Goal: Contribute content: Contribute content

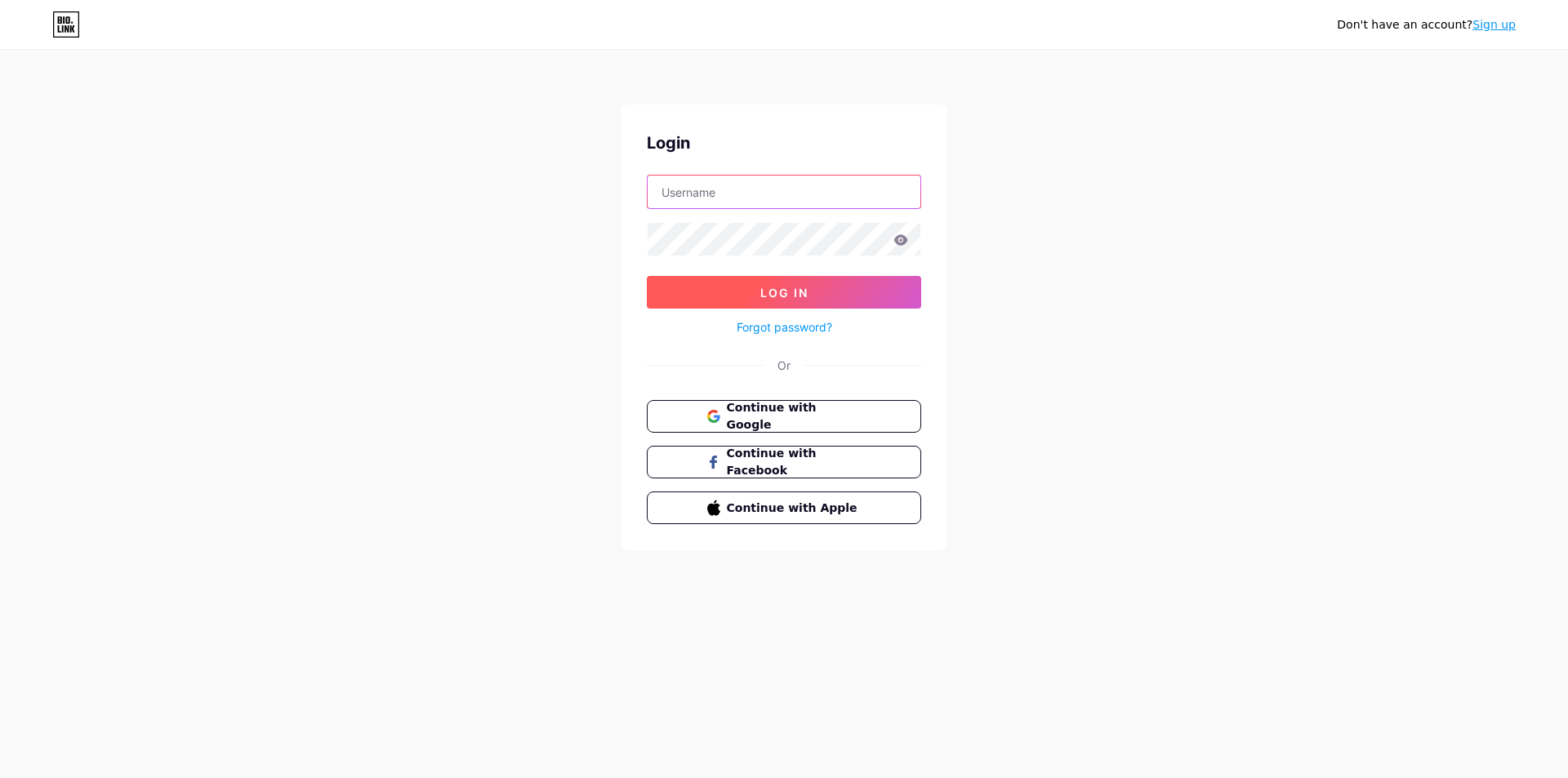
type input "[EMAIL_ADDRESS][DOMAIN_NAME]"
click at [792, 297] on span "Log In" at bounding box center [784, 292] width 48 height 14
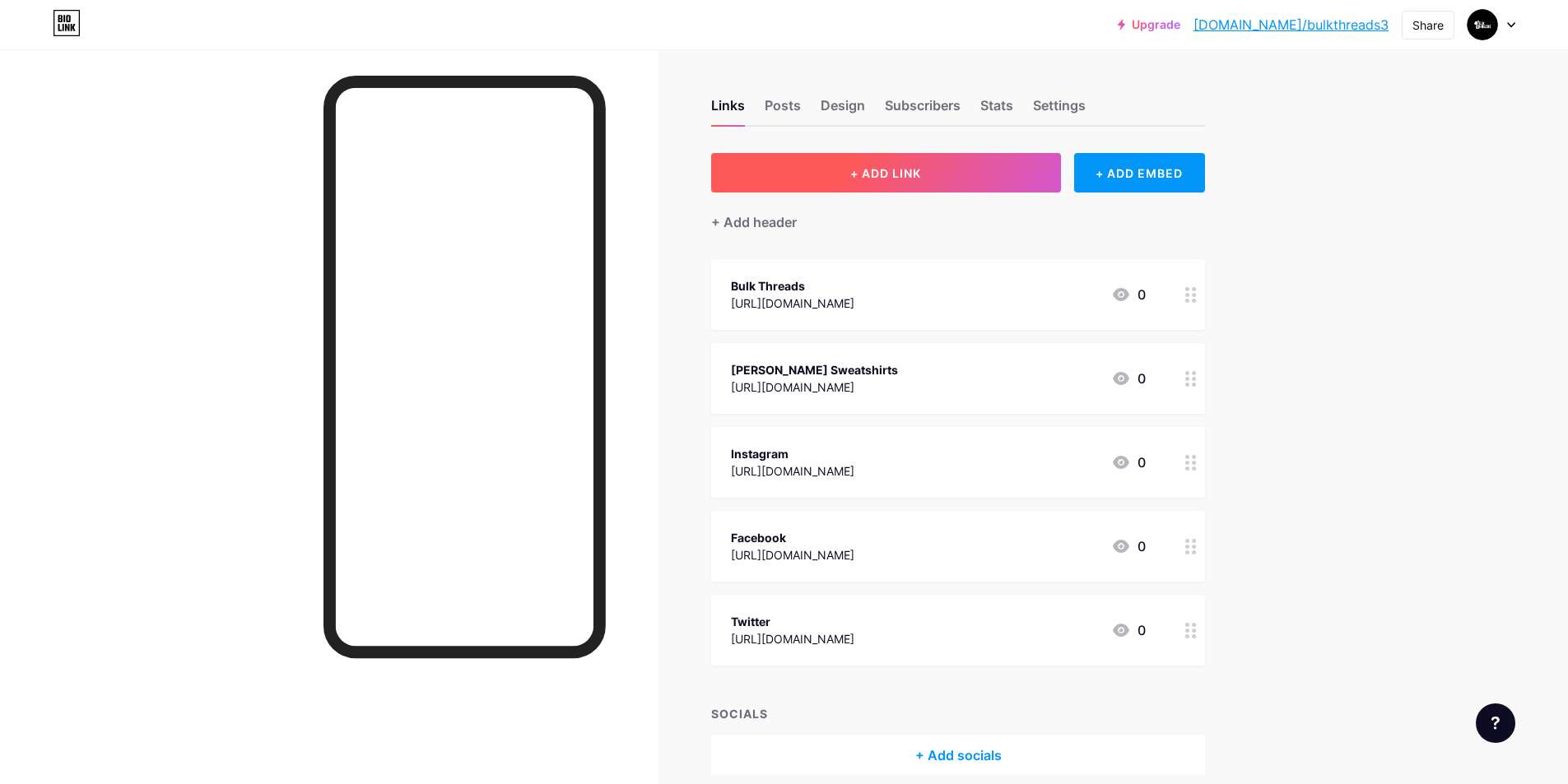
click at [920, 177] on span "+ ADD LINK" at bounding box center [885, 173] width 70 height 14
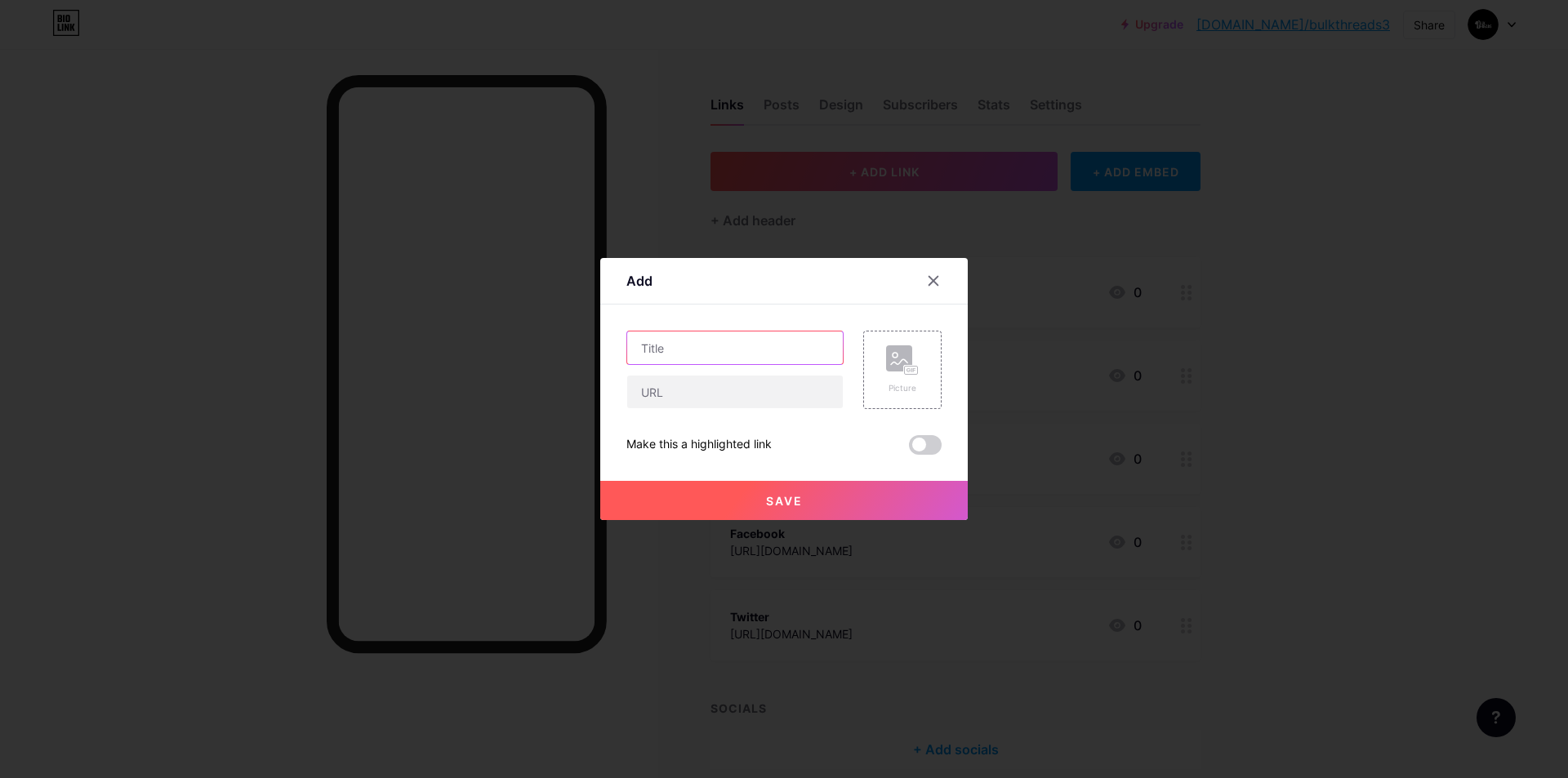
click at [662, 341] on input "text" at bounding box center [735, 347] width 216 height 33
paste input "[PERSON_NAME] Sweatshirt"
type input "[PERSON_NAME] Sweatshirt"
click at [672, 405] on input "text" at bounding box center [735, 392] width 216 height 33
paste input "[URL][DOMAIN_NAME]"
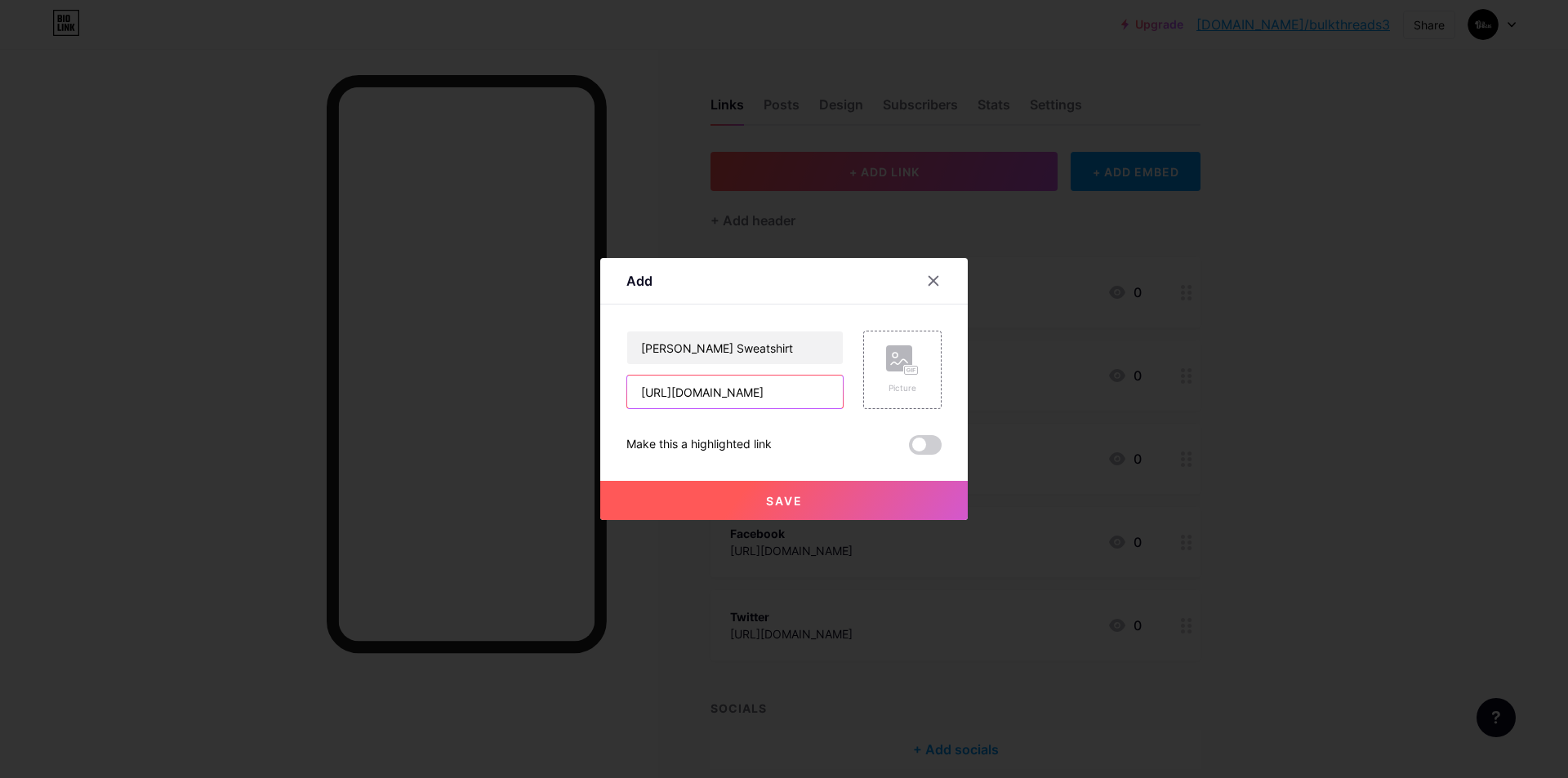
scroll to position [0, 76]
type input "[URL][DOMAIN_NAME]"
click at [896, 365] on rect at bounding box center [899, 358] width 26 height 26
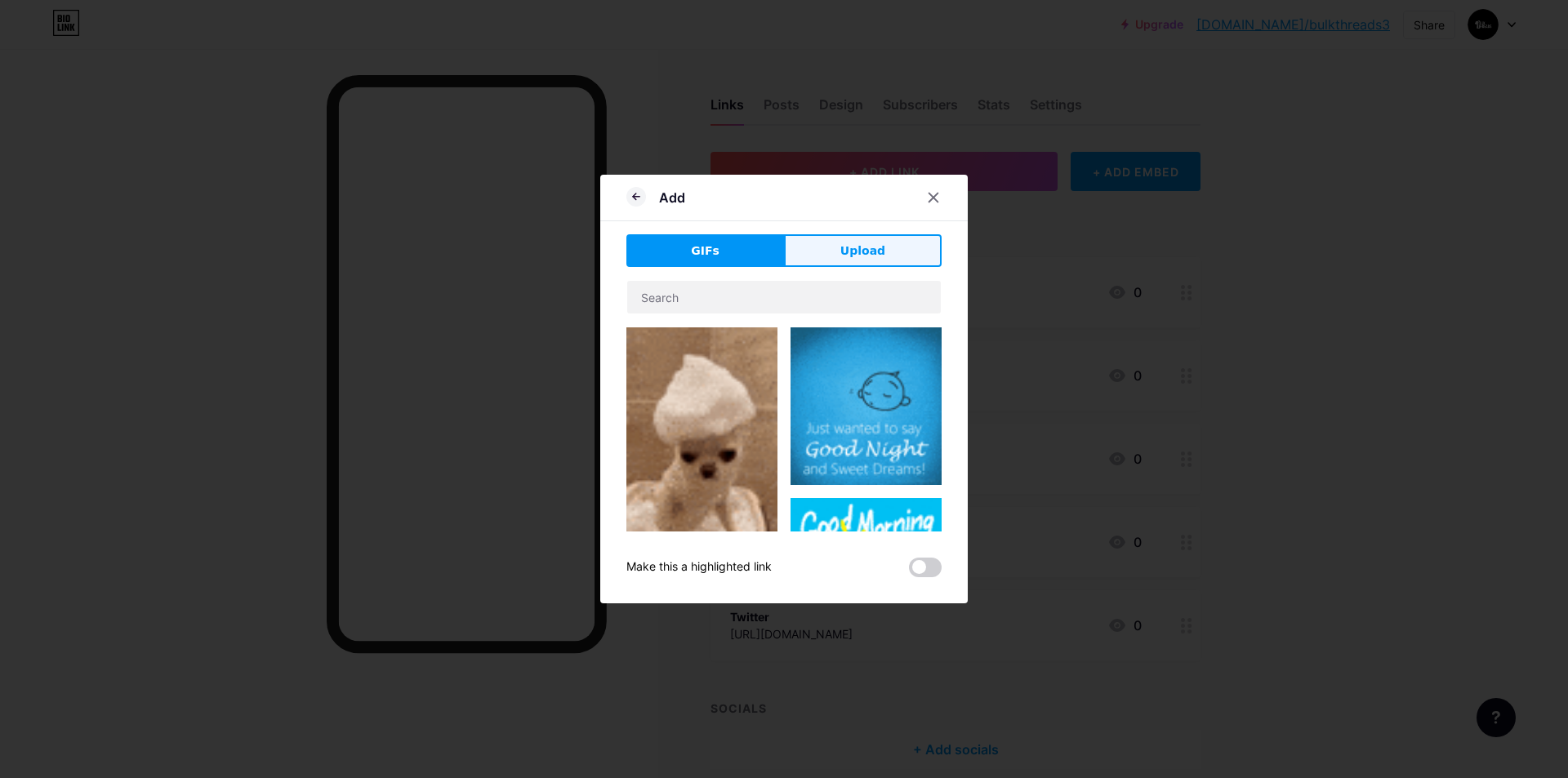
click at [884, 247] on button "Upload" at bounding box center [863, 250] width 157 height 33
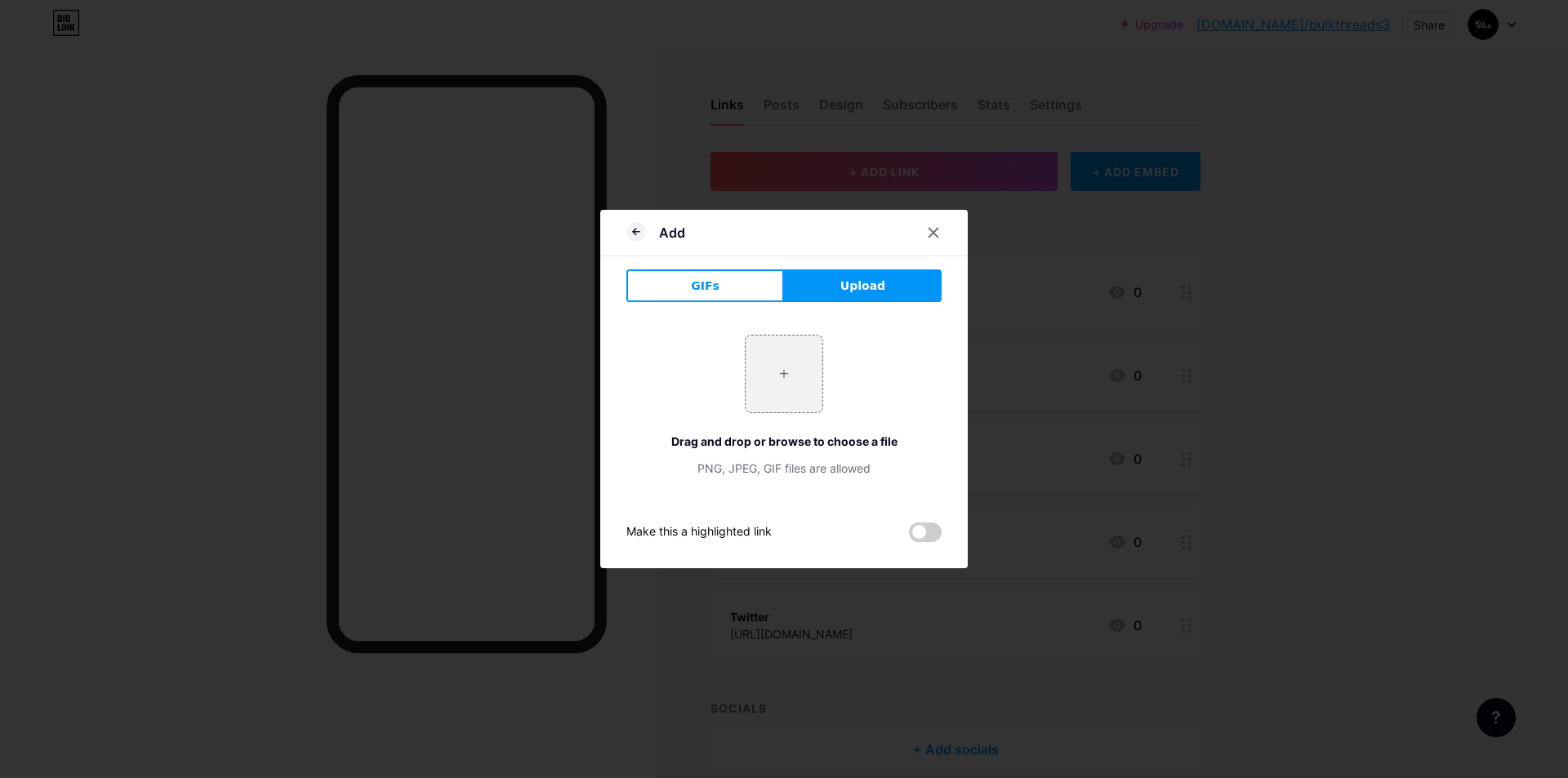
click at [887, 286] on button "Upload" at bounding box center [863, 286] width 157 height 33
click at [784, 381] on input "file" at bounding box center [784, 374] width 77 height 77
click at [851, 282] on span "Upload" at bounding box center [863, 286] width 45 height 17
click at [782, 379] on input "file" at bounding box center [784, 374] width 77 height 77
click at [809, 363] on input "file" at bounding box center [784, 374] width 77 height 77
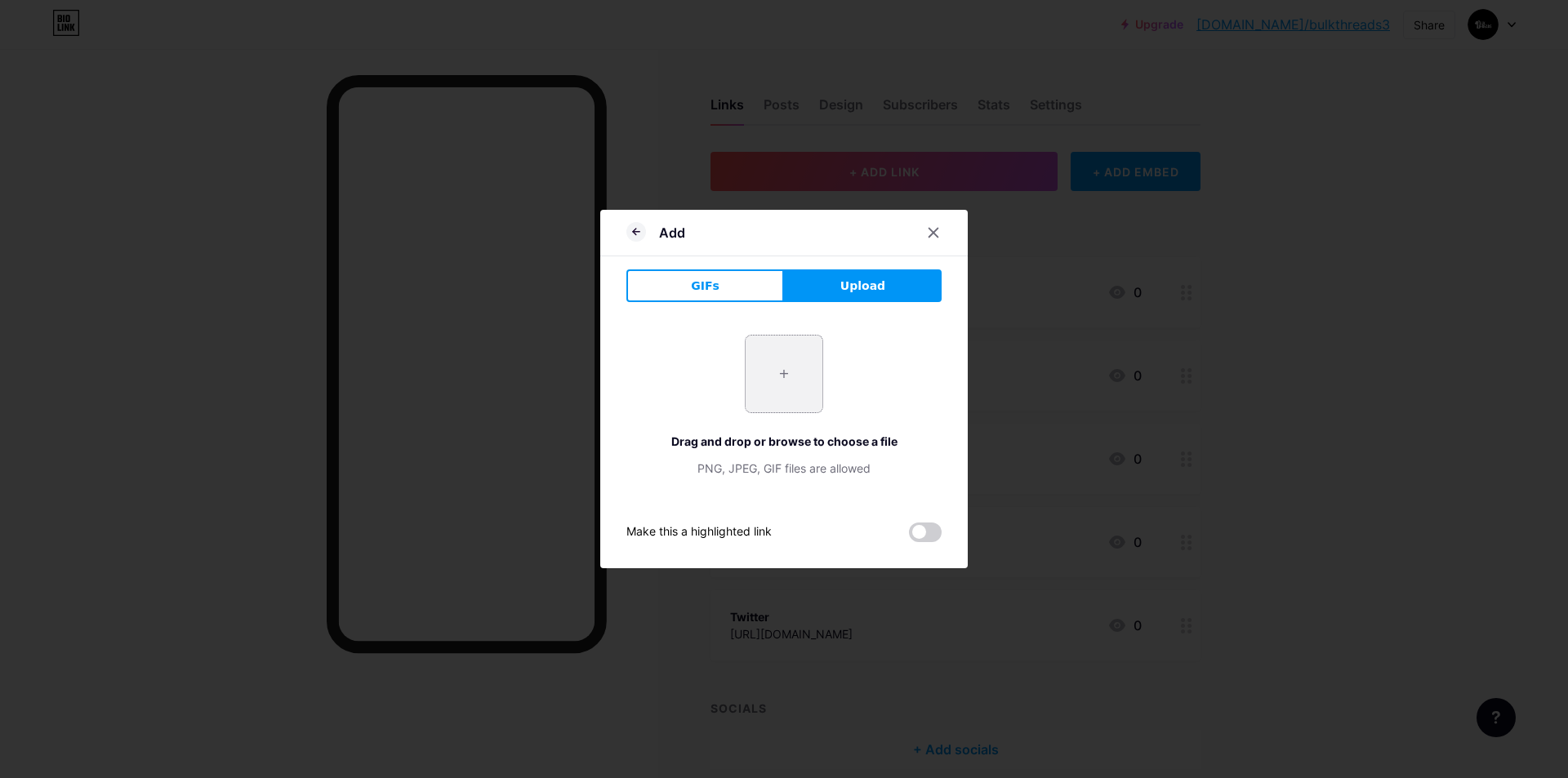
type input "C:\fakepath\[PERSON_NAME] Sweatshirt.PNG"
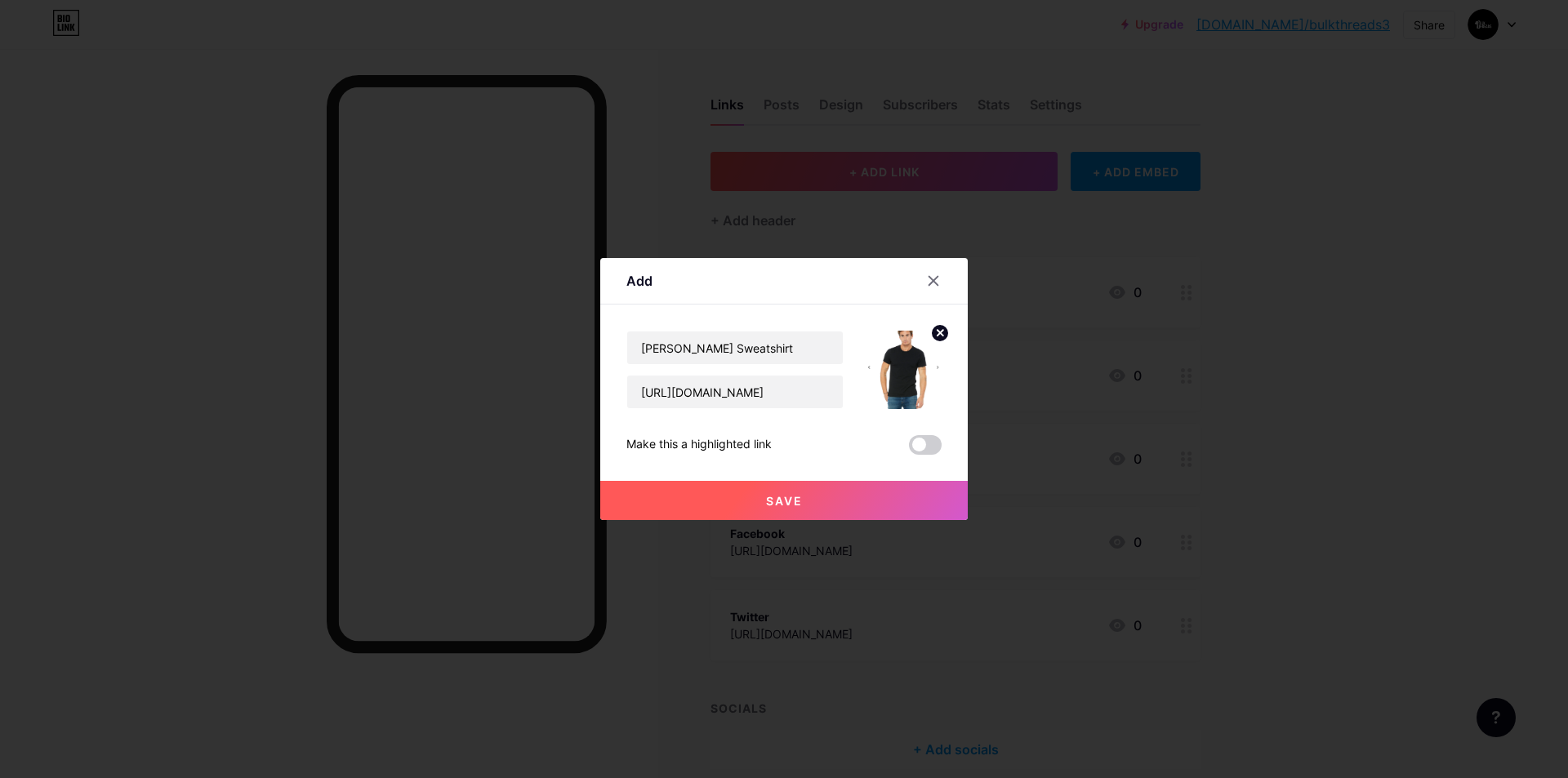
click at [794, 504] on span "Save" at bounding box center [784, 501] width 36 height 14
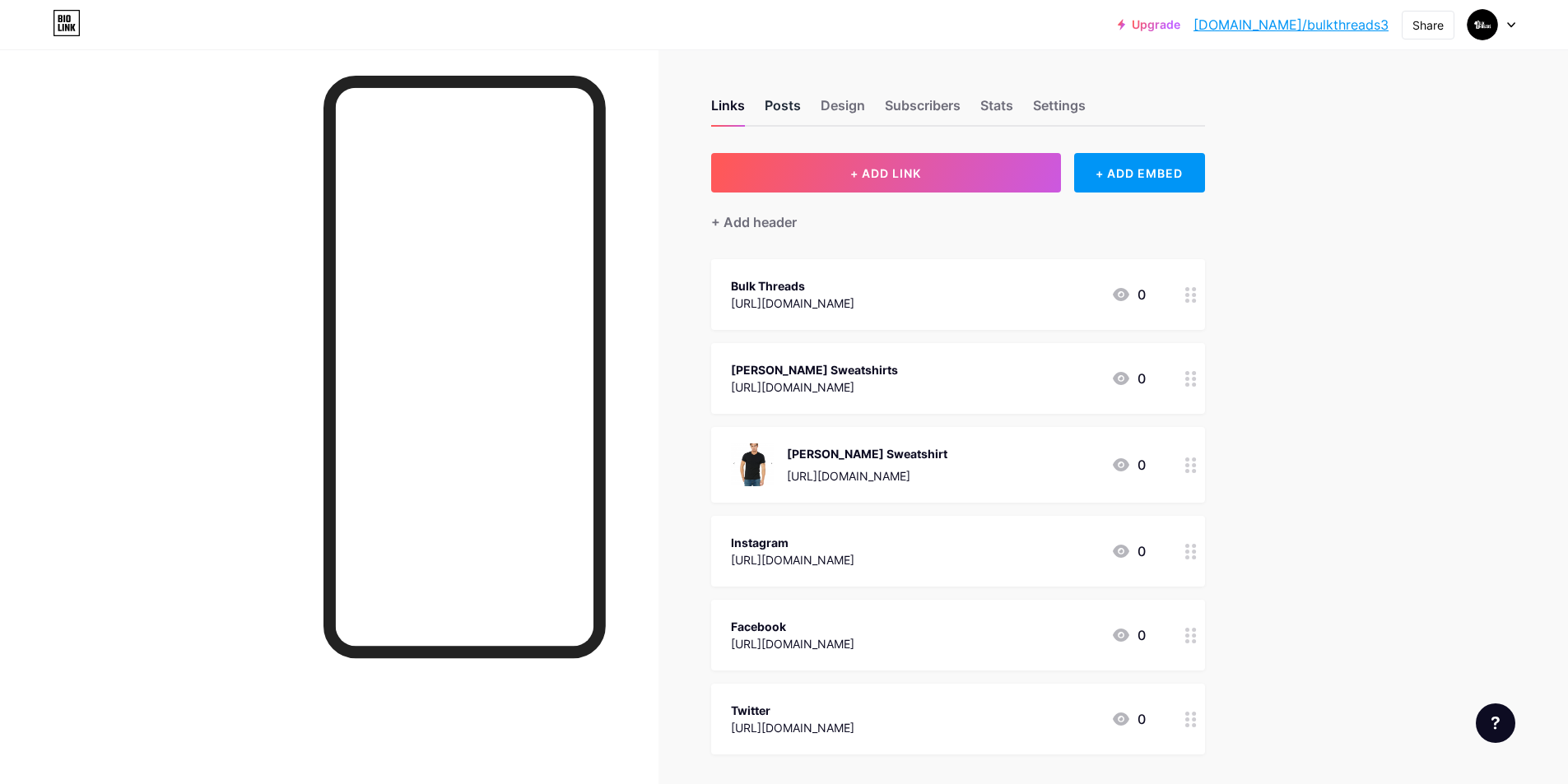
click at [792, 105] on div "Posts" at bounding box center [782, 111] width 37 height 30
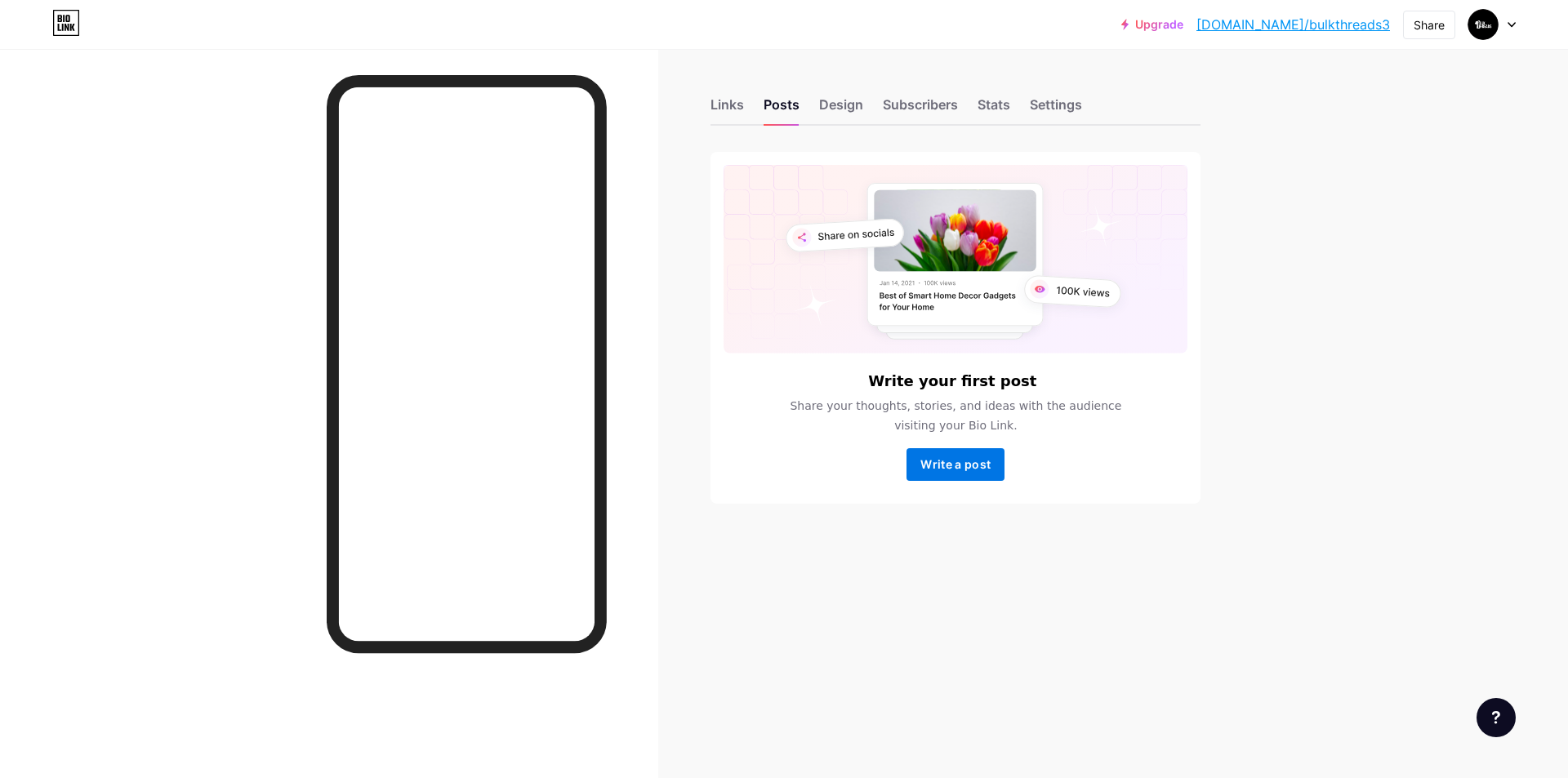
click at [970, 472] on button "Write a post" at bounding box center [955, 464] width 98 height 33
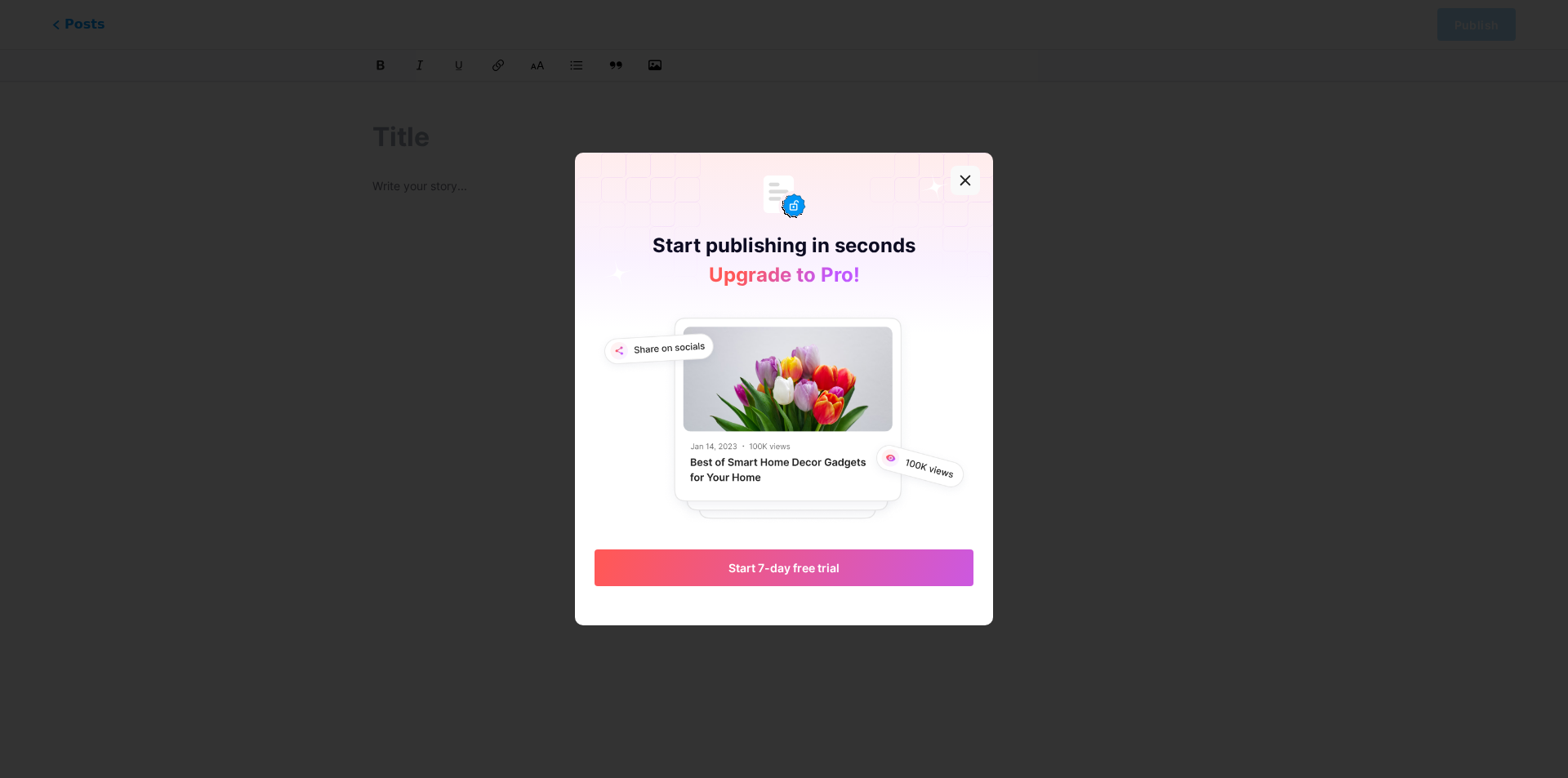
click at [962, 181] on icon at bounding box center [965, 181] width 13 height 13
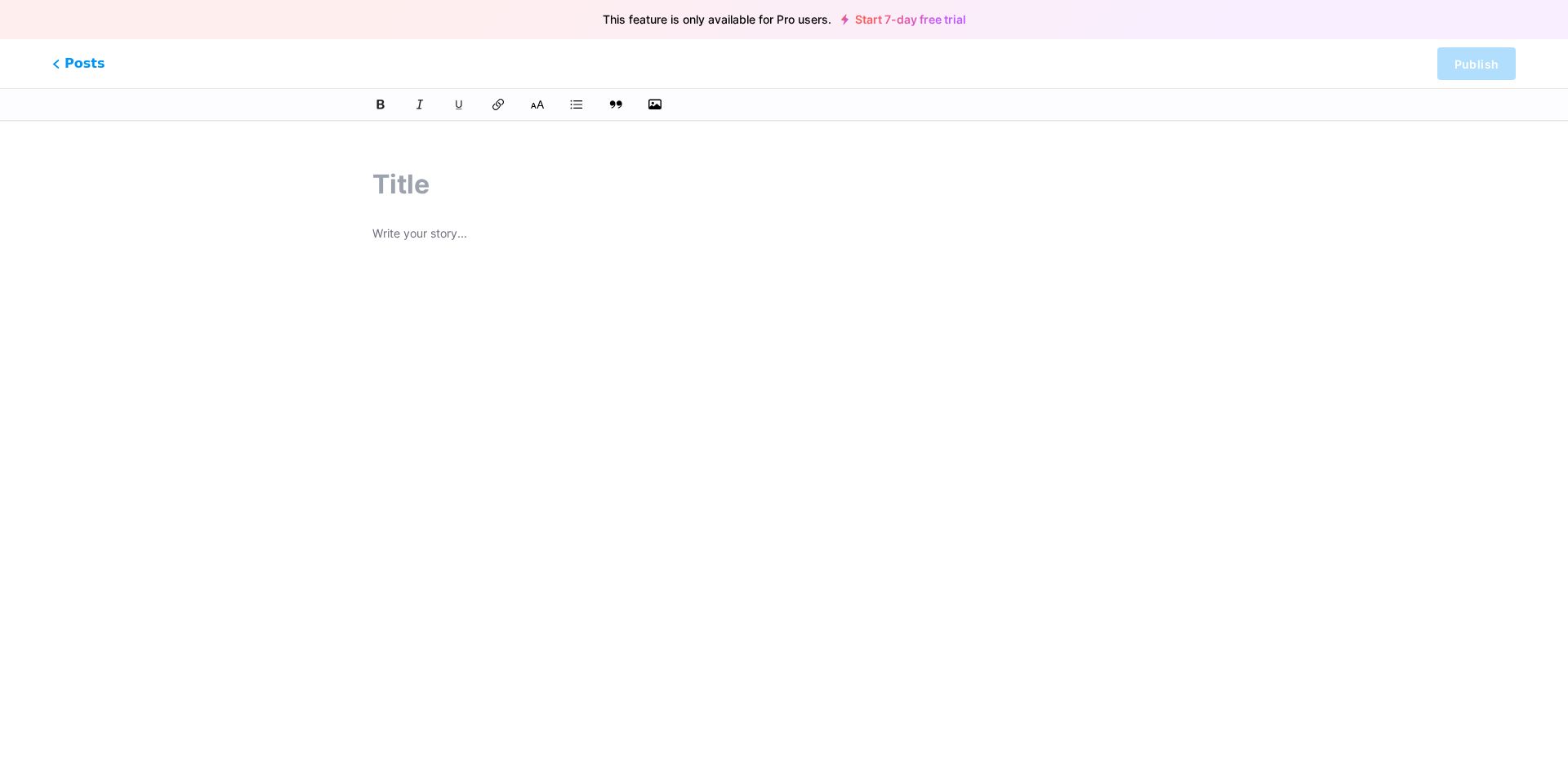
click at [410, 183] on input "text" at bounding box center [784, 184] width 824 height 39
paste input "Why [PERSON_NAME] Sweatshirts and Sport-Tek Gear Are a Game Changer for Bulk Ap…"
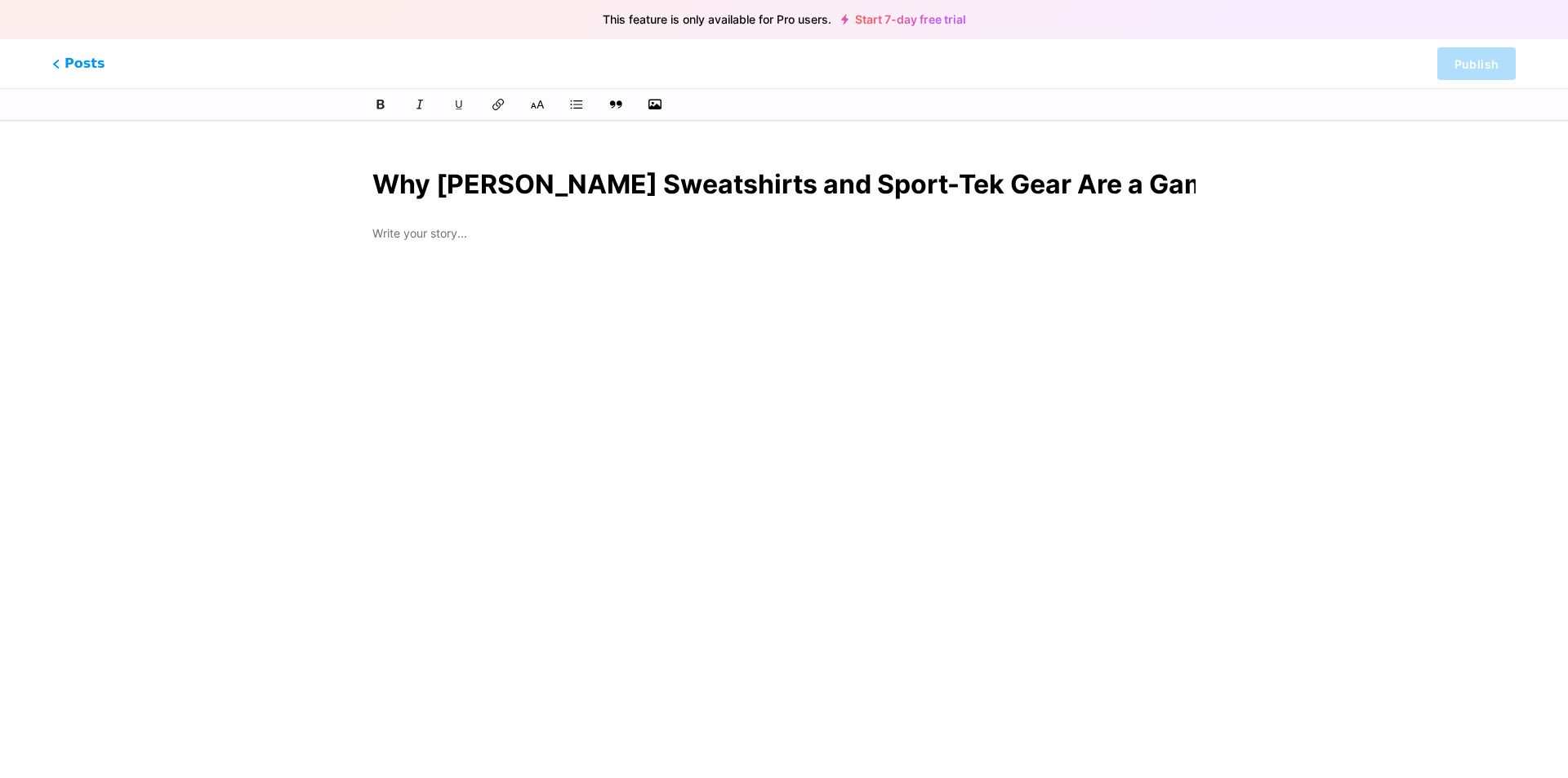
scroll to position [0, 396]
type input "Why [PERSON_NAME] Sweatshirts and Sport-Tek Gear Are a Game Changer for Bulk Ap…"
click at [398, 249] on div at bounding box center [784, 427] width 824 height 409
click at [409, 237] on p at bounding box center [784, 235] width 824 height 23
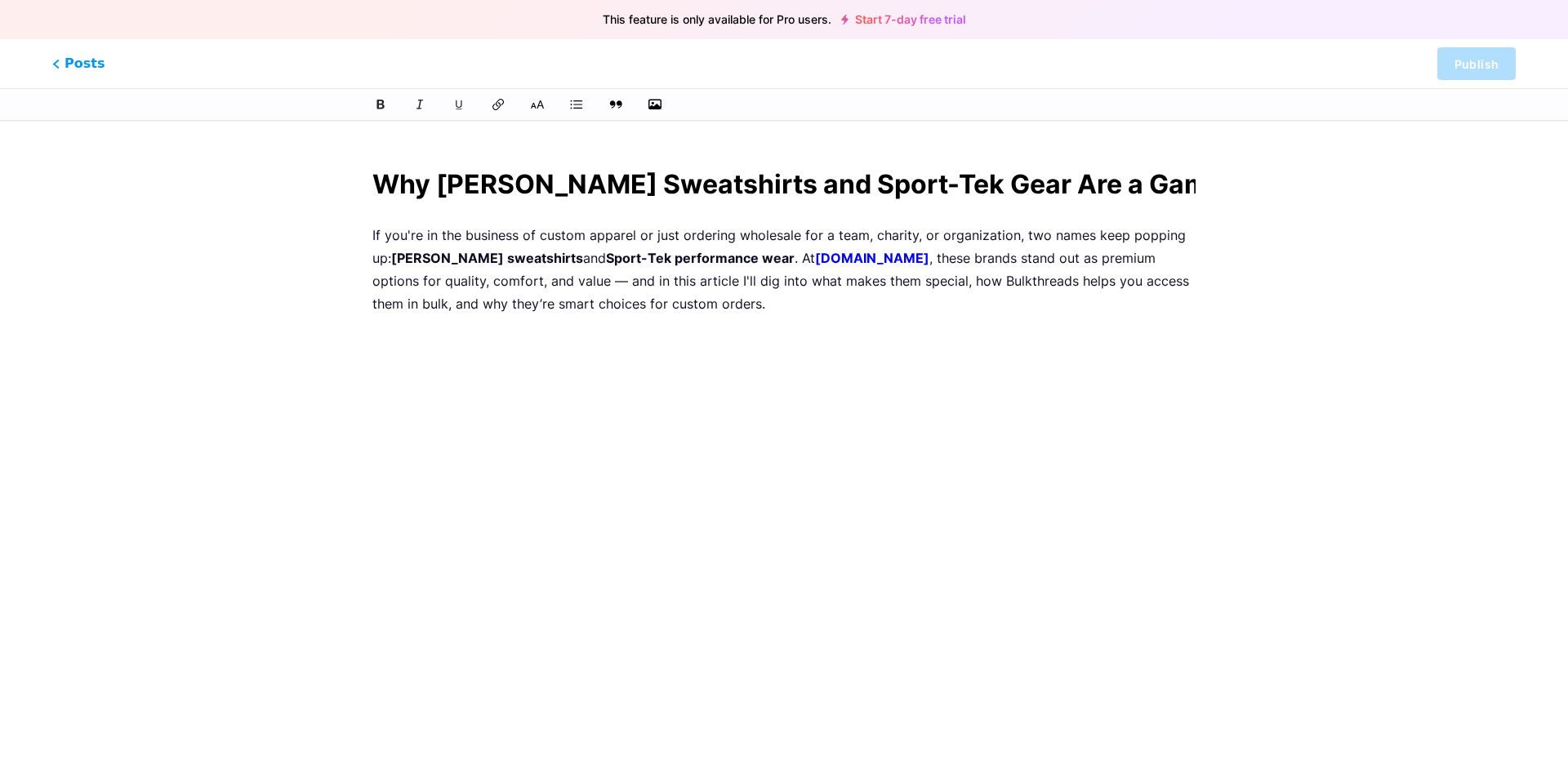
click at [583, 282] on p "If you're in the business of custom apparel or just ordering wholesale for a te…" at bounding box center [784, 269] width 824 height 91
click at [575, 279] on p "If you're in the business of custom apparel or just ordering wholesale for a te…" at bounding box center [784, 269] width 824 height 91
click at [776, 309] on p "If you're in the business of custom apparel or just ordering wholesale for a te…" at bounding box center [784, 269] width 824 height 91
click at [388, 349] on p at bounding box center [784, 340] width 824 height 23
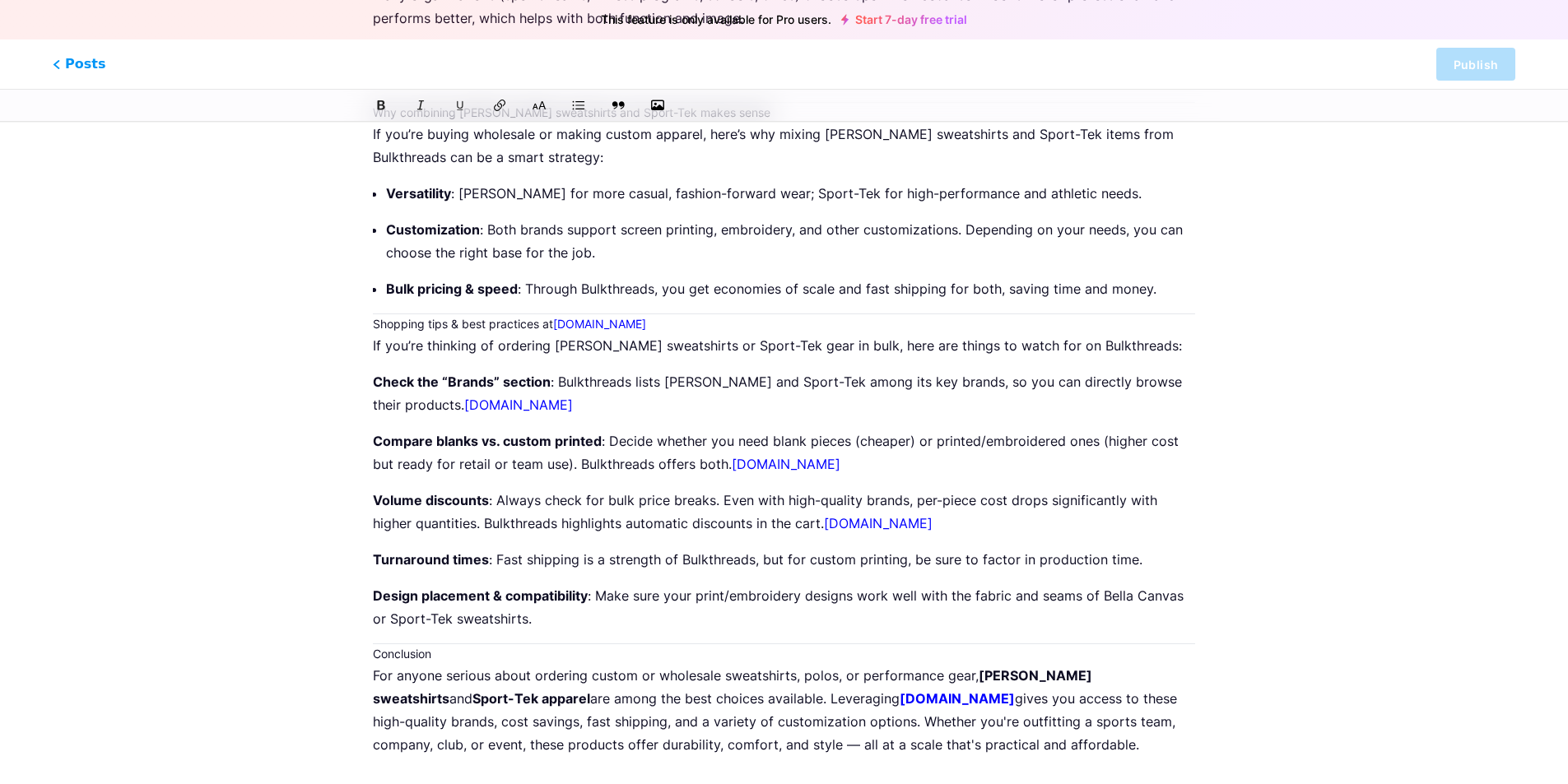
scroll to position [1368, 0]
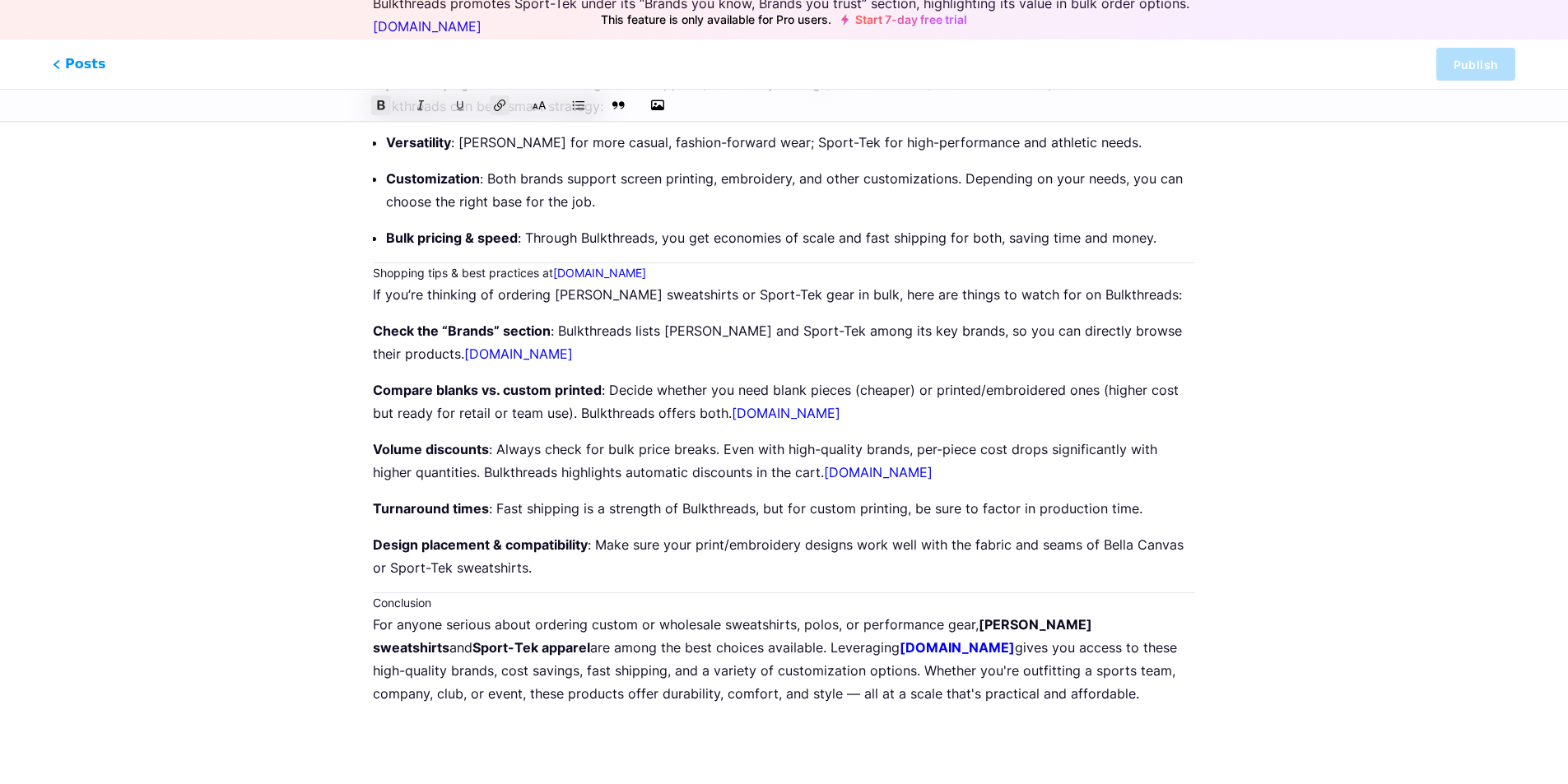
drag, startPoint x: 914, startPoint y: 623, endPoint x: 886, endPoint y: 623, distance: 28.0
click at [886, 623] on p "For anyone serious about ordering custom or wholesale sweatshirts, polos, or pe…" at bounding box center [784, 659] width 822 height 92
click at [899, 640] on strong "[DOMAIN_NAME]" at bounding box center [957, 648] width 115 height 17
click at [766, 669] on p "For anyone serious about ordering custom or wholesale sweatshirts, polos, or pe…" at bounding box center [784, 659] width 822 height 92
click at [757, 671] on p "For anyone serious about ordering custom or wholesale sweatshirts, polos, or pe…" at bounding box center [784, 659] width 822 height 92
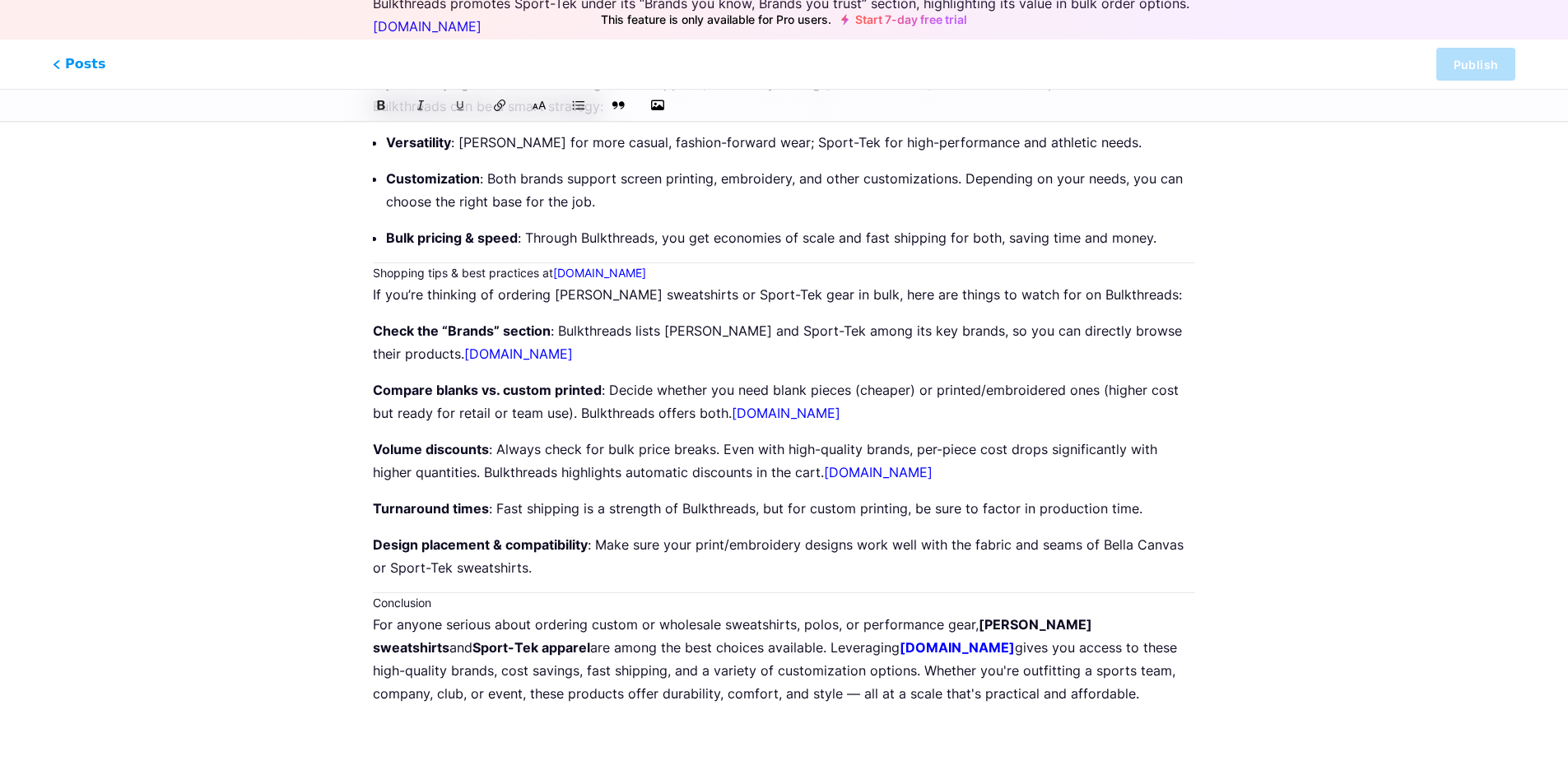
click at [761, 676] on p "For anyone serious about ordering custom or wholesale sweatshirts, polos, or pe…" at bounding box center [784, 659] width 822 height 92
drag, startPoint x: 373, startPoint y: 578, endPoint x: 435, endPoint y: 577, distance: 62.0
click at [435, 594] on h3 "Conclusion" at bounding box center [784, 603] width 822 height 20
click at [540, 107] on icon at bounding box center [539, 105] width 16 height 10
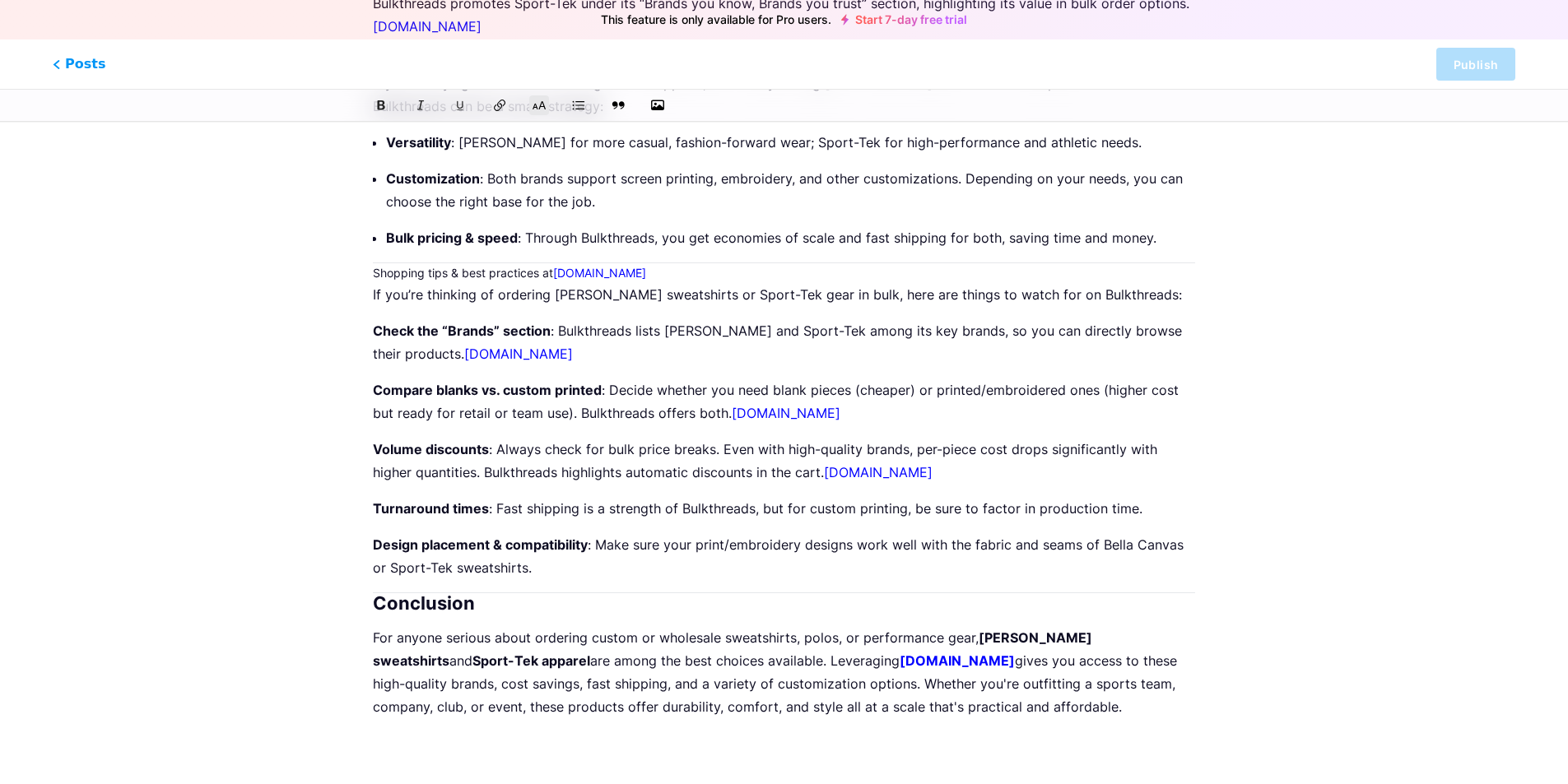
click at [376, 594] on h2 "Conclusion" at bounding box center [784, 603] width 822 height 20
drag, startPoint x: 939, startPoint y: 454, endPoint x: 830, endPoint y: 445, distance: 109.4
click at [830, 445] on p "Volume discounts : Always check for bulk price breaks. Even with high-quality b…" at bounding box center [784, 460] width 822 height 46
drag, startPoint x: 853, startPoint y: 387, endPoint x: 733, endPoint y: 390, distance: 120.0
click at [733, 390] on p "Compare blanks vs. custom printed : Decide whether you need blank pieces (cheap…" at bounding box center [784, 401] width 822 height 46
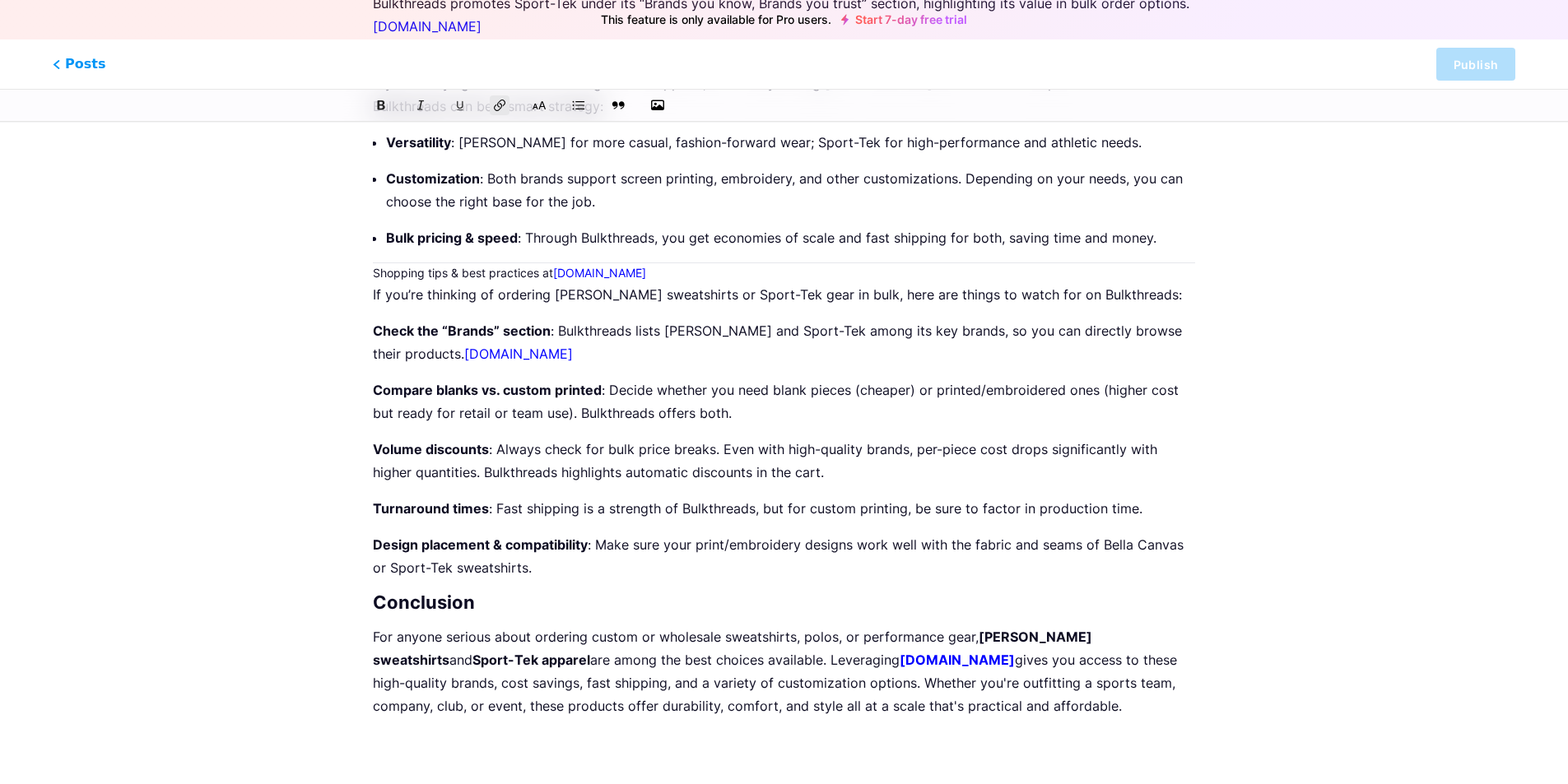
drag, startPoint x: 556, startPoint y: 330, endPoint x: 439, endPoint y: 326, distance: 117.1
click at [439, 326] on p "Check the “Brands” section : Bulkthreads lists Bella Canvas and Sport-Tek among…" at bounding box center [784, 342] width 822 height 46
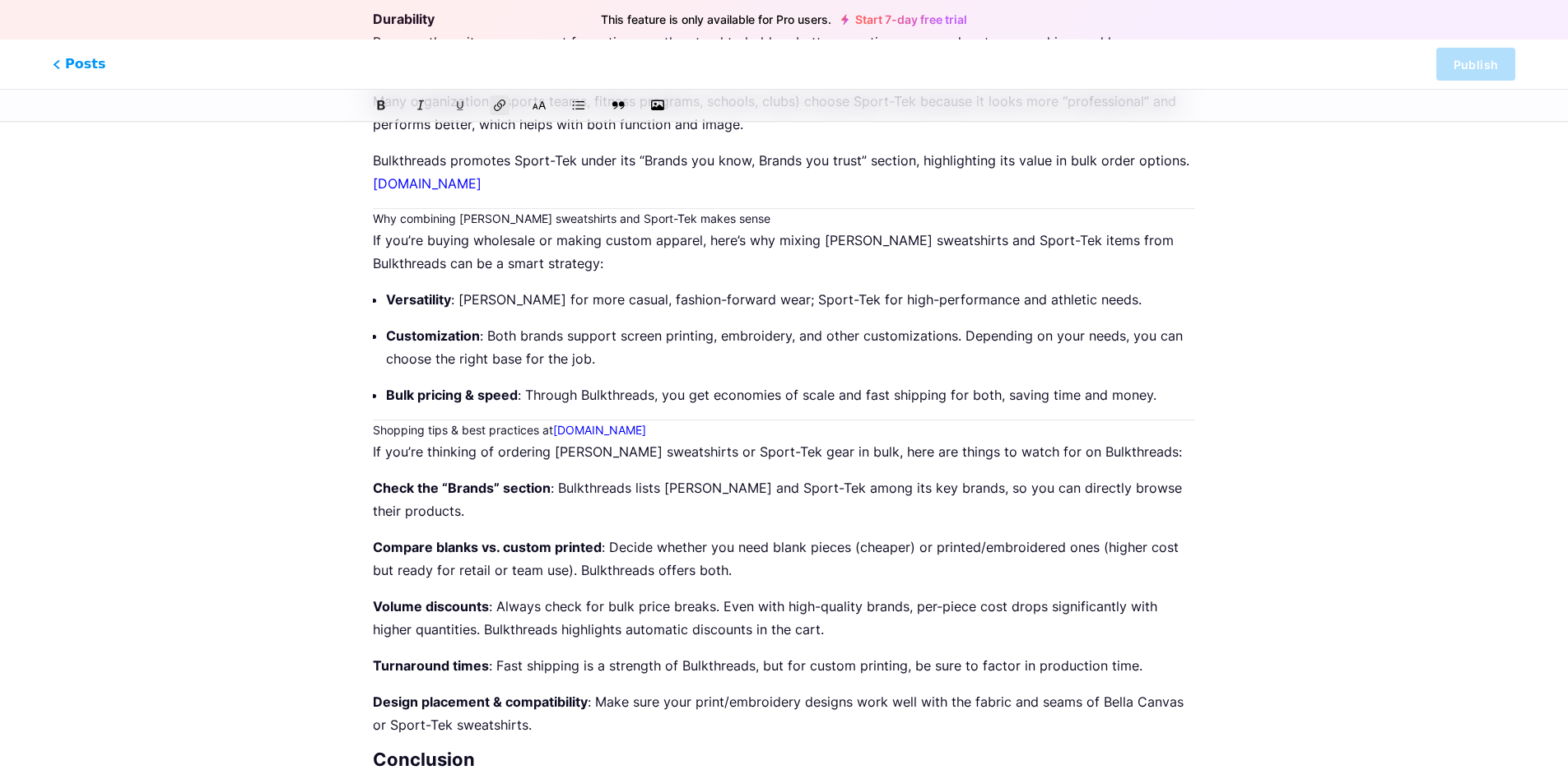
scroll to position [1203, 0]
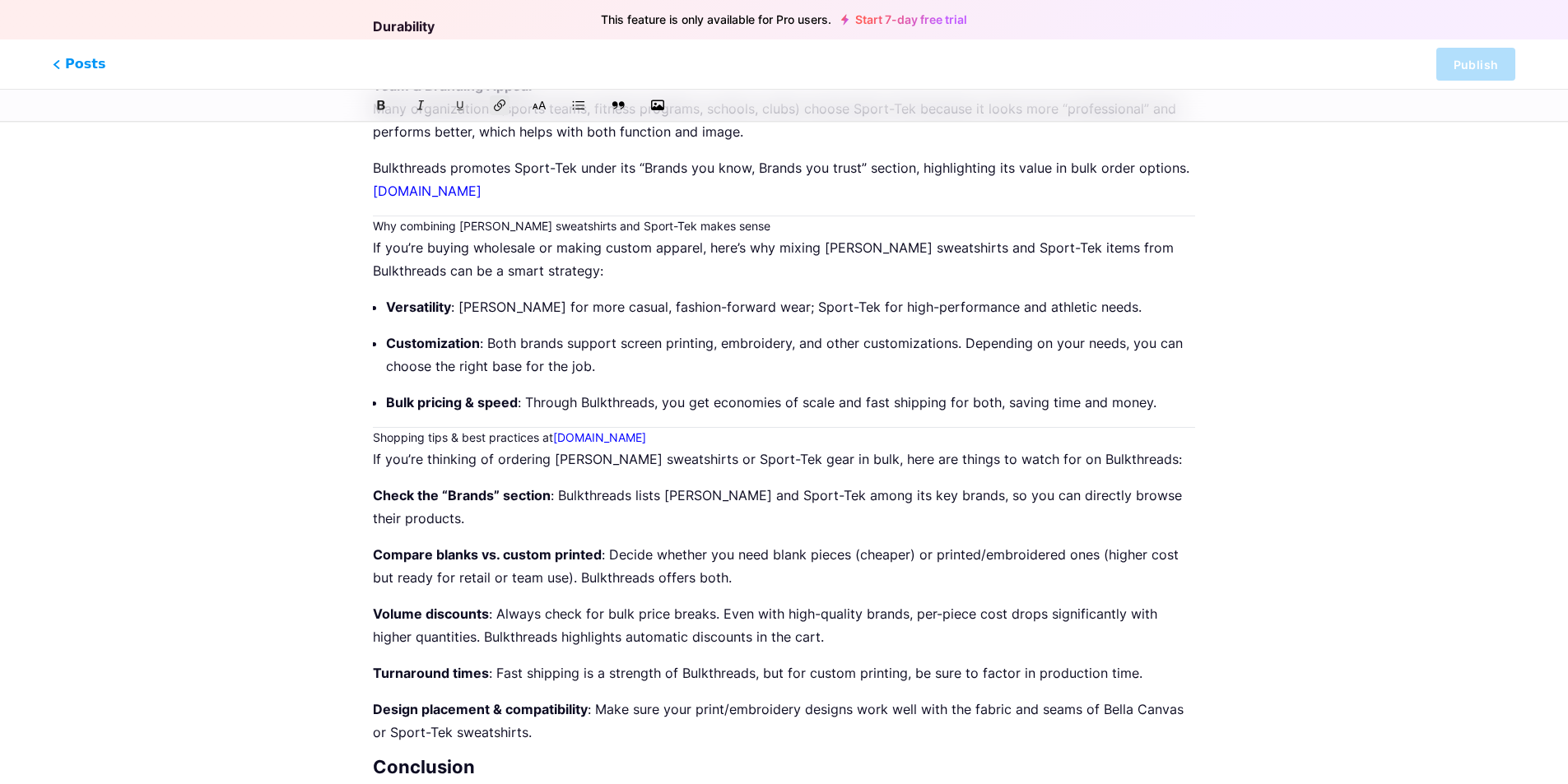
click at [387, 428] on h3 "Shopping tips & best practices at [DOMAIN_NAME]" at bounding box center [784, 437] width 822 height 20
click at [543, 108] on icon at bounding box center [539, 106] width 17 height 17
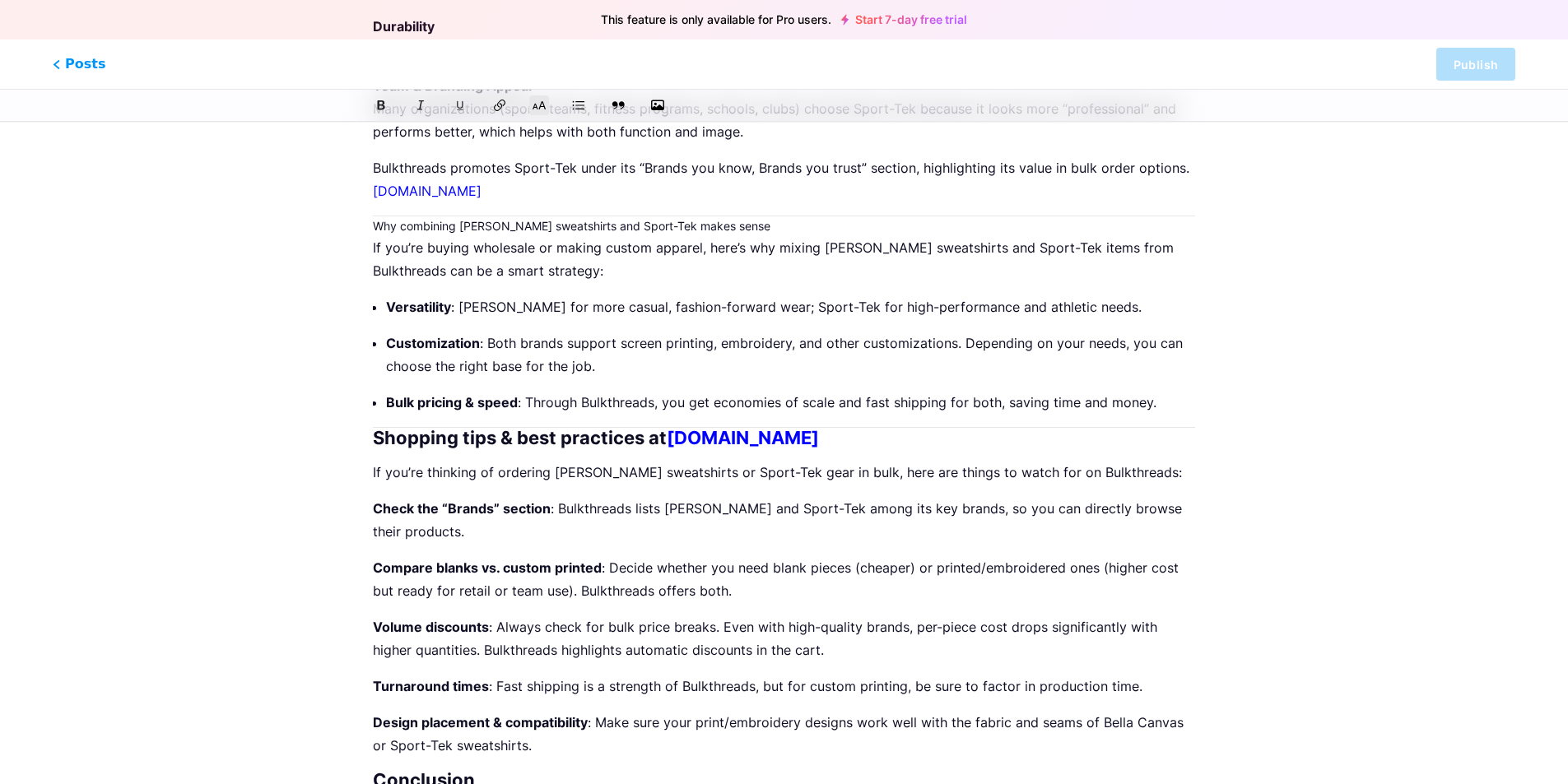
click at [376, 428] on h2 "Shopping tips & best practices at [DOMAIN_NAME]" at bounding box center [784, 437] width 822 height 20
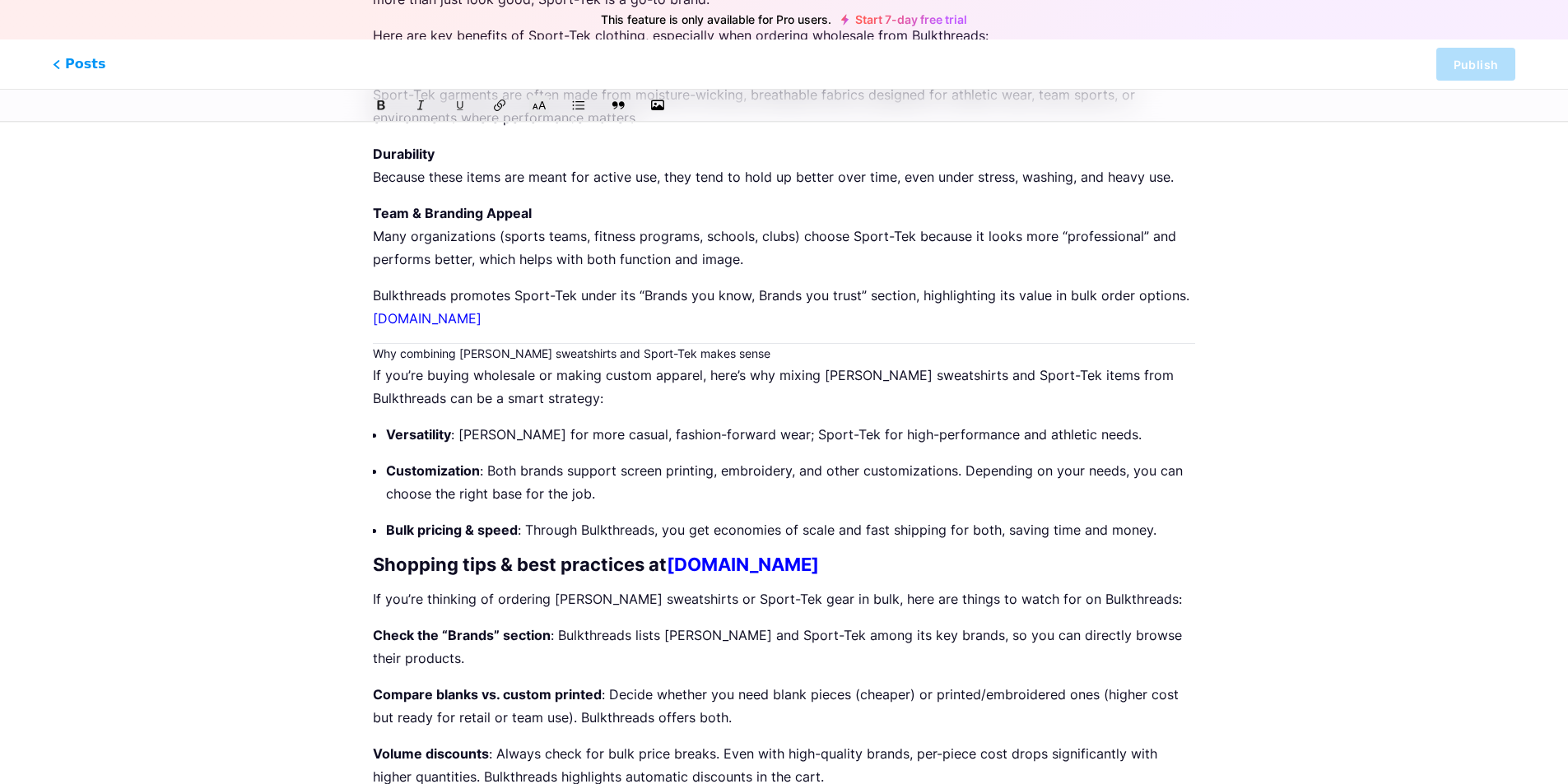
scroll to position [1039, 0]
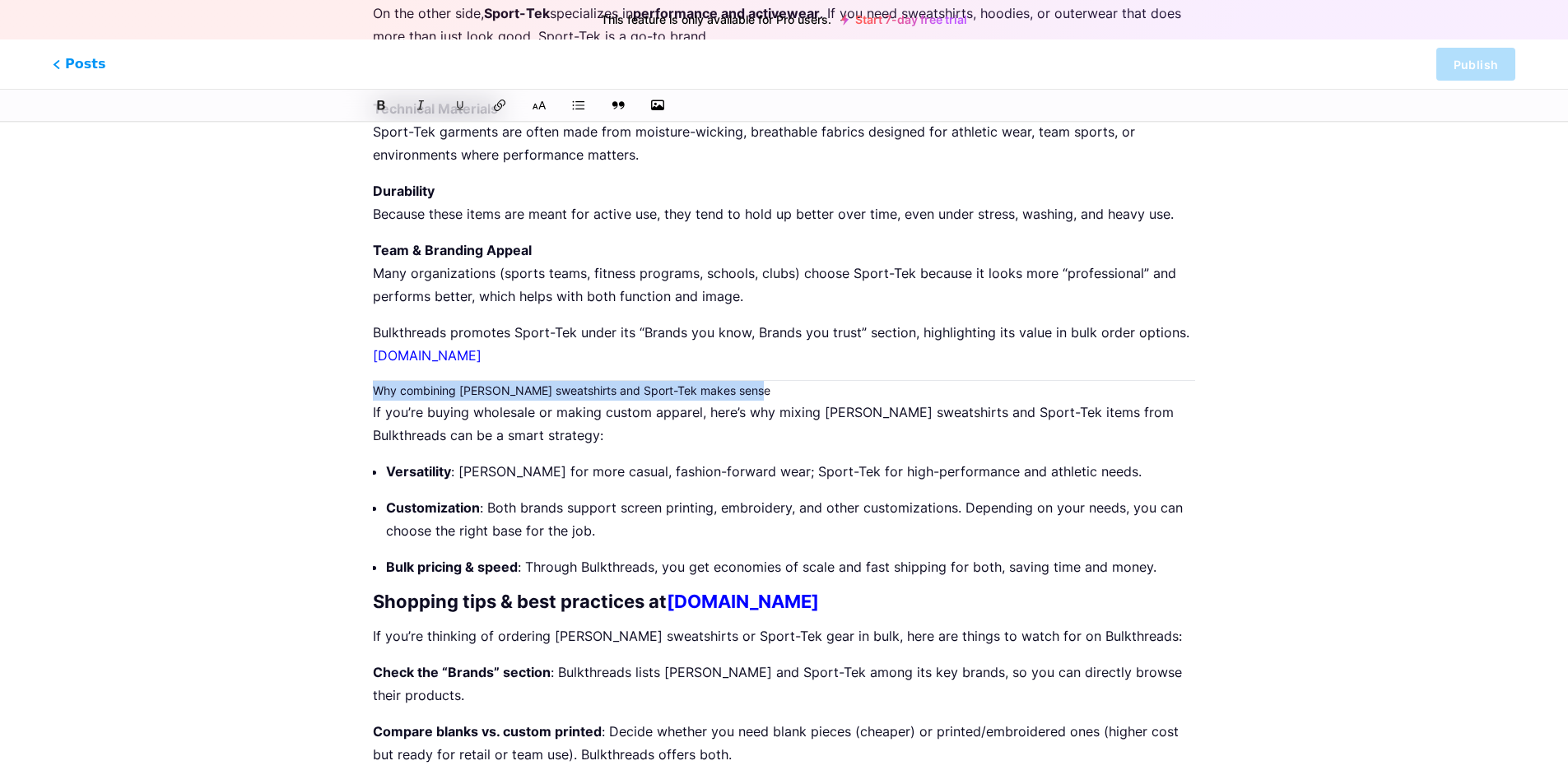
drag, startPoint x: 763, startPoint y: 370, endPoint x: 360, endPoint y: 369, distance: 403.0
click at [360, 369] on div "Why [PERSON_NAME] Sweatshirts and Sport-Tek Gear Are a Game Changer for Bulk Ap…" at bounding box center [784, 122] width 868 height 2028
click at [536, 104] on icon at bounding box center [539, 106] width 17 height 17
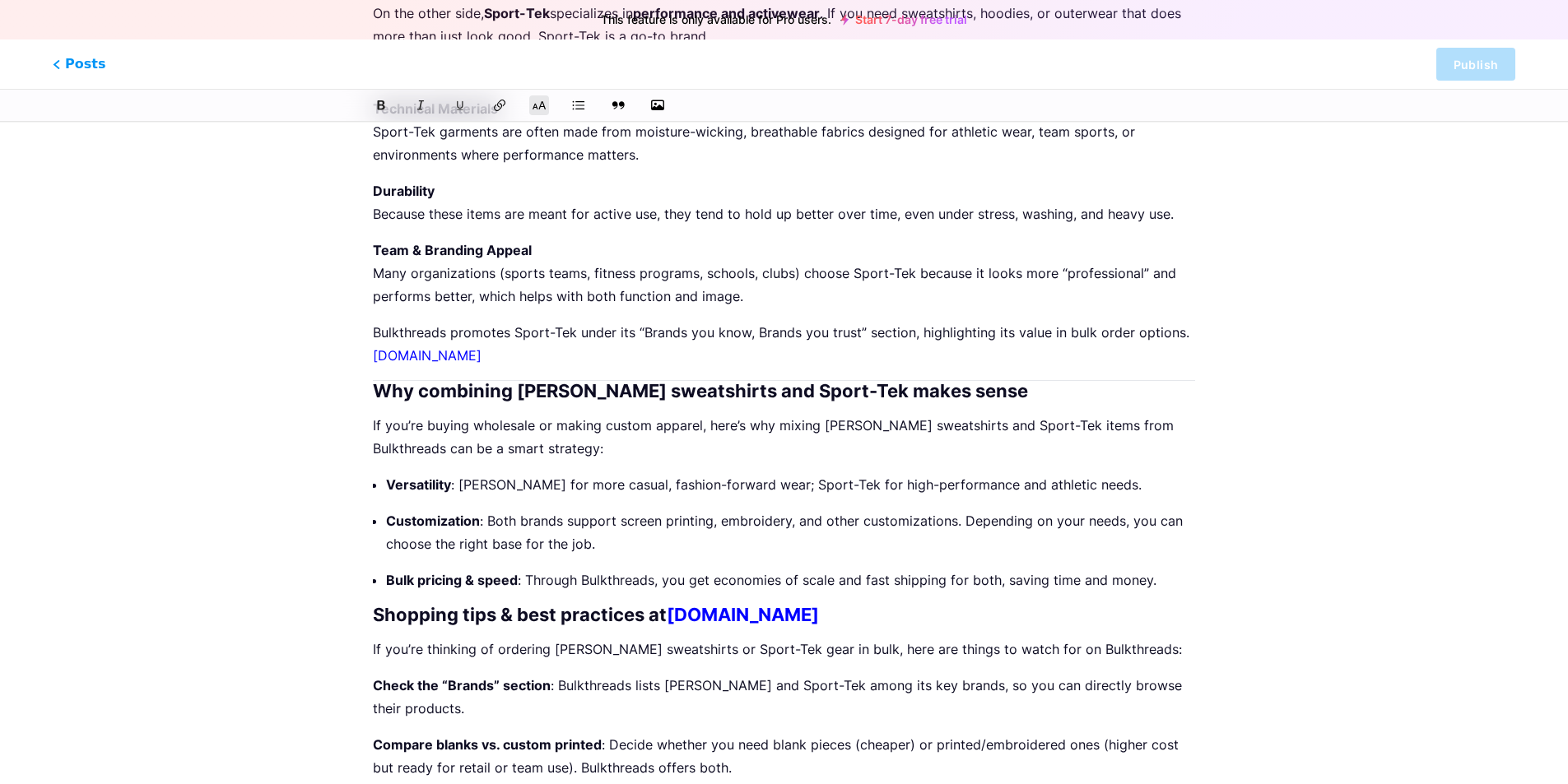
click at [375, 381] on h2 "Why combining [PERSON_NAME] sweatshirts and Sport-Tek makes sense" at bounding box center [784, 390] width 822 height 20
drag, startPoint x: 502, startPoint y: 316, endPoint x: 482, endPoint y: 315, distance: 20.0
click at [482, 321] on p "Bulkthreads promotes Sport-Tek under its “Brands you know, Brands you trust” se…" at bounding box center [784, 343] width 822 height 46
click at [504, 332] on p "Bulkthreads promotes Sport-Tek under its “Brands you know, Brands you trust” se…" at bounding box center [784, 343] width 822 height 46
drag, startPoint x: 504, startPoint y: 332, endPoint x: 360, endPoint y: 338, distance: 144.1
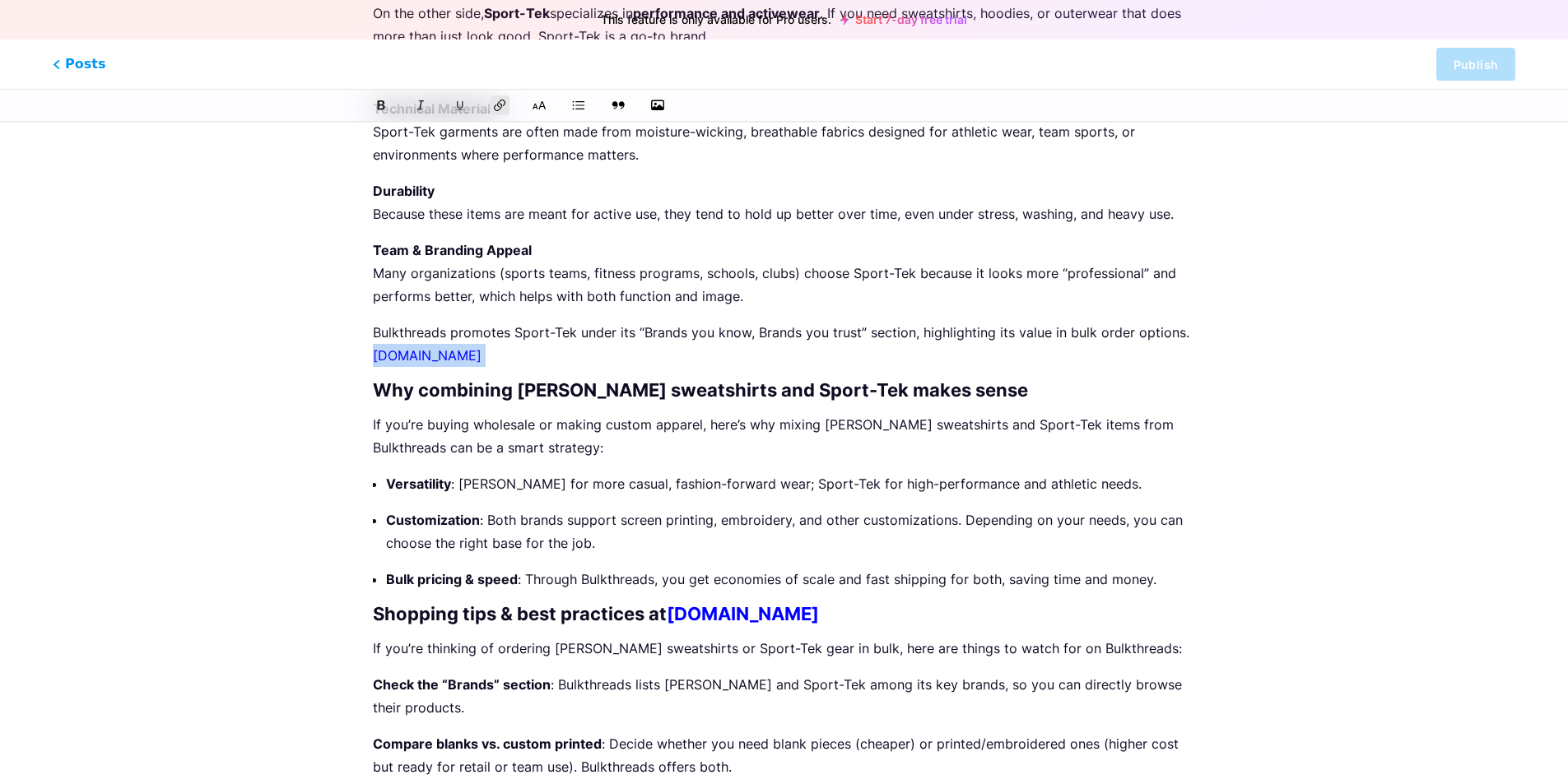
click at [360, 338] on div "Why [PERSON_NAME] Sweatshirts and Sport-Tek Gear Are a Game Changer for Bulk Ap…" at bounding box center [784, 128] width 868 height 2040
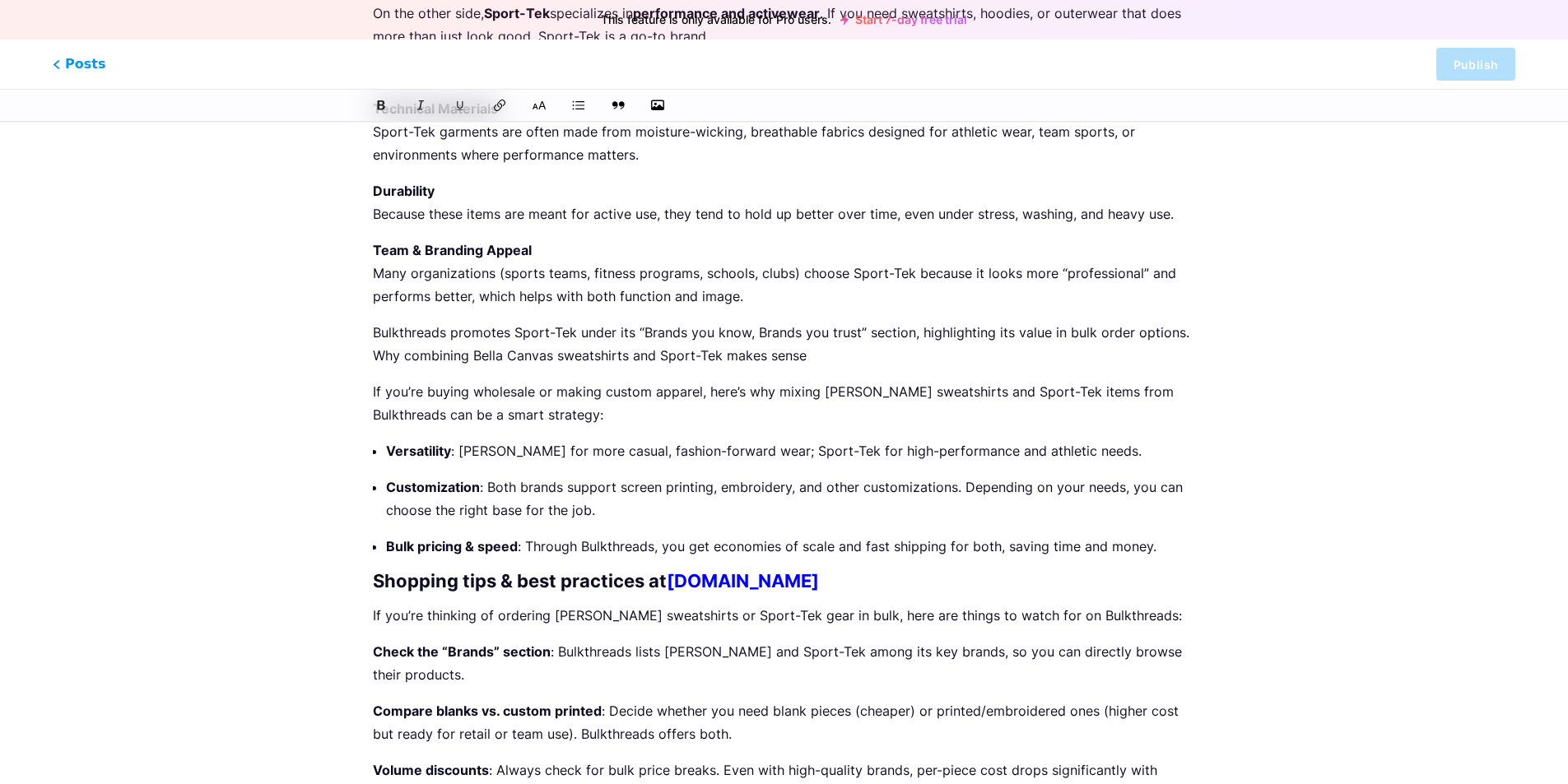
click at [508, 333] on p "Bulkthreads promotes Sport-Tek under its “Brands you know, Brands you trust” se…" at bounding box center [784, 343] width 822 height 46
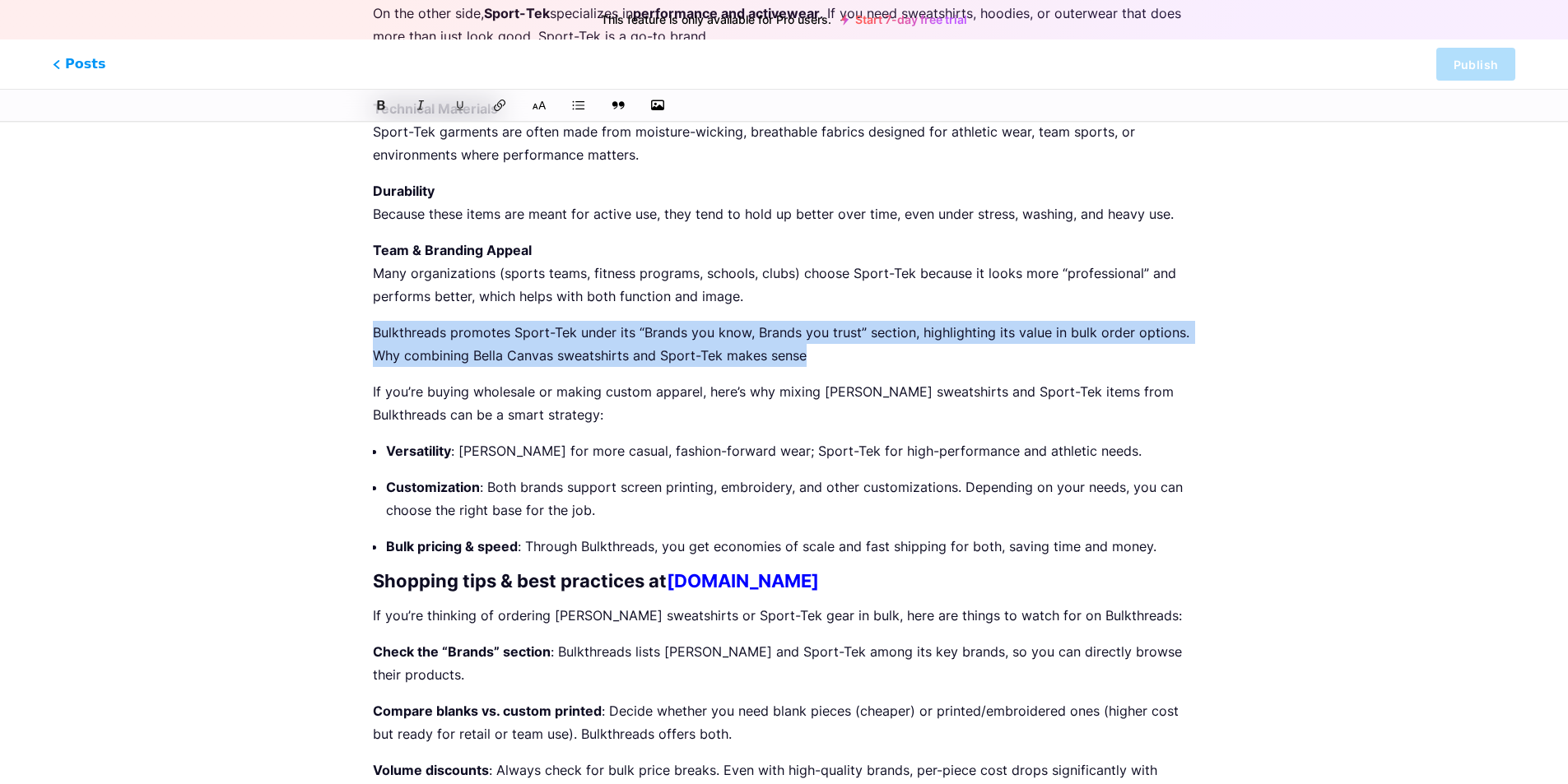
click at [508, 333] on p "Bulkthreads promotes Sport-Tek under its “Brands you know, Brands you trust” se…" at bounding box center [784, 343] width 822 height 46
click at [601, 339] on p "Bulkthreads promotes Sport-Tek under its “Brands you know, Brands you trust” se…" at bounding box center [784, 343] width 822 height 46
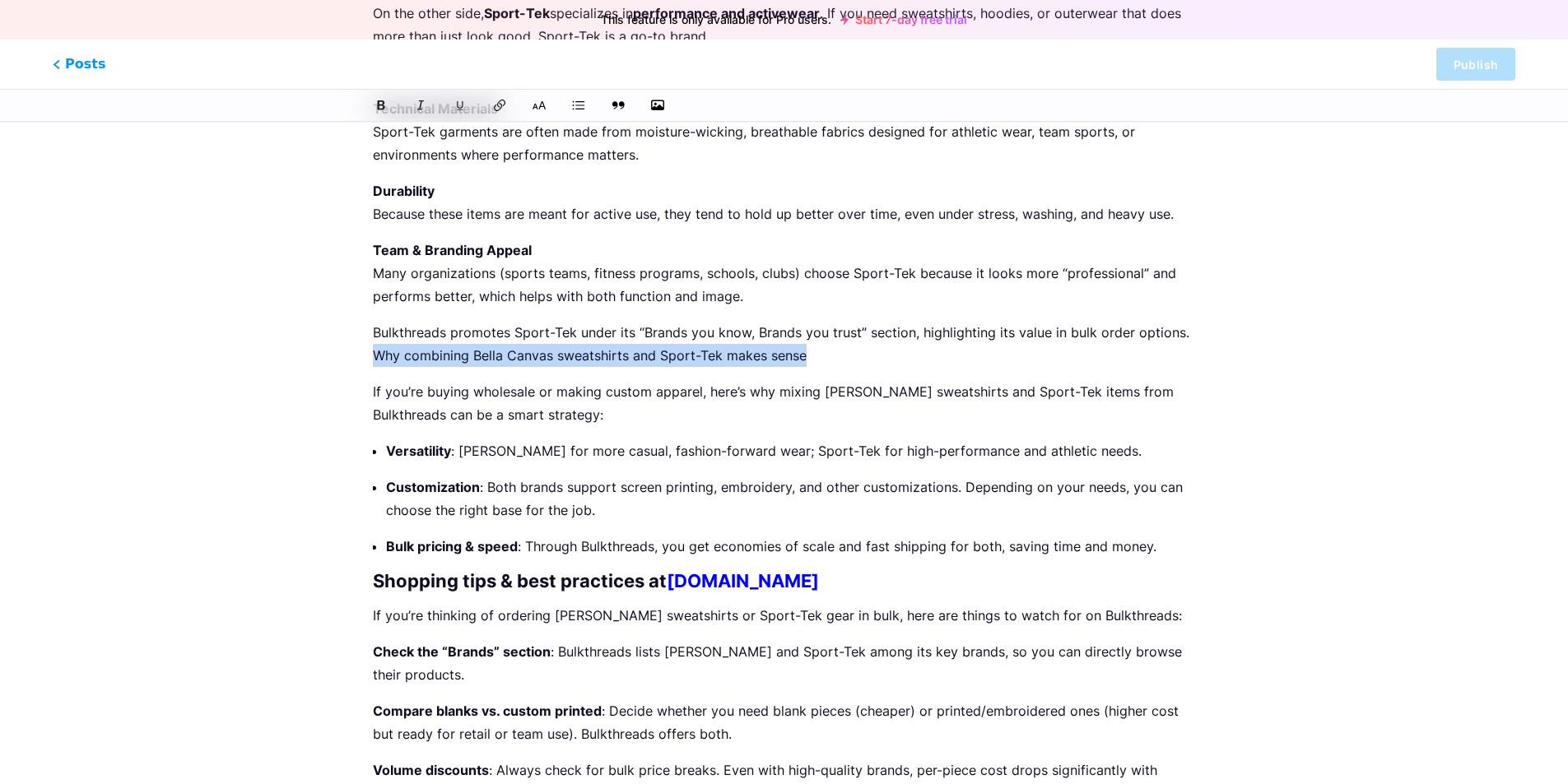
drag, startPoint x: 816, startPoint y: 329, endPoint x: 369, endPoint y: 339, distance: 447.1
click at [369, 339] on div "Why [PERSON_NAME] Sweatshirts and Sport-Tek Gear Are a Game Changer for Bulk Ap…" at bounding box center [784, 112] width 868 height 2007
click at [542, 108] on icon at bounding box center [539, 106] width 17 height 17
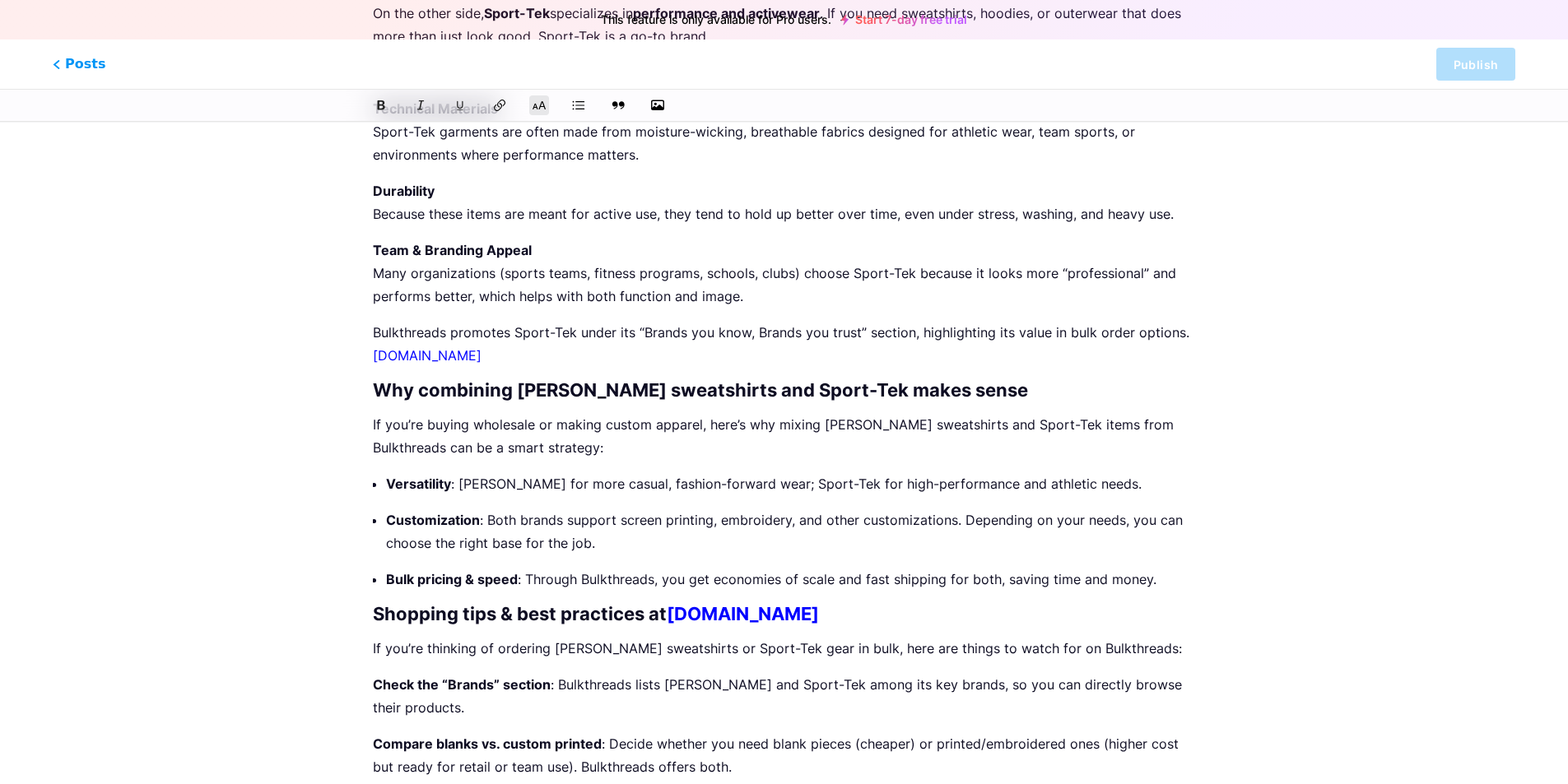
click at [556, 380] on h2 "Why combining [PERSON_NAME] sweatshirts and Sport-Tek makes sense" at bounding box center [784, 389] width 822 height 20
click at [346, 328] on div "Why [PERSON_NAME] Sweatshirts and Sport-Tek Gear Are a Game Changer for Bulk Ap…" at bounding box center [783, 128] width 941 height 2040
click at [373, 347] on link "[DOMAIN_NAME]" at bounding box center [428, 355] width 109 height 17
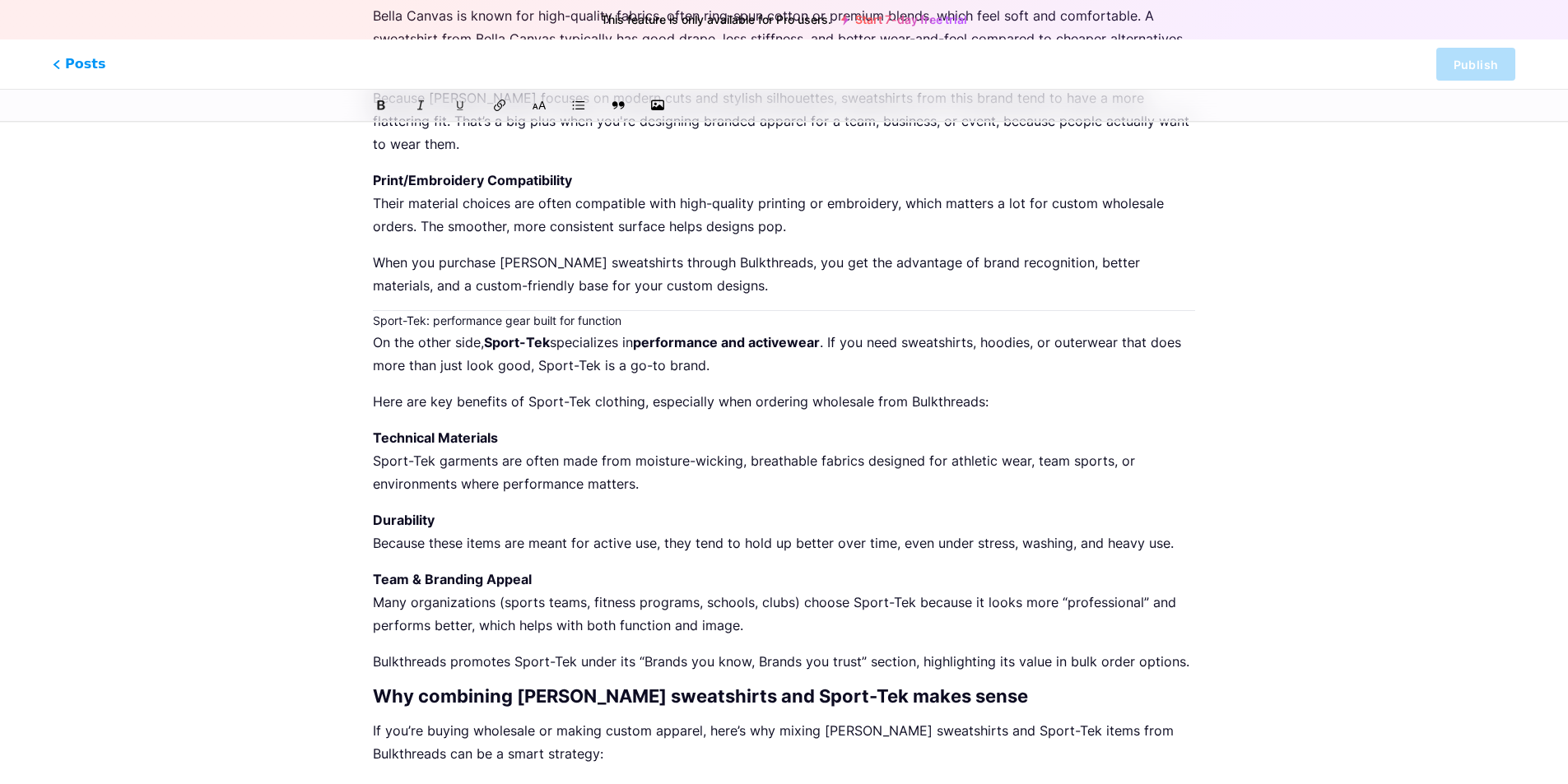
scroll to position [627, 0]
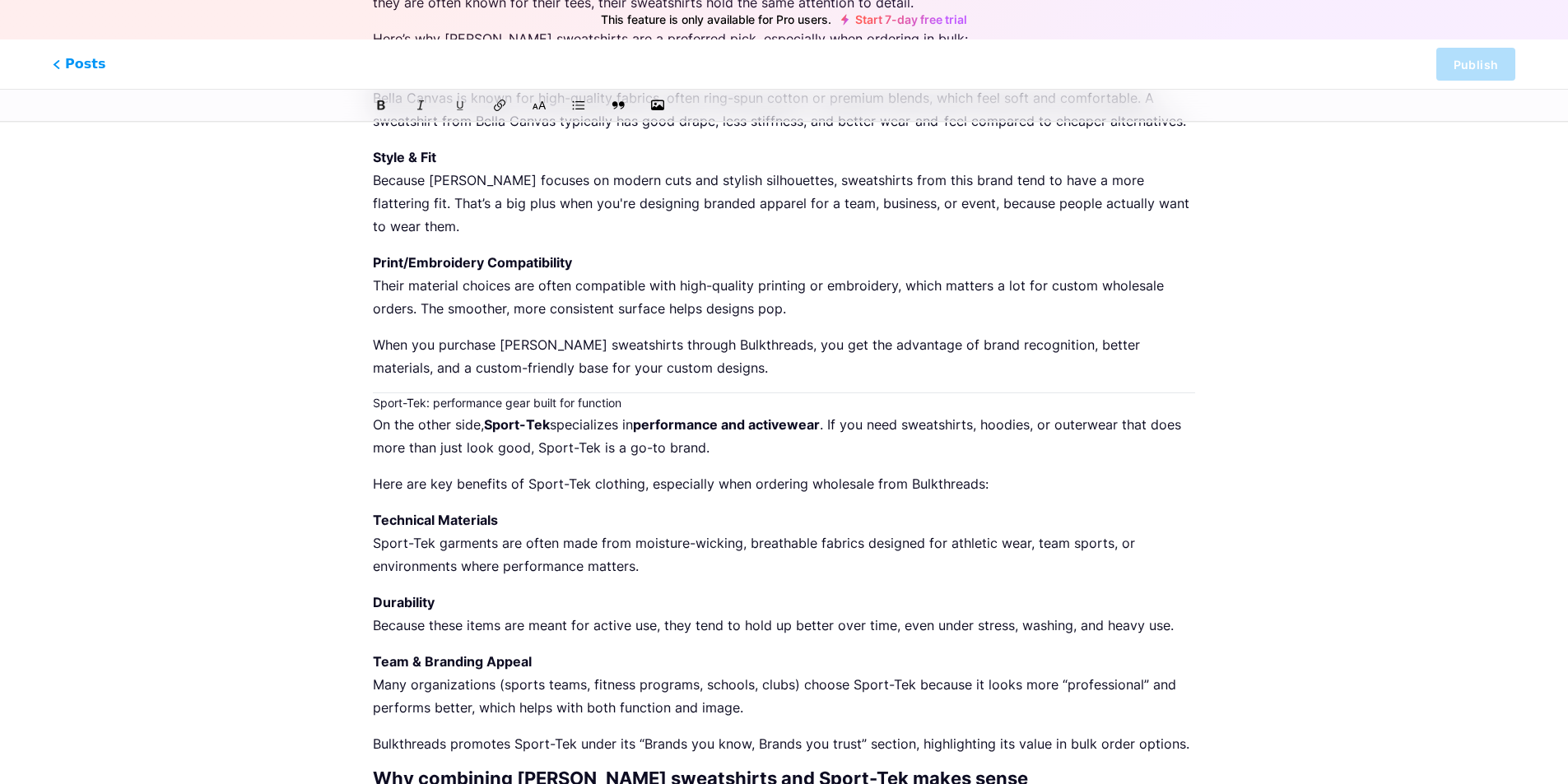
click at [373, 394] on h3 "Sport-Tek: performance gear built for function" at bounding box center [784, 403] width 822 height 20
drag, startPoint x: 671, startPoint y: 380, endPoint x: 367, endPoint y: 381, distance: 304.0
click at [367, 381] on div "Why [PERSON_NAME] Sweatshirts and Sport-Tek Gear Are a Game Changer for Bulk Ap…" at bounding box center [784, 526] width 868 height 2015
click at [546, 112] on icon at bounding box center [539, 106] width 17 height 17
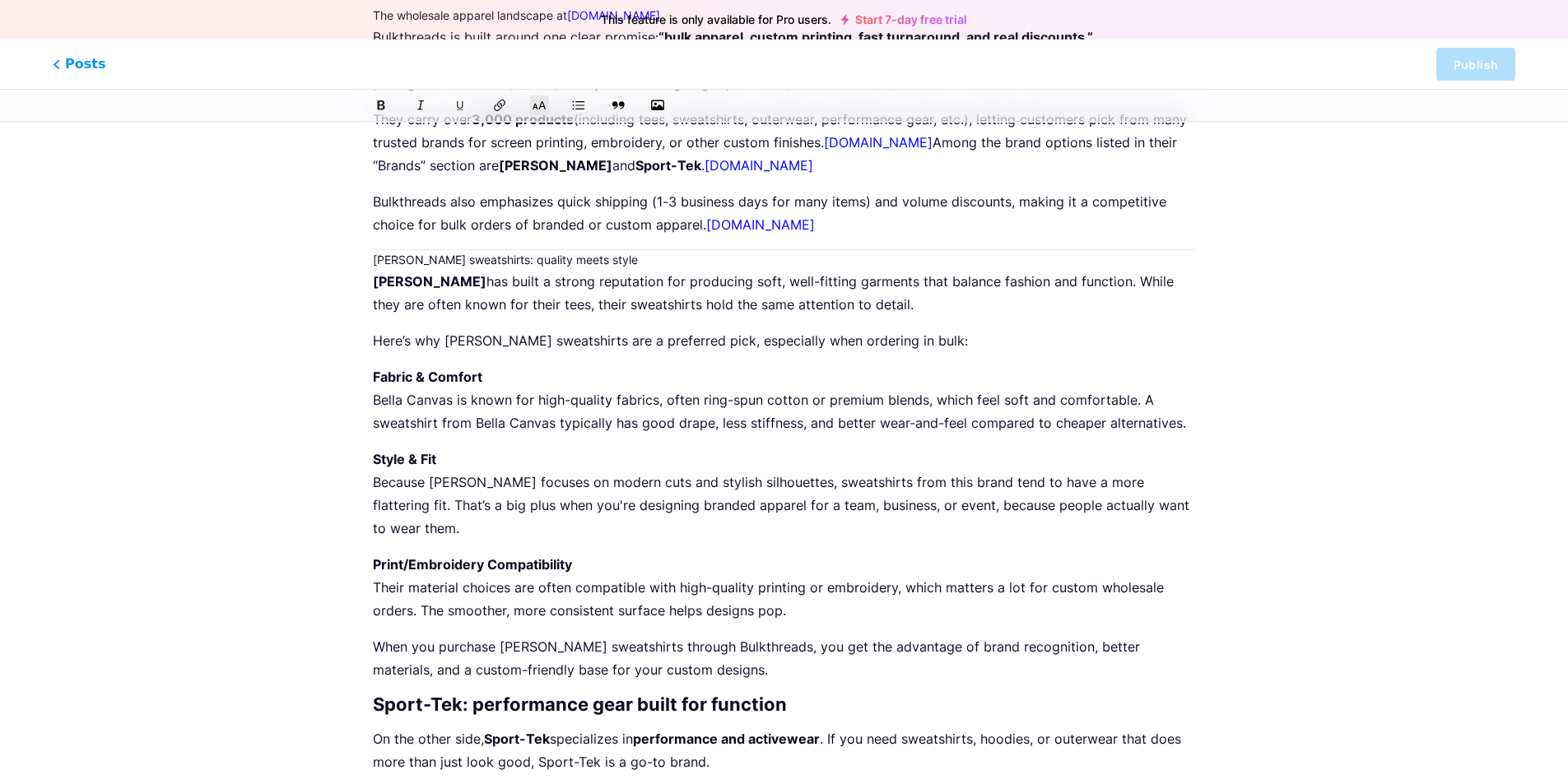
scroll to position [298, 0]
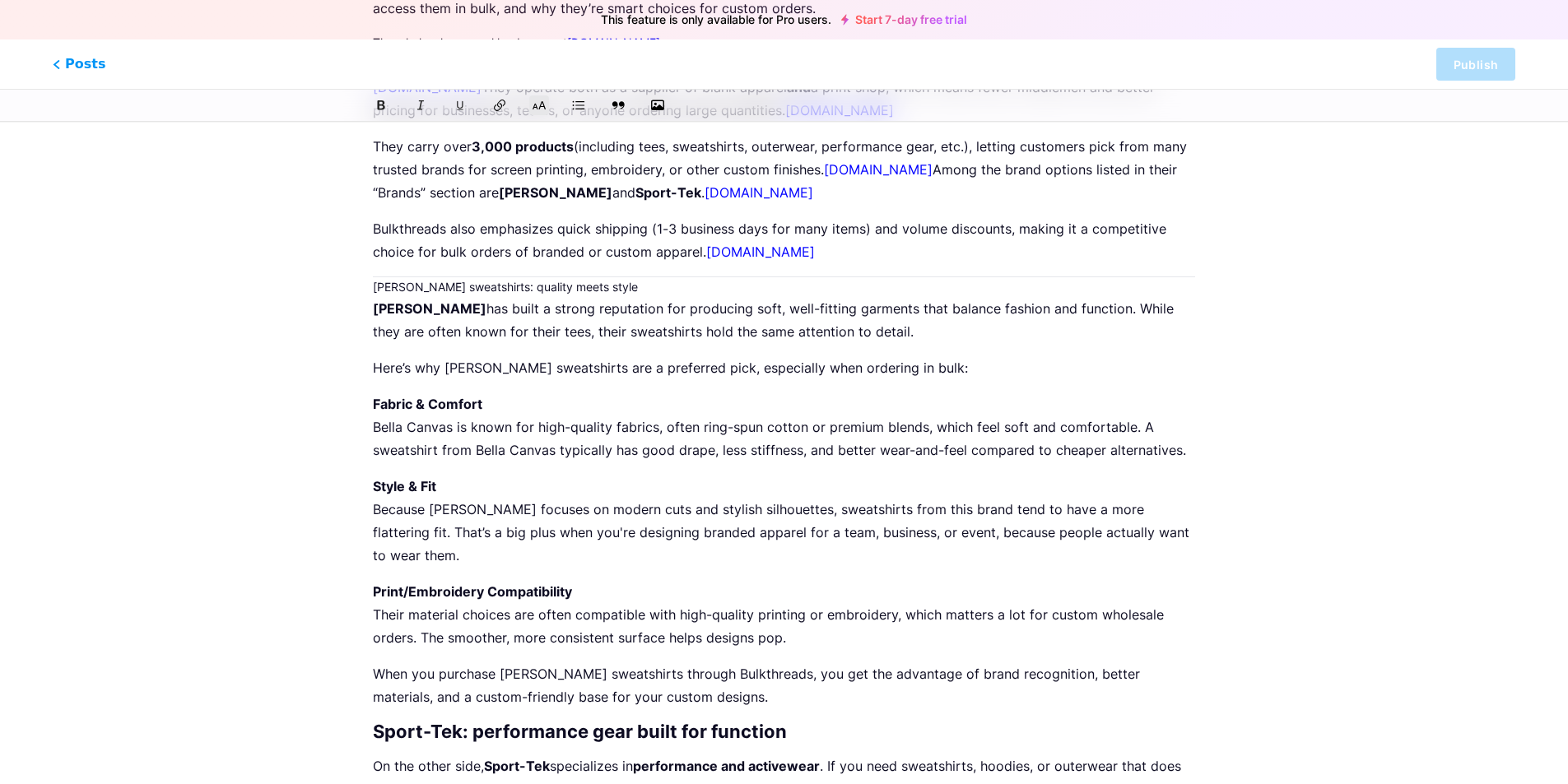
click at [373, 285] on h3 "[PERSON_NAME] sweatshirts: quality meets style" at bounding box center [784, 287] width 822 height 20
drag, startPoint x: 711, startPoint y: 257, endPoint x: 827, endPoint y: 254, distance: 116.0
click at [827, 254] on p "Bulkthreads also emphasizes quick shipping (1-3 business days for many items) a…" at bounding box center [784, 240] width 822 height 46
drag, startPoint x: 688, startPoint y: 197, endPoint x: 822, endPoint y: 185, distance: 134.5
click at [822, 185] on p "They carry over 3,000 products (including tees, sweatshirts, outerwear, perform…" at bounding box center [784, 170] width 822 height 69
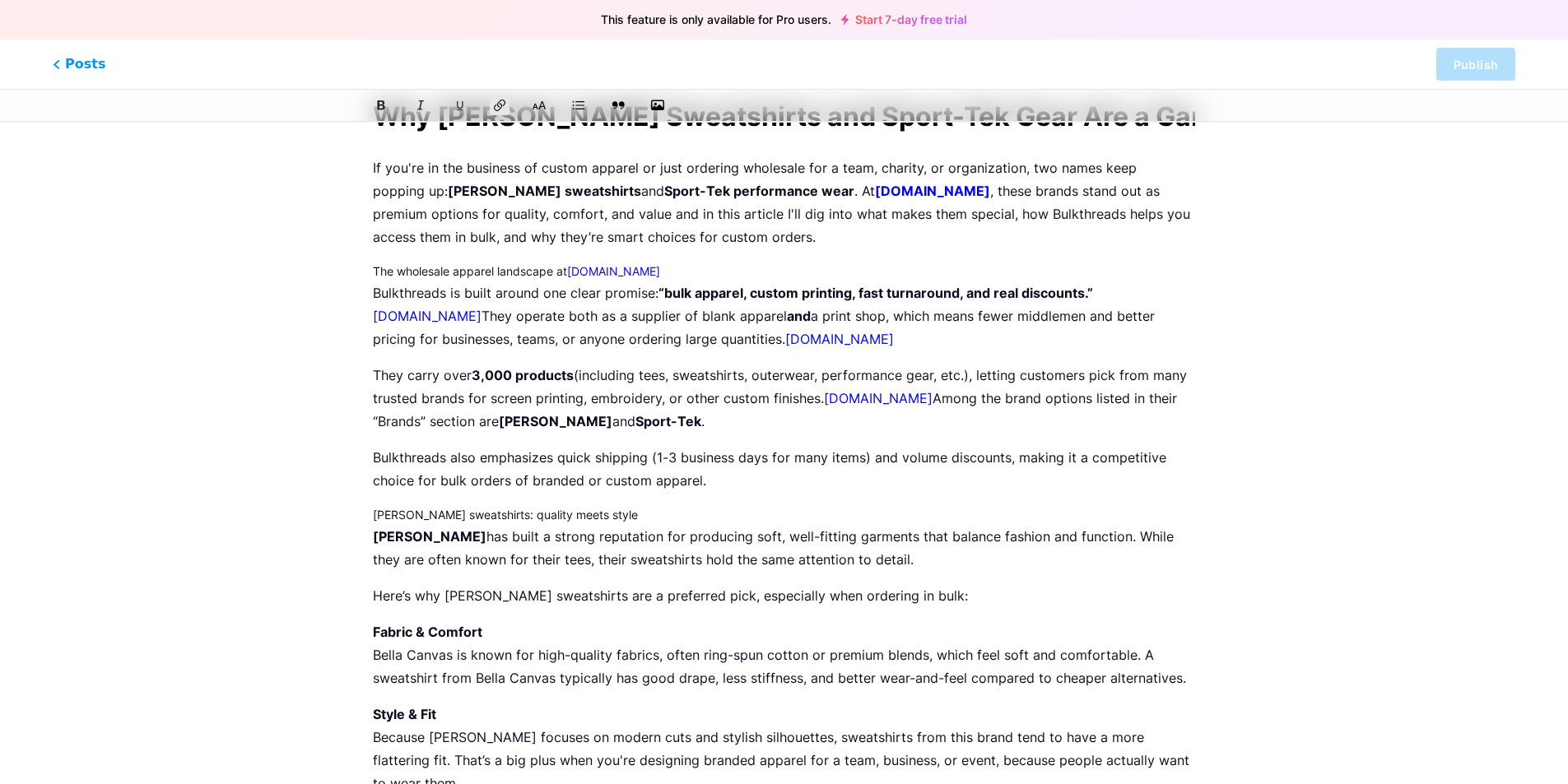
scroll to position [51, 0]
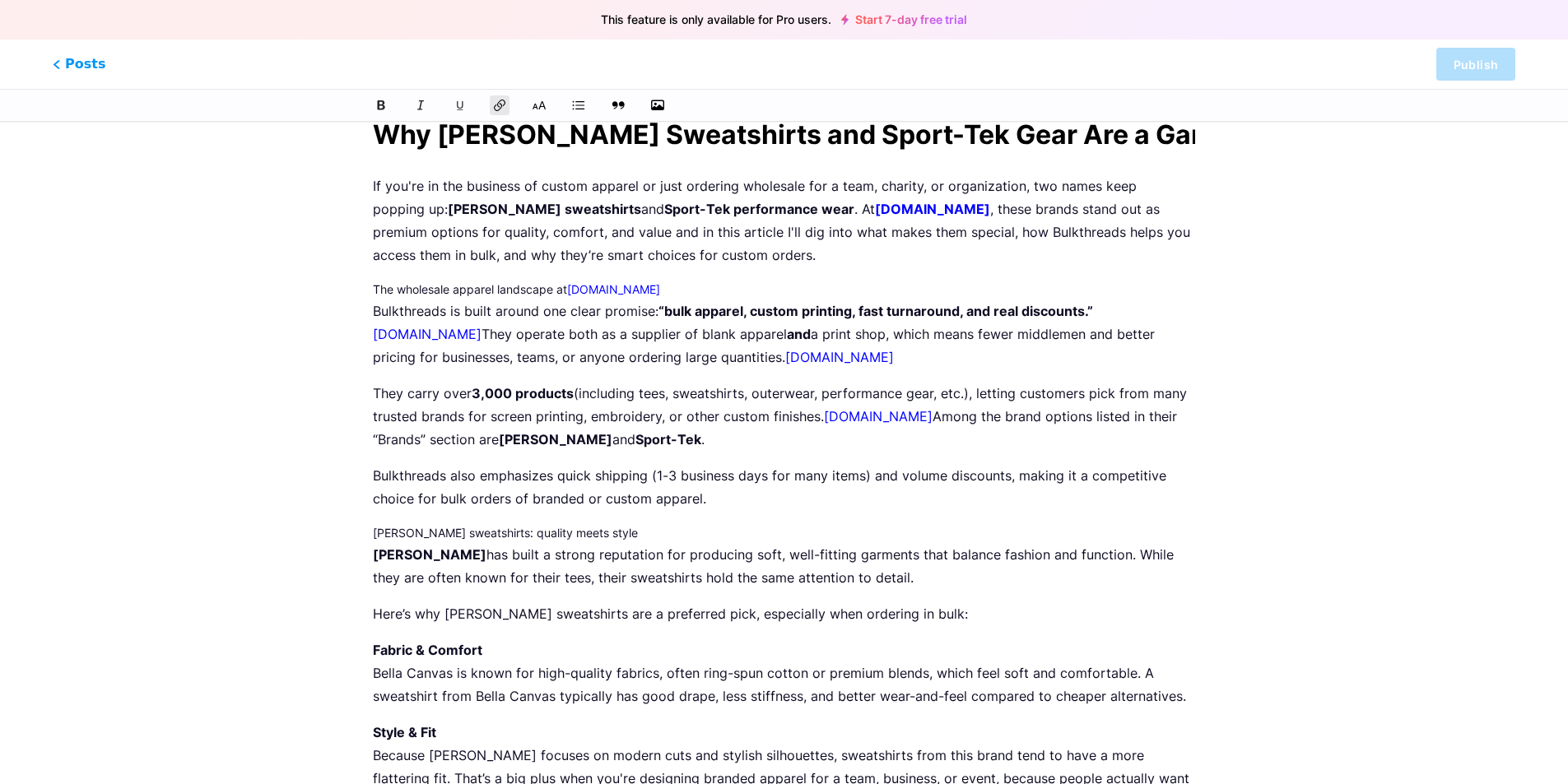
drag, startPoint x: 908, startPoint y: 356, endPoint x: 786, endPoint y: 367, distance: 122.5
click at [786, 367] on p "Bulkthreads is built around one clear promise: “bulk apparel, custom printing, …" at bounding box center [784, 334] width 822 height 69
drag, startPoint x: 481, startPoint y: 330, endPoint x: 364, endPoint y: 332, distance: 117.0
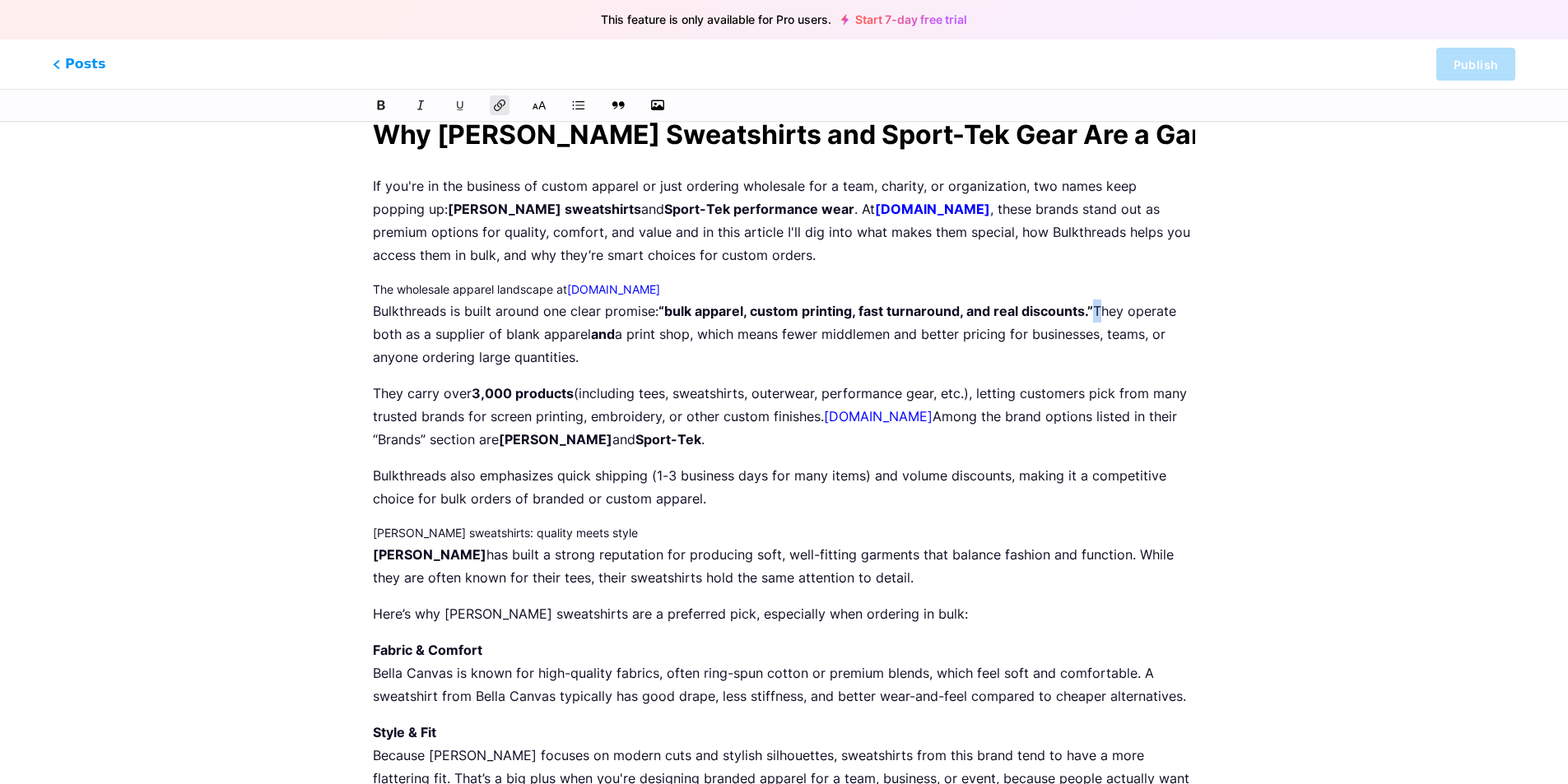
drag, startPoint x: 684, startPoint y: 291, endPoint x: 577, endPoint y: 291, distance: 107.0
click at [577, 291] on h3 "The wholesale apparel landscape at [DOMAIN_NAME]" at bounding box center [784, 289] width 822 height 20
click at [708, 289] on h3 "The wholesale apparel landscape at [DOMAIN_NAME]" at bounding box center [784, 289] width 822 height 20
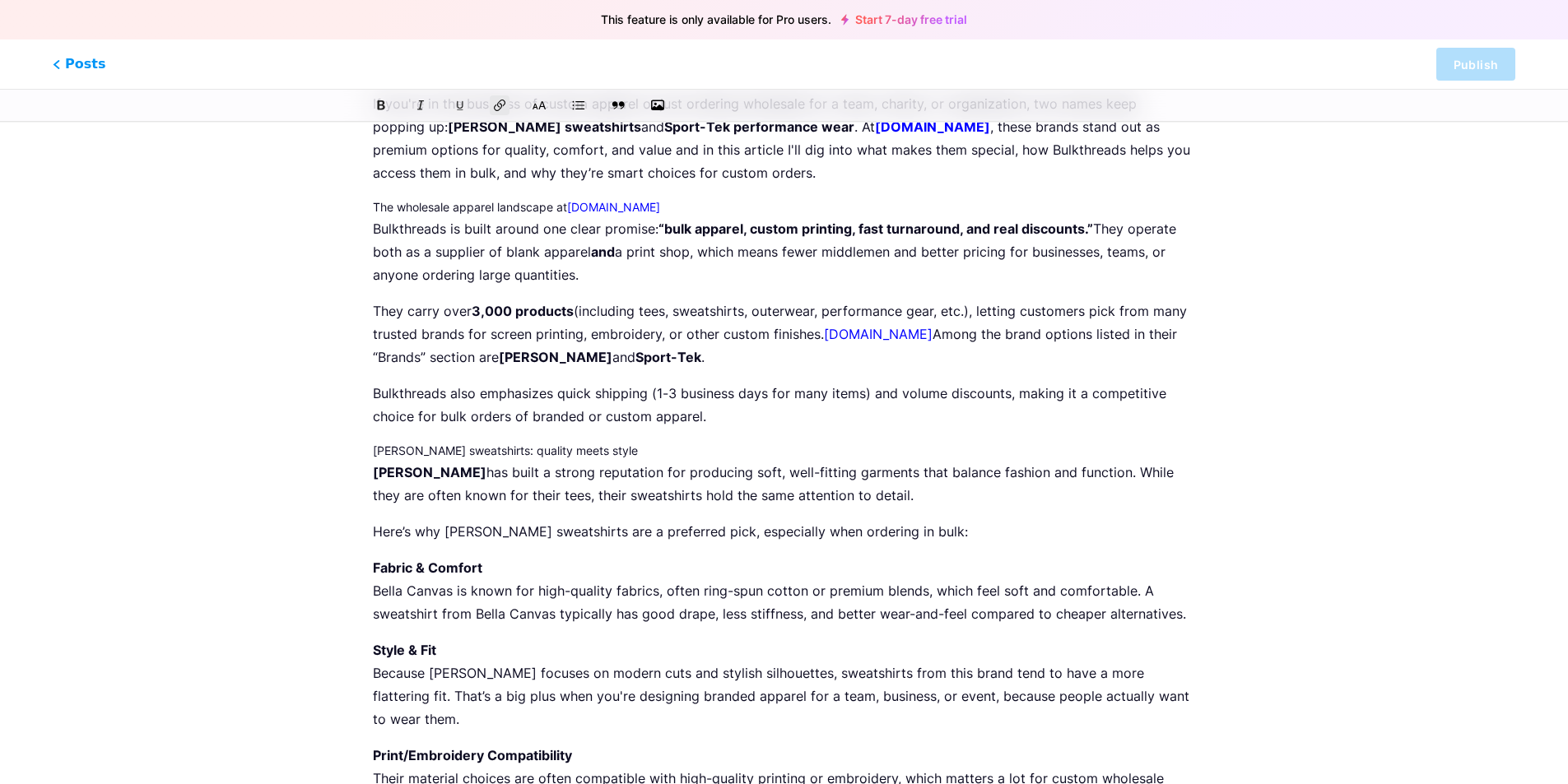
click at [447, 448] on h3 "[PERSON_NAME] sweatshirts: quality meets style" at bounding box center [784, 450] width 822 height 20
click at [542, 101] on icon at bounding box center [539, 105] width 16 height 10
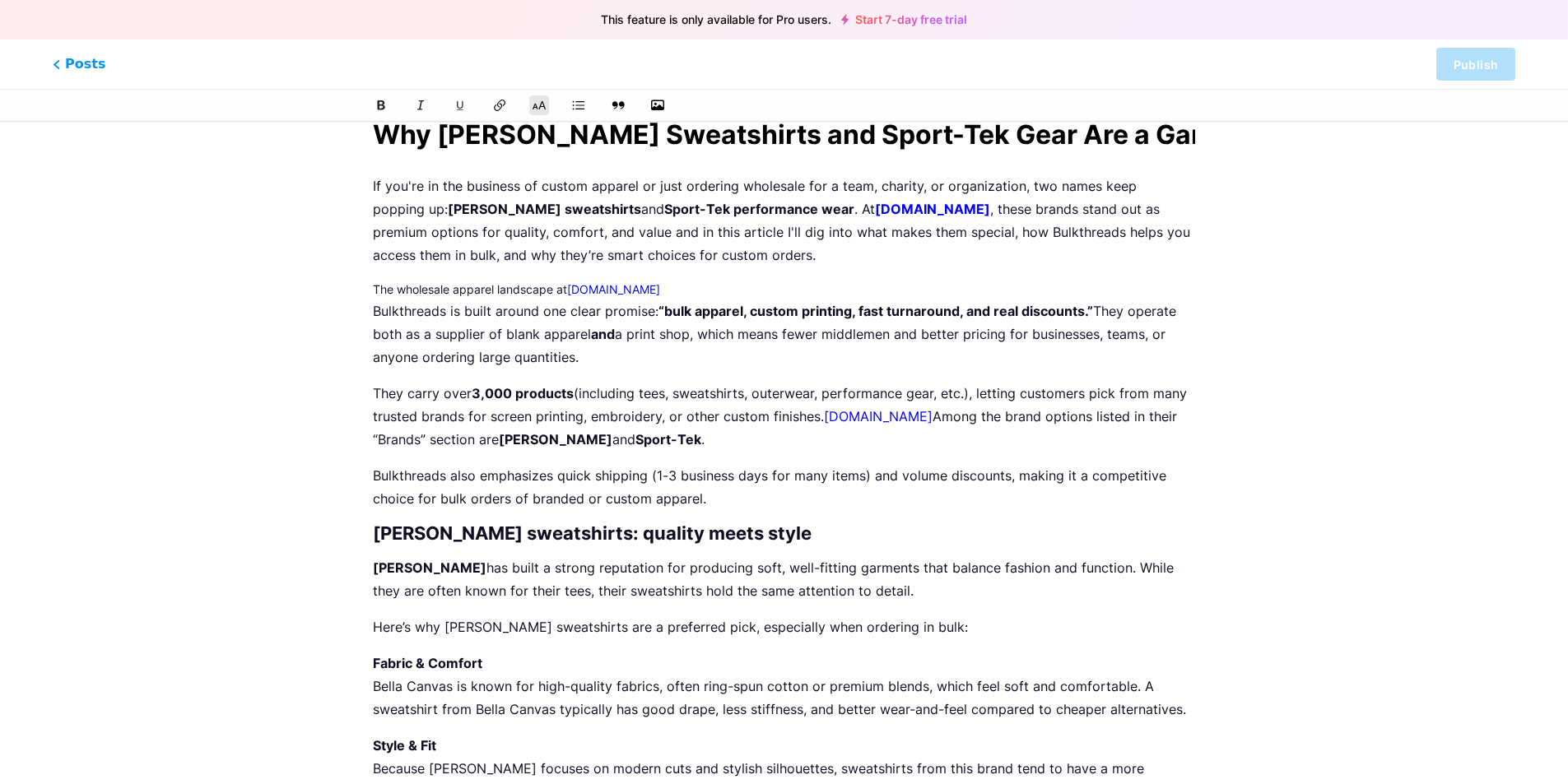
scroll to position [0, 0]
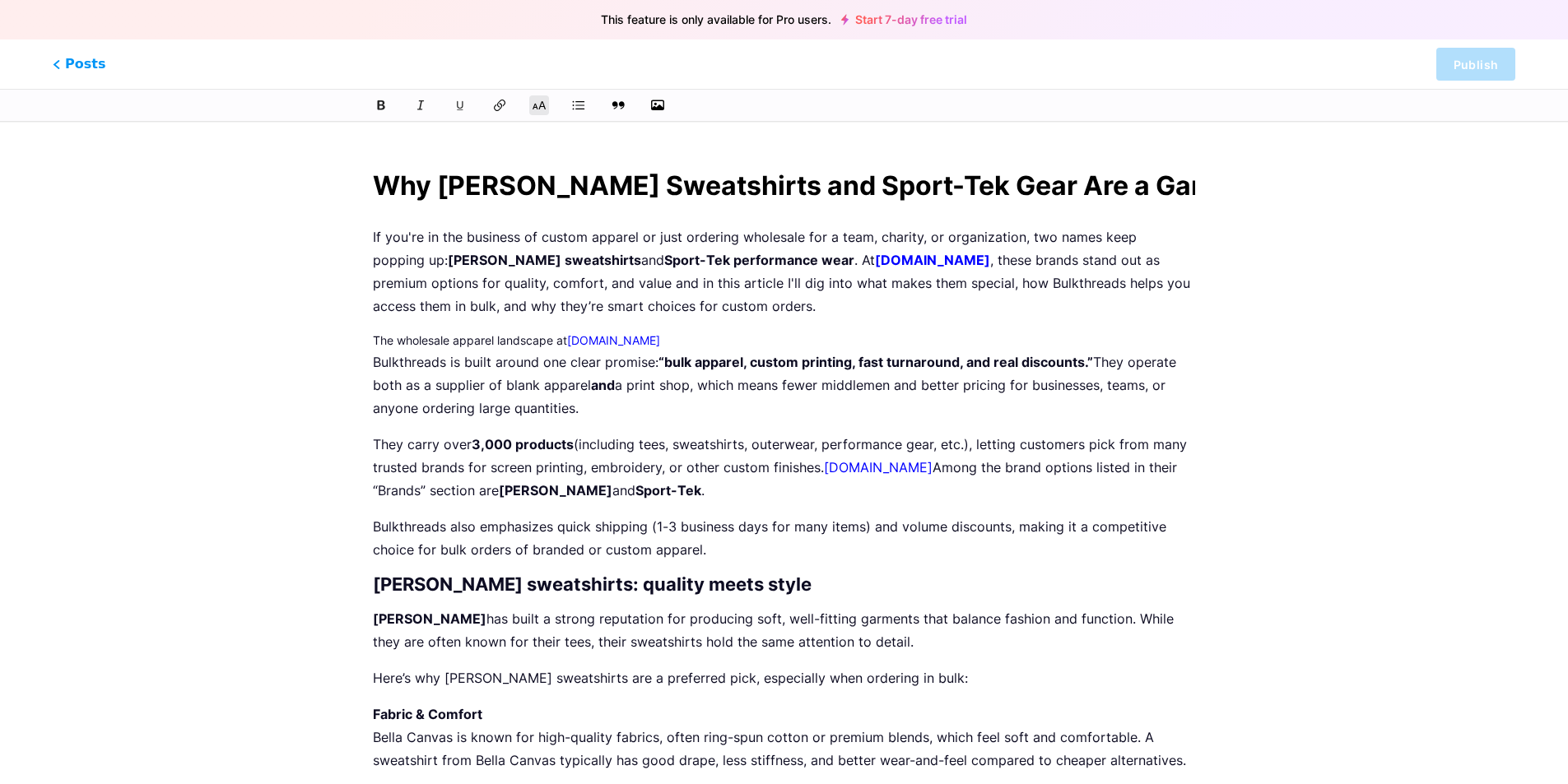
click at [432, 347] on h3 "The wholesale apparel landscape at [DOMAIN_NAME]" at bounding box center [784, 340] width 822 height 20
click at [538, 110] on icon at bounding box center [539, 106] width 17 height 17
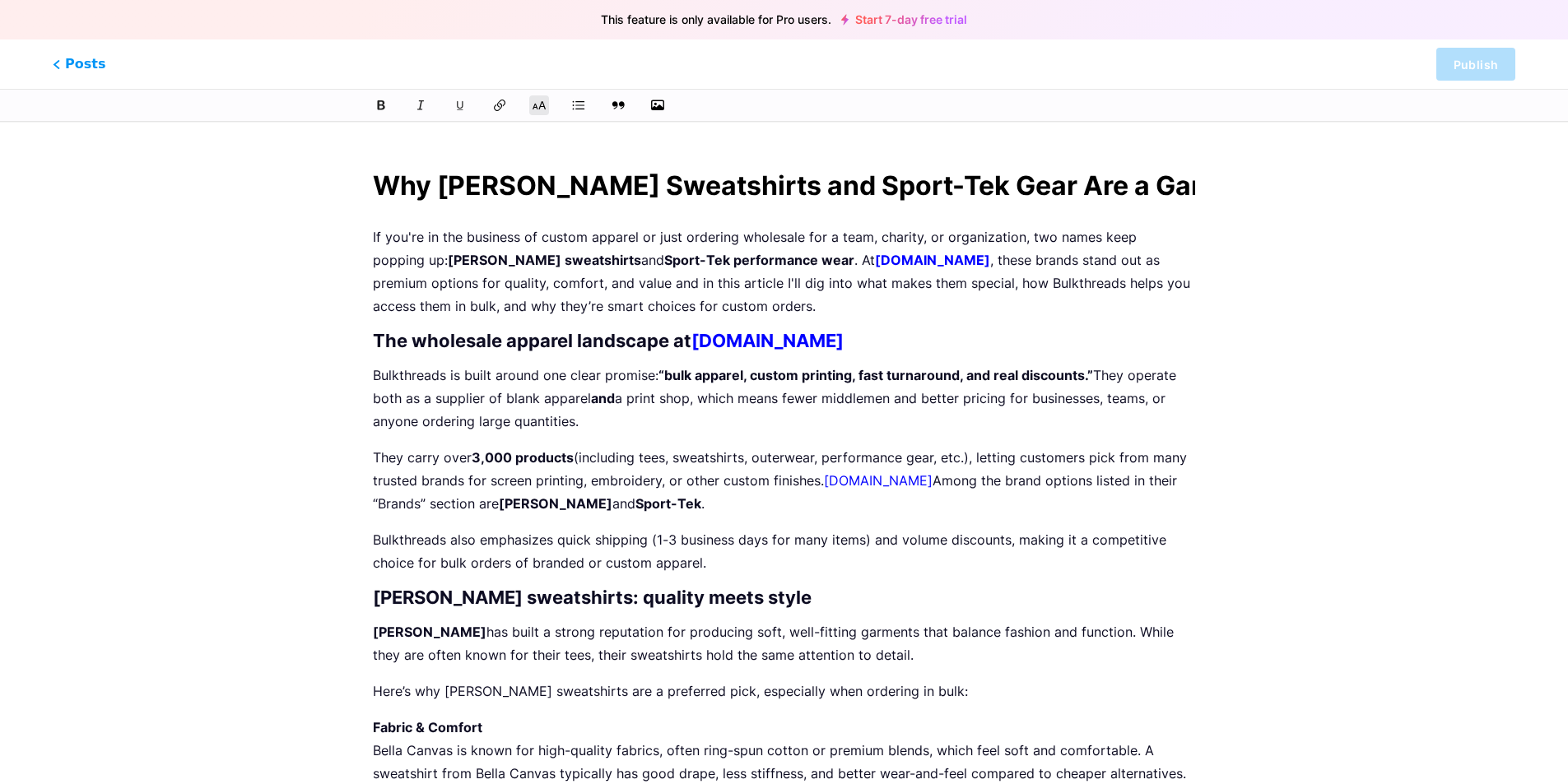
click at [895, 346] on h2 "The wholesale apparel landscape at [DOMAIN_NAME]" at bounding box center [784, 340] width 822 height 20
drag, startPoint x: 936, startPoint y: 483, endPoint x: 832, endPoint y: 481, distance: 104.0
click at [830, 486] on p "They carry over 3,000 products (including tees, sweatshirts, outerwear, perform…" at bounding box center [784, 481] width 822 height 69
click at [1093, 370] on strong "“bulk apparel, custom printing, fast turnaround, and real discounts.”" at bounding box center [875, 375] width 434 height 17
click at [667, 373] on strong "“bulk apparel, custom printing, fast turnaround, and real discounts." at bounding box center [873, 375] width 430 height 17
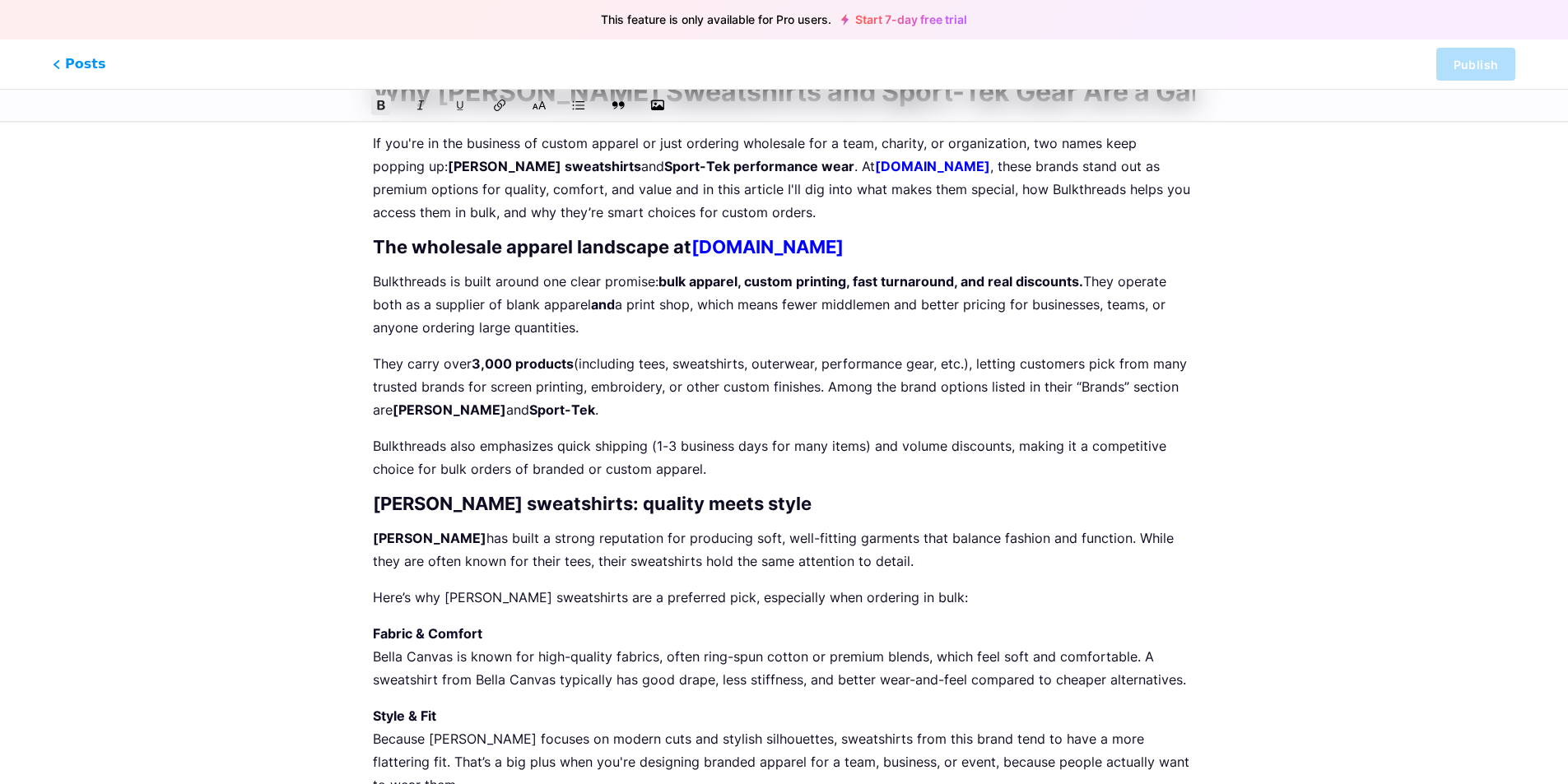
scroll to position [247, 0]
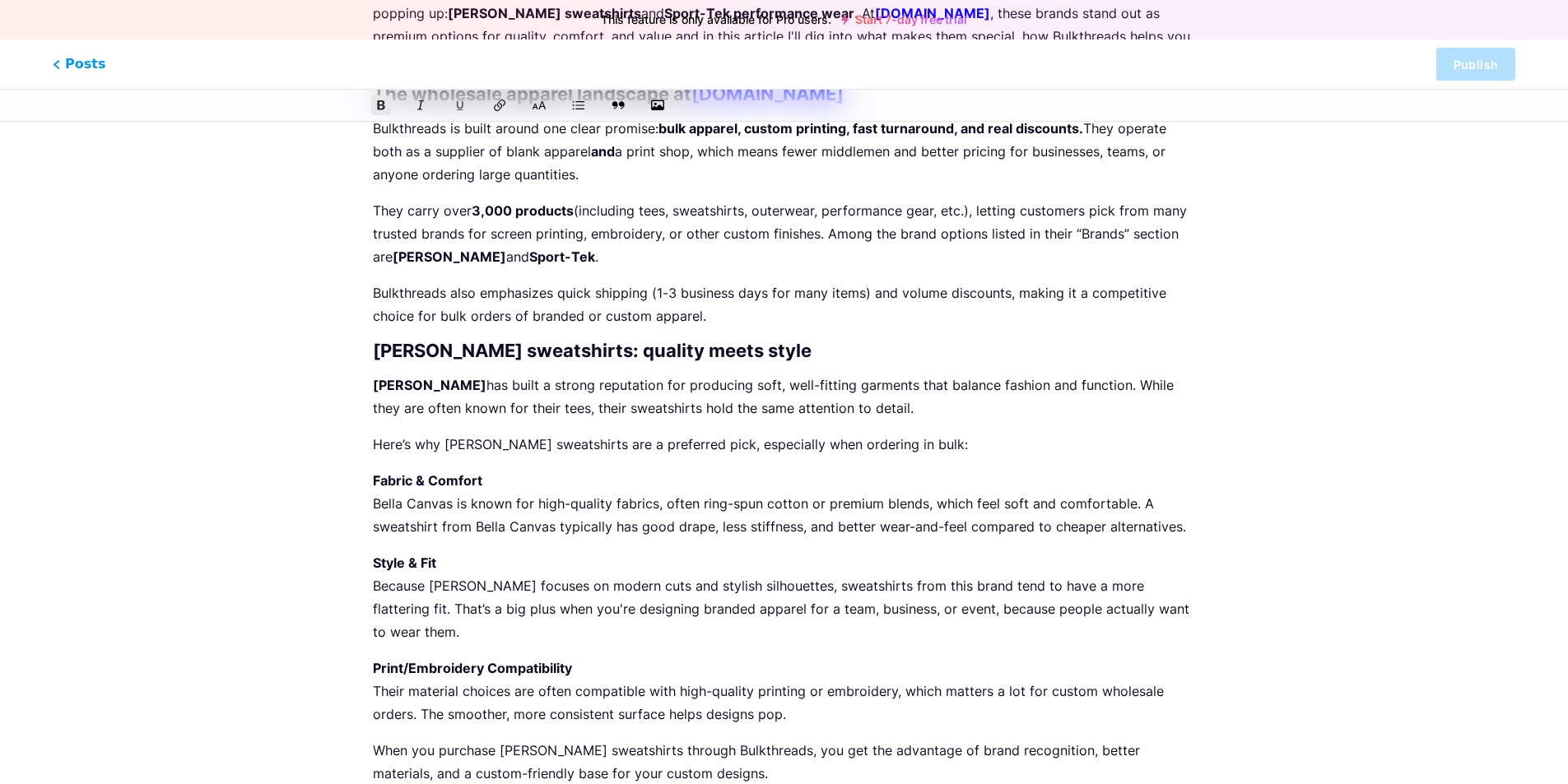
click at [450, 384] on strong "[PERSON_NAME]" at bounding box center [430, 385] width 113 height 17
drag, startPoint x: 454, startPoint y: 384, endPoint x: 365, endPoint y: 380, distance: 89.1
click at [496, 101] on icon at bounding box center [500, 106] width 17 height 17
click at [704, 453] on p "Here’s why [PERSON_NAME] sweatshirts are a preferred pick, especially when orde…" at bounding box center [784, 445] width 822 height 23
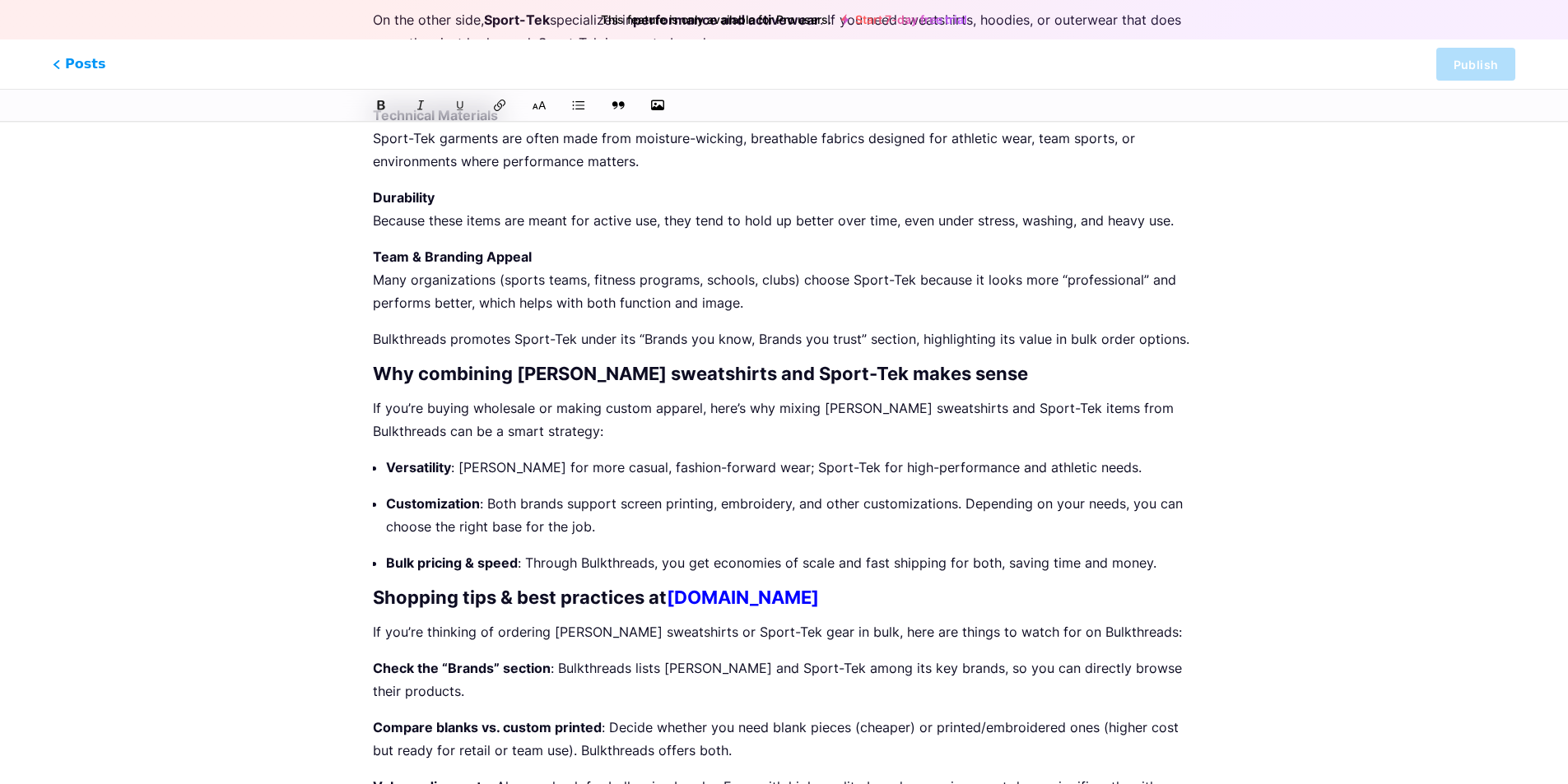
scroll to position [823, 0]
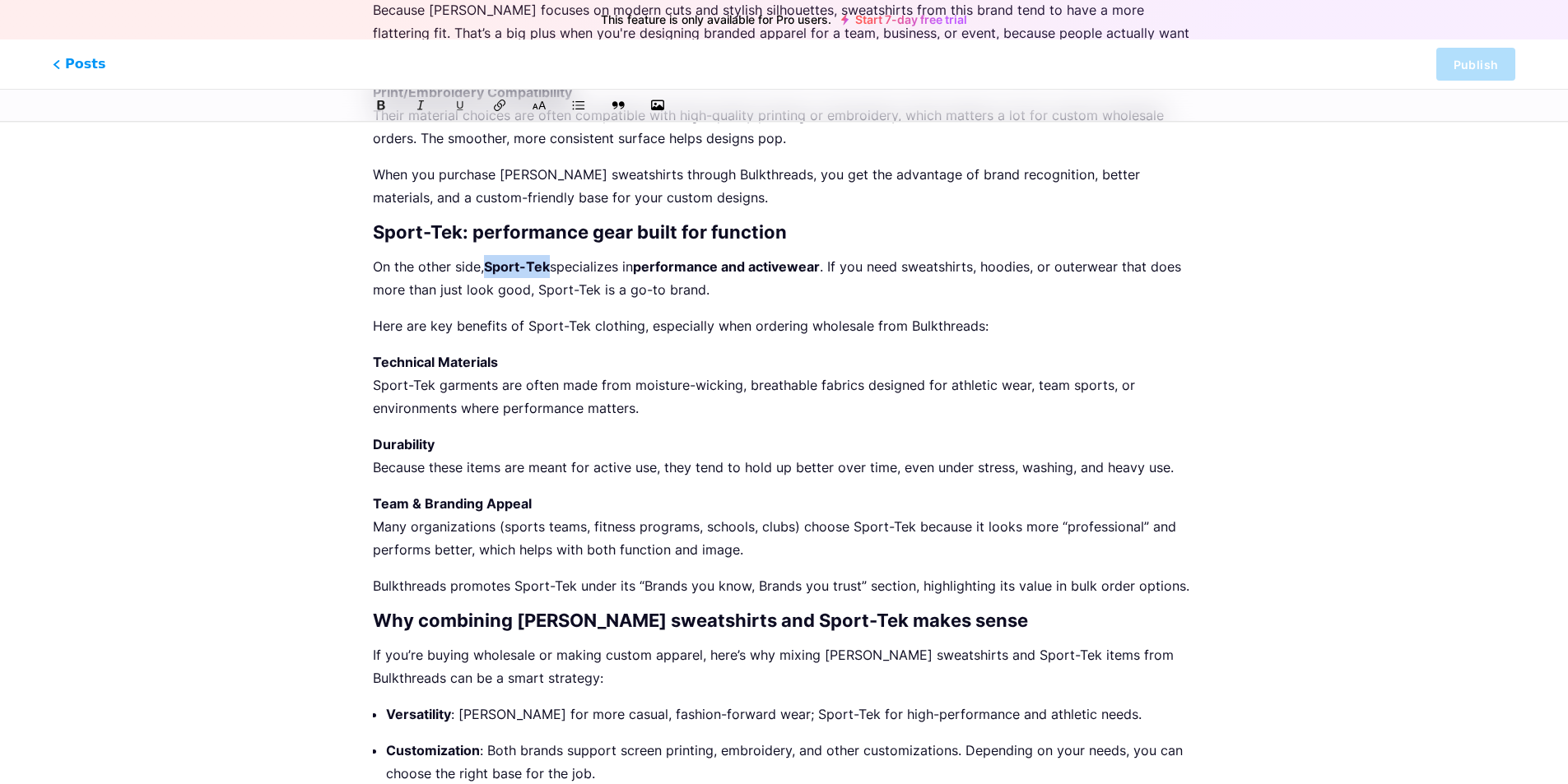
drag, startPoint x: 554, startPoint y: 239, endPoint x: 541, endPoint y: 126, distance: 113.7
click at [489, 255] on p "On the other side, Sport-Tek specializes in performance and activewear . If you…" at bounding box center [784, 278] width 822 height 46
click at [550, 259] on strong "Sport-Tek" at bounding box center [517, 267] width 66 height 17
drag, startPoint x: 554, startPoint y: 240, endPoint x: 488, endPoint y: 239, distance: 66.0
click at [488, 255] on p "On the other side, Sport-Tek specializes in performance and activewear . If you…" at bounding box center [784, 278] width 822 height 46
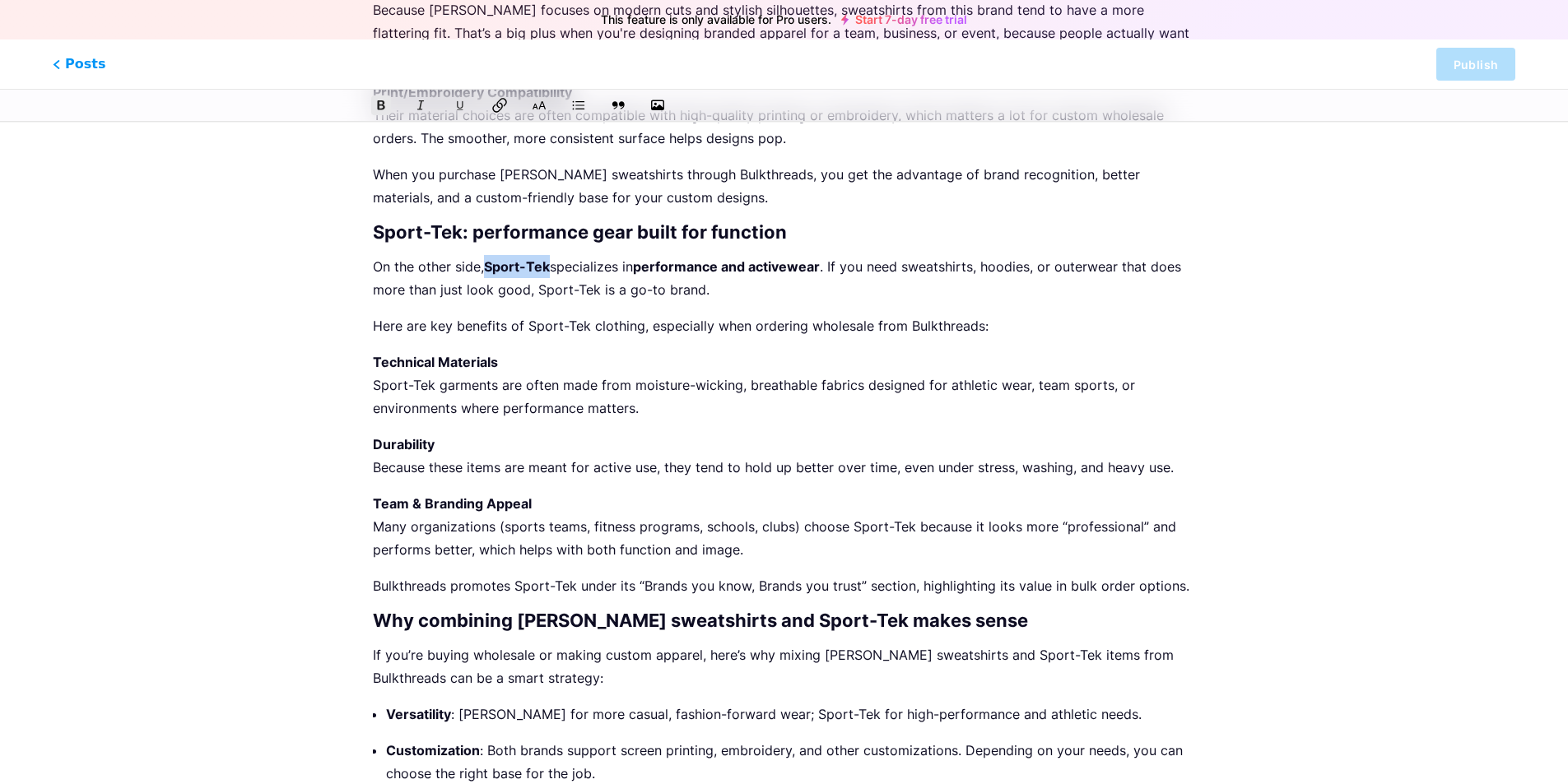
click at [502, 95] on button at bounding box center [500, 105] width 24 height 24
click at [687, 314] on p "Here are key benefits of Sport-Tek clothing, especially when ordering wholesale…" at bounding box center [784, 325] width 822 height 23
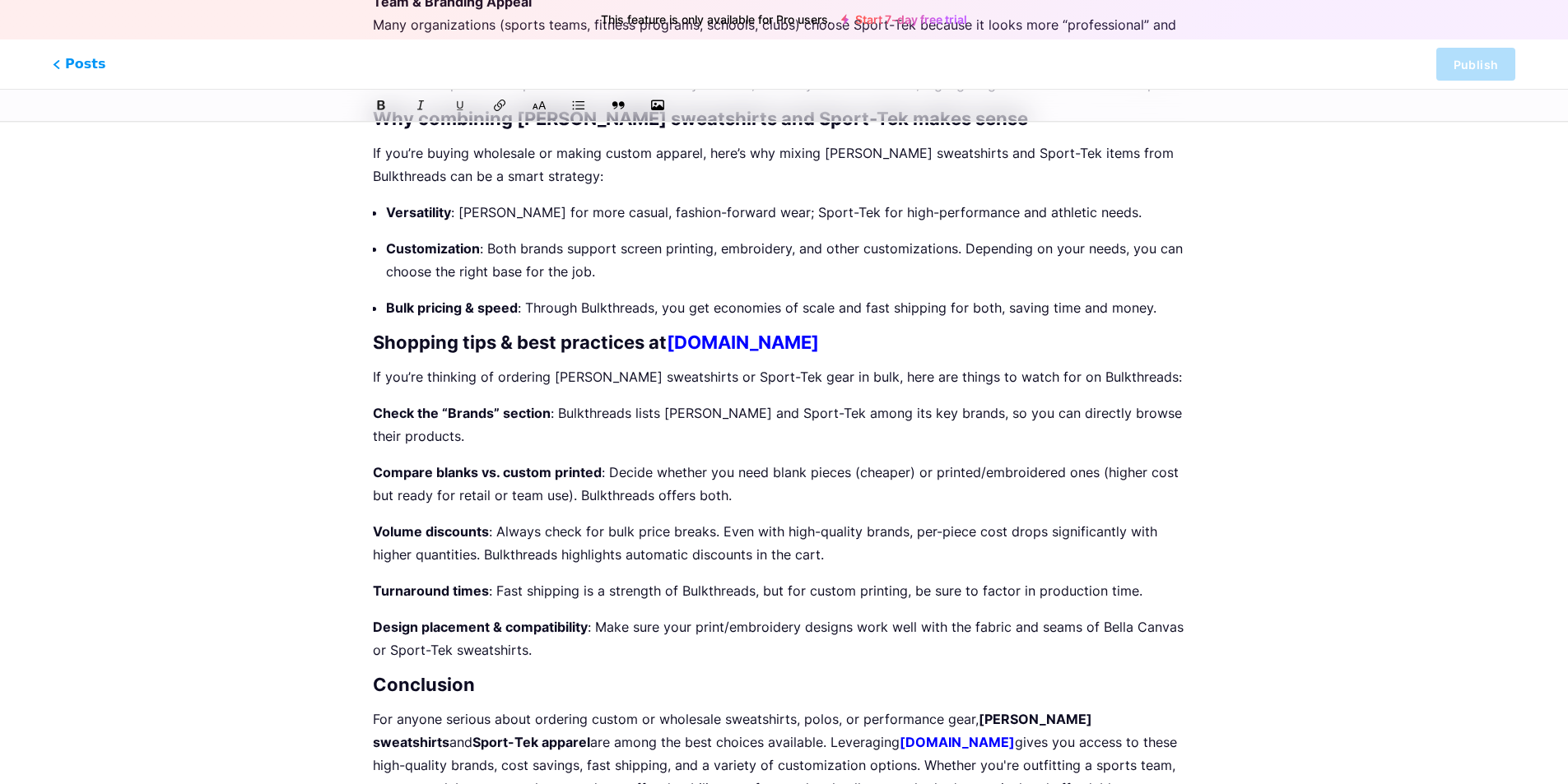
scroll to position [1420, 0]
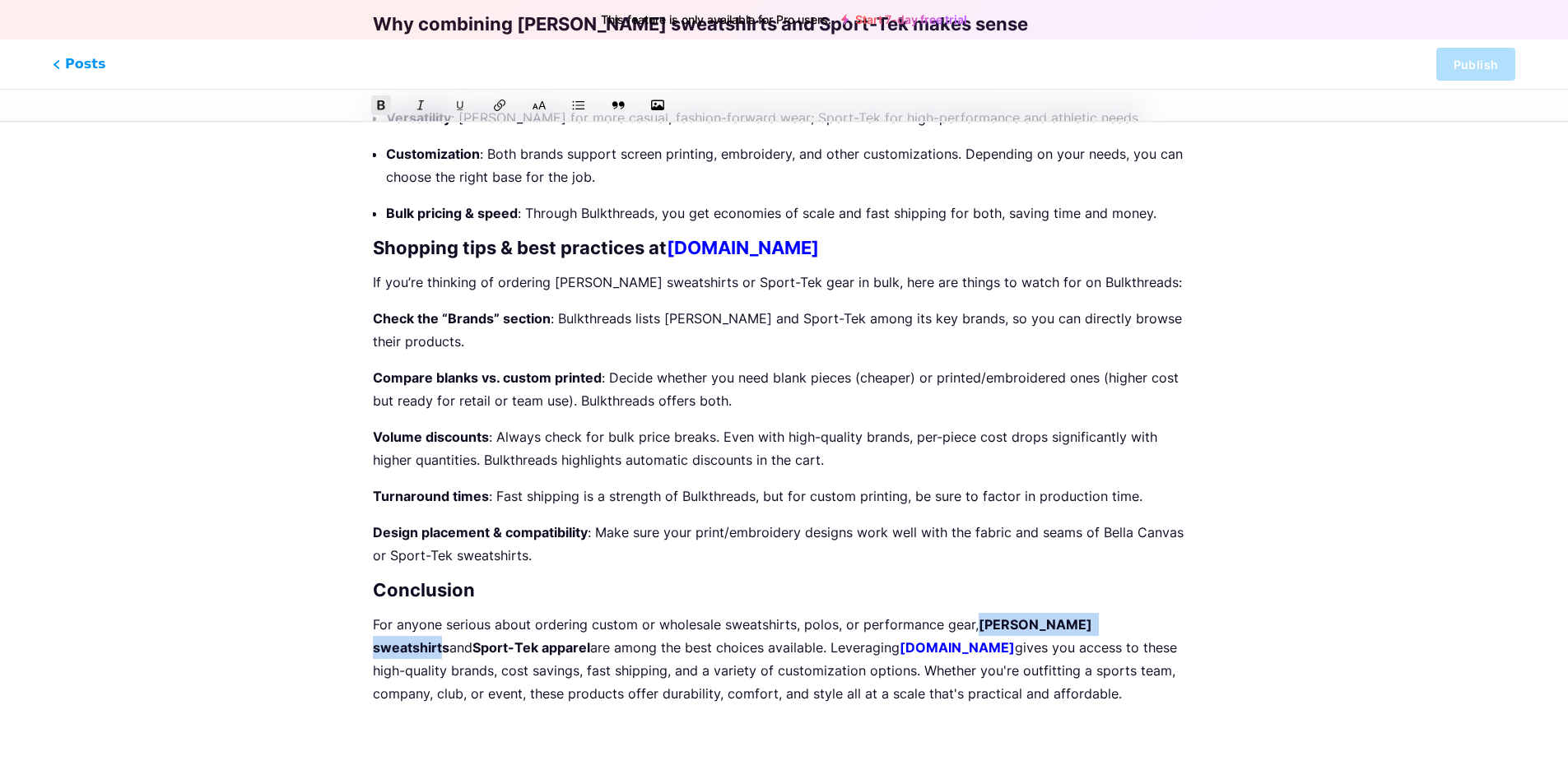
drag, startPoint x: 976, startPoint y: 599, endPoint x: 1115, endPoint y: 596, distance: 139.0
click at [1095, 616] on strong "[PERSON_NAME] sweatshirts" at bounding box center [734, 636] width 723 height 39
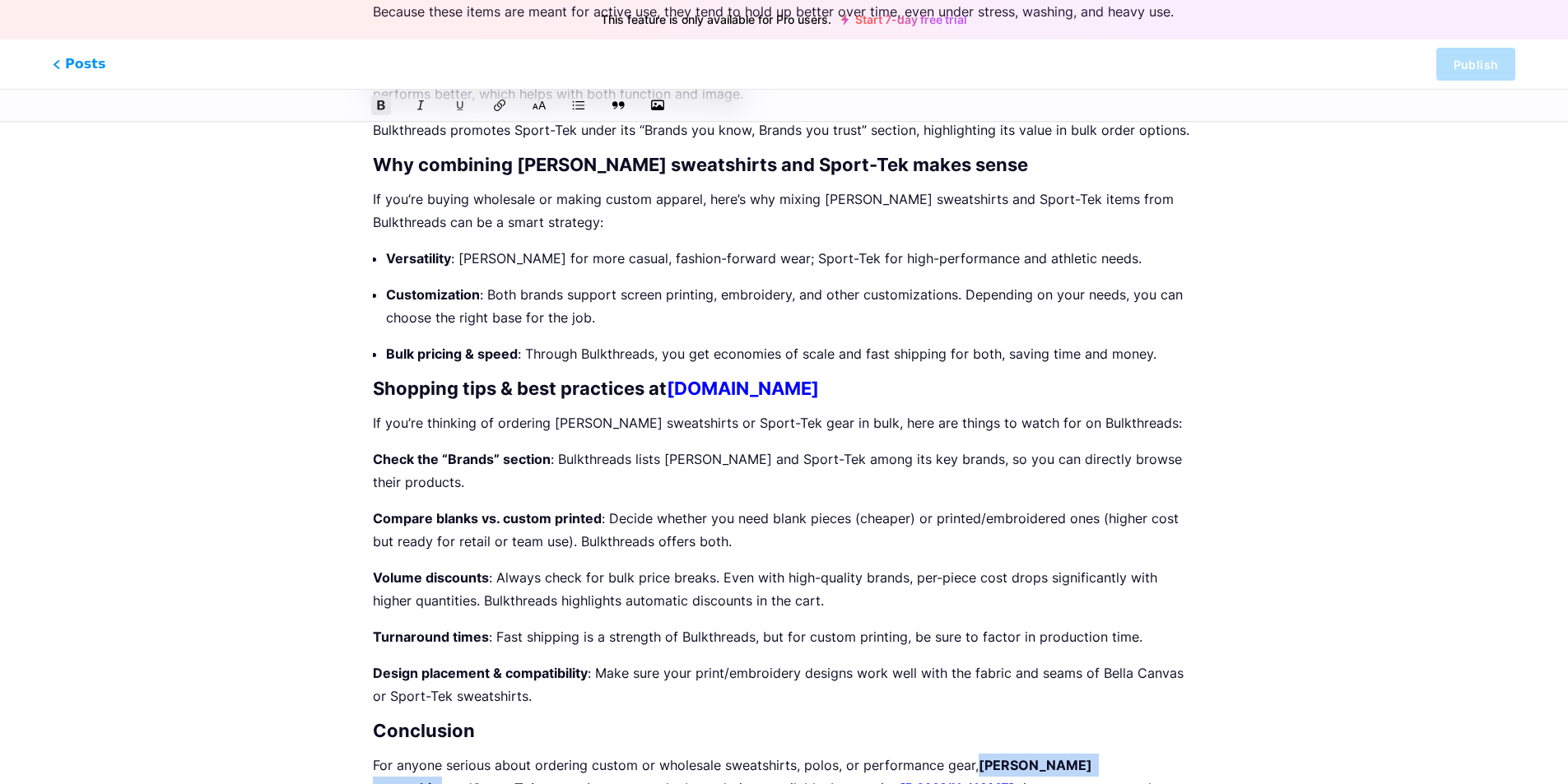
scroll to position [1173, 0]
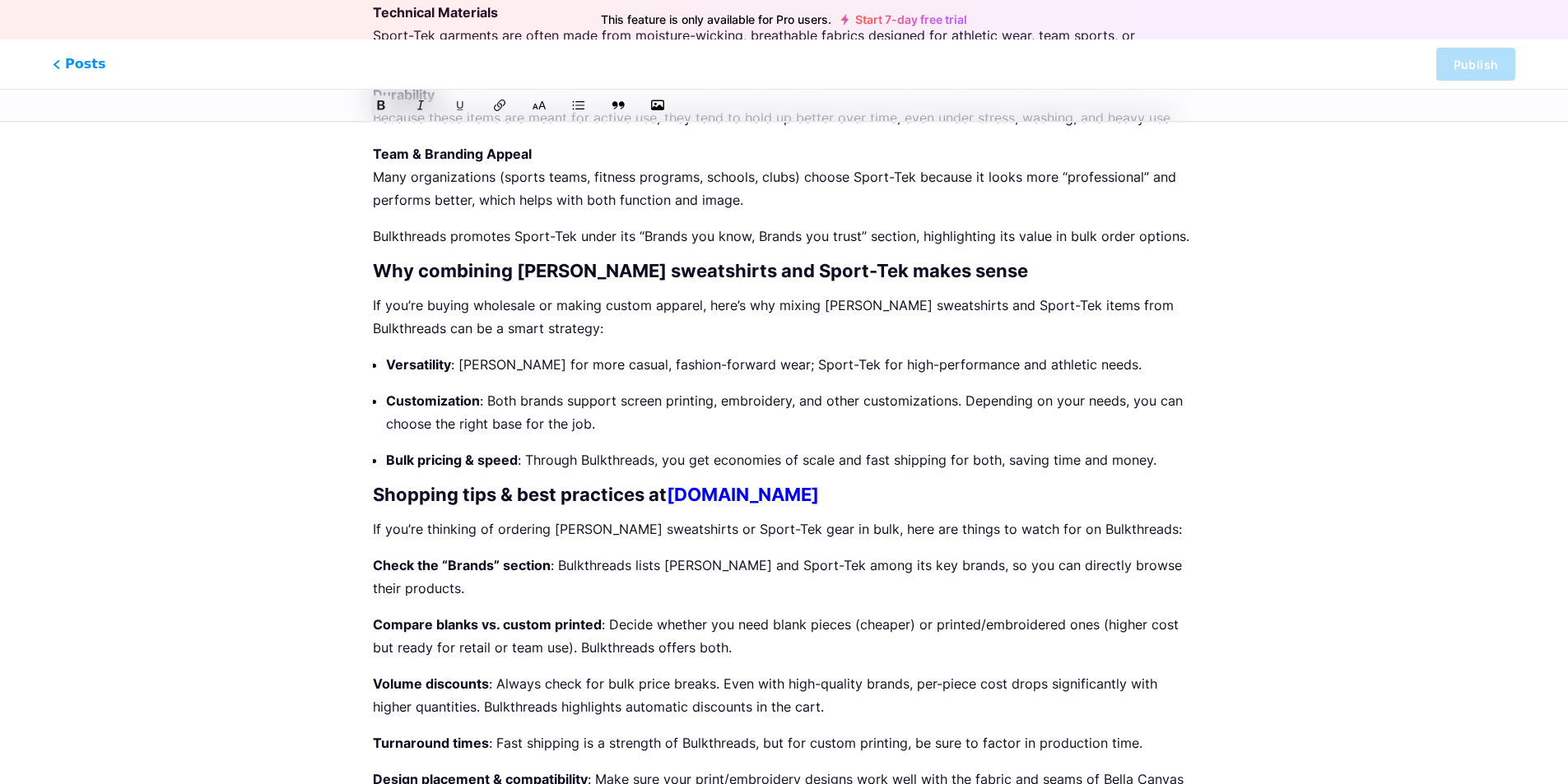
click at [502, 97] on button at bounding box center [499, 105] width 20 height 20
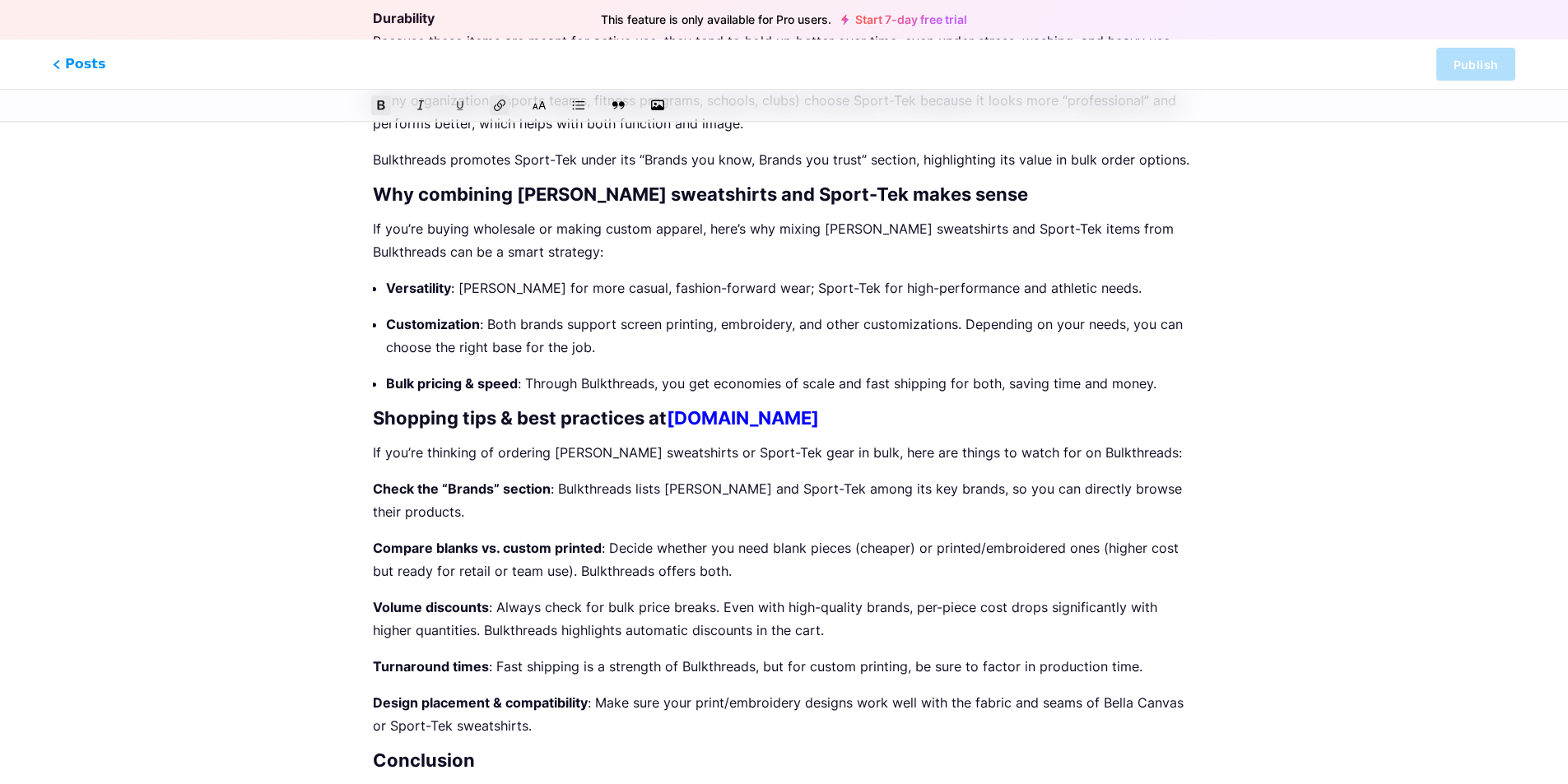
click at [994, 491] on p "Check the “Brands” section : Bulkthreads lists Bella Canvas and Sport-Tek among…" at bounding box center [784, 500] width 822 height 46
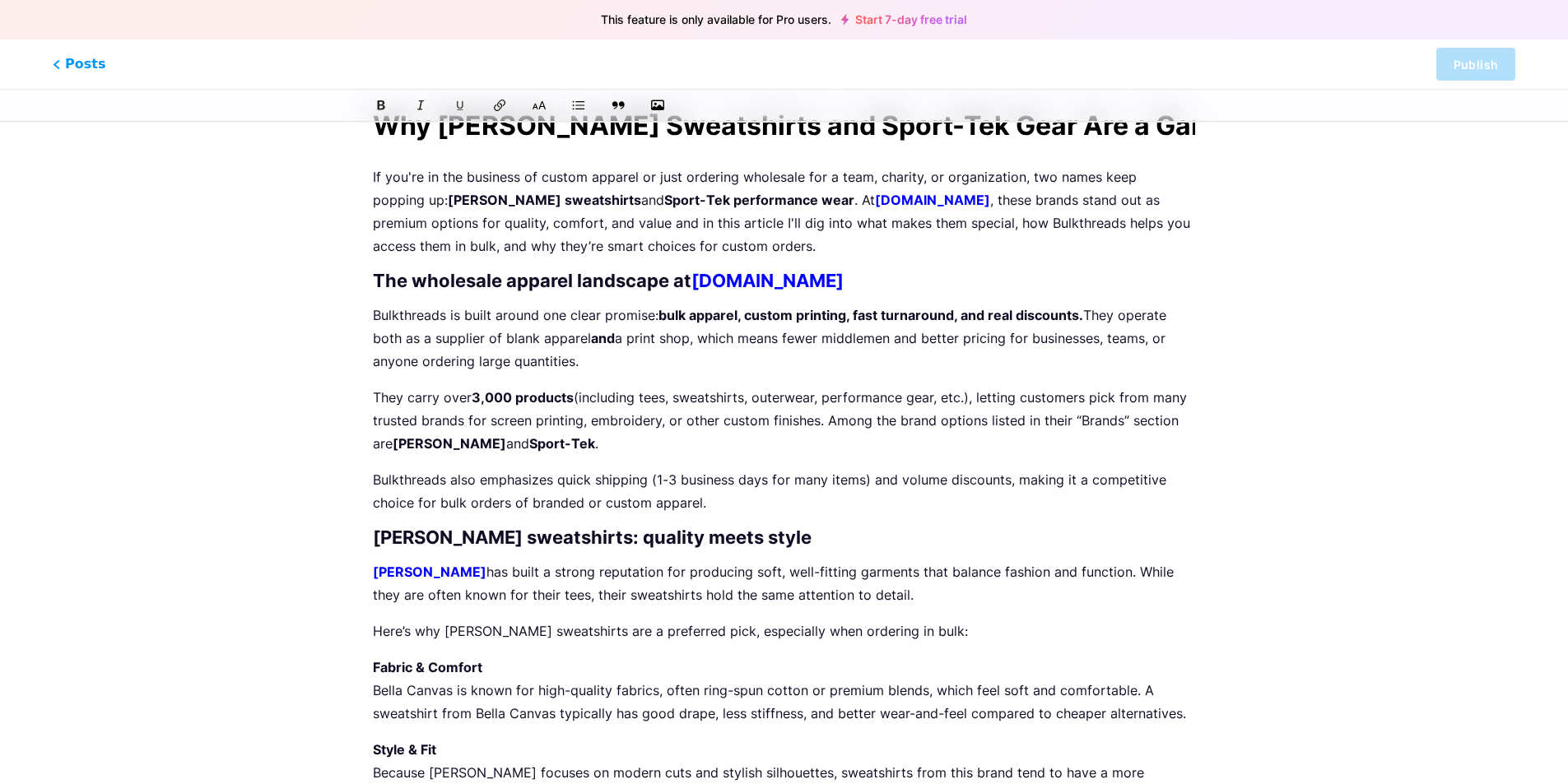
scroll to position [83, 0]
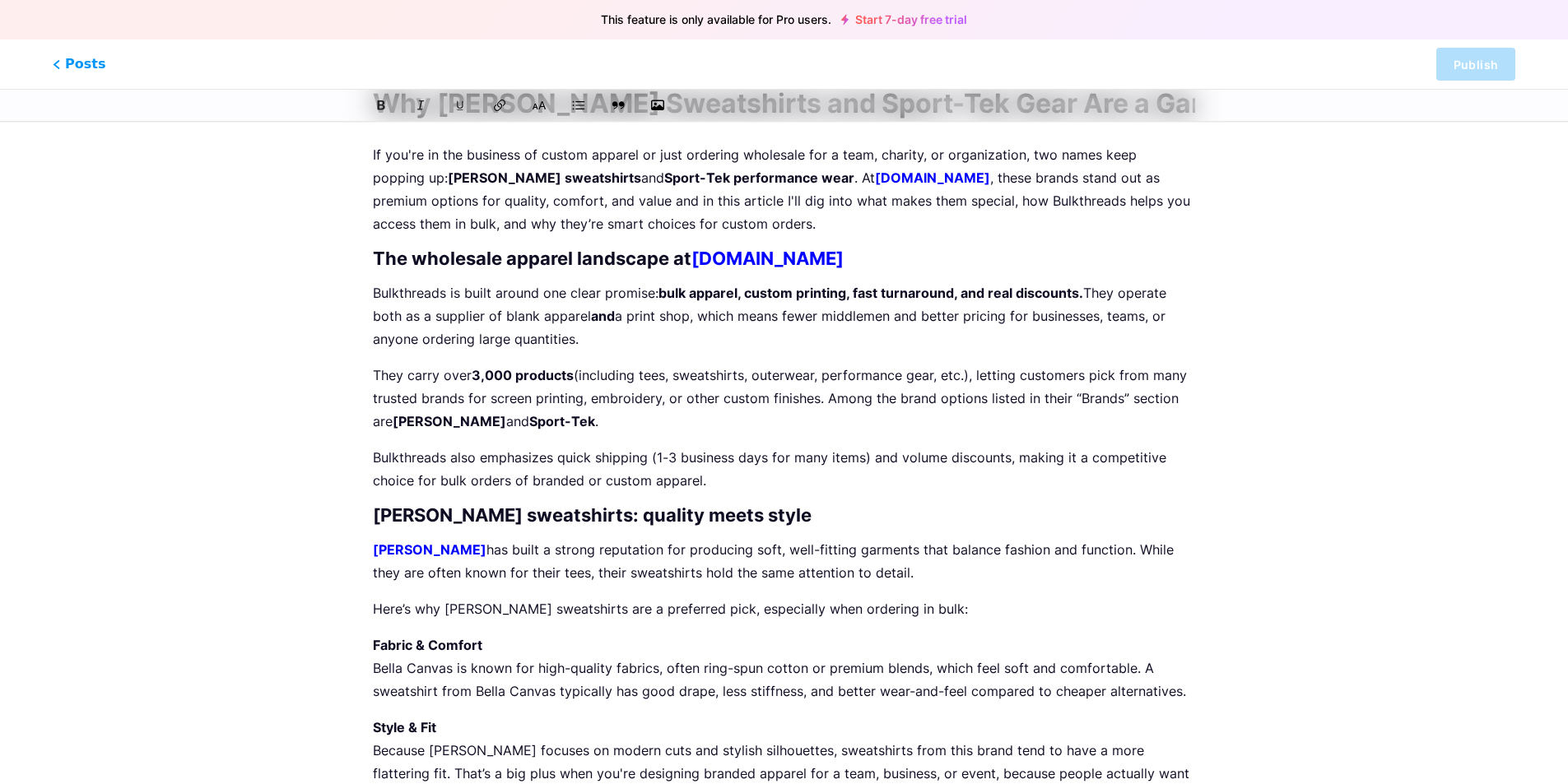
click at [739, 482] on p "Bulkthreads also emphasizes quick shipping (1-3 business days for many items) a…" at bounding box center [784, 469] width 822 height 46
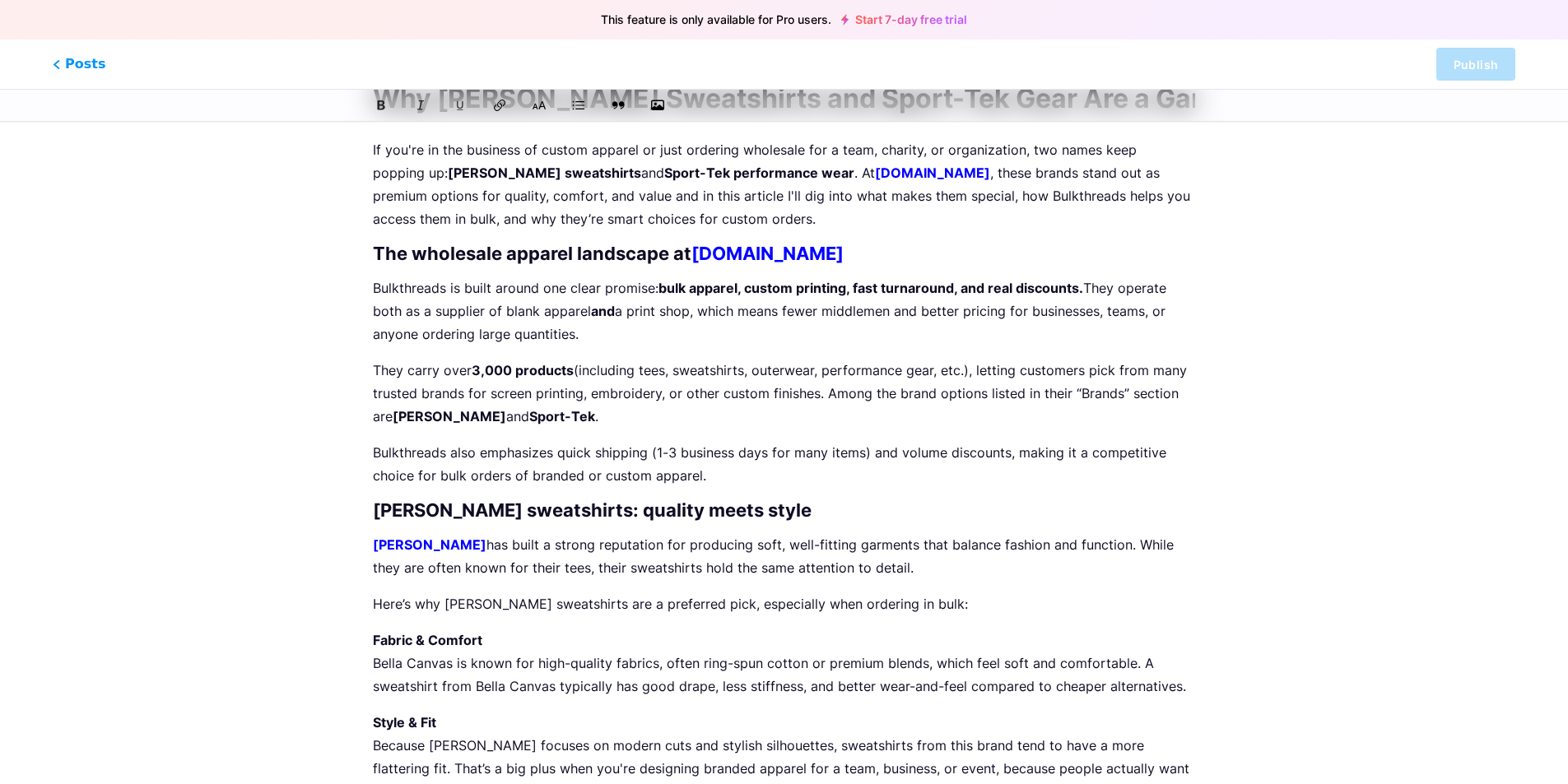
scroll to position [494, 0]
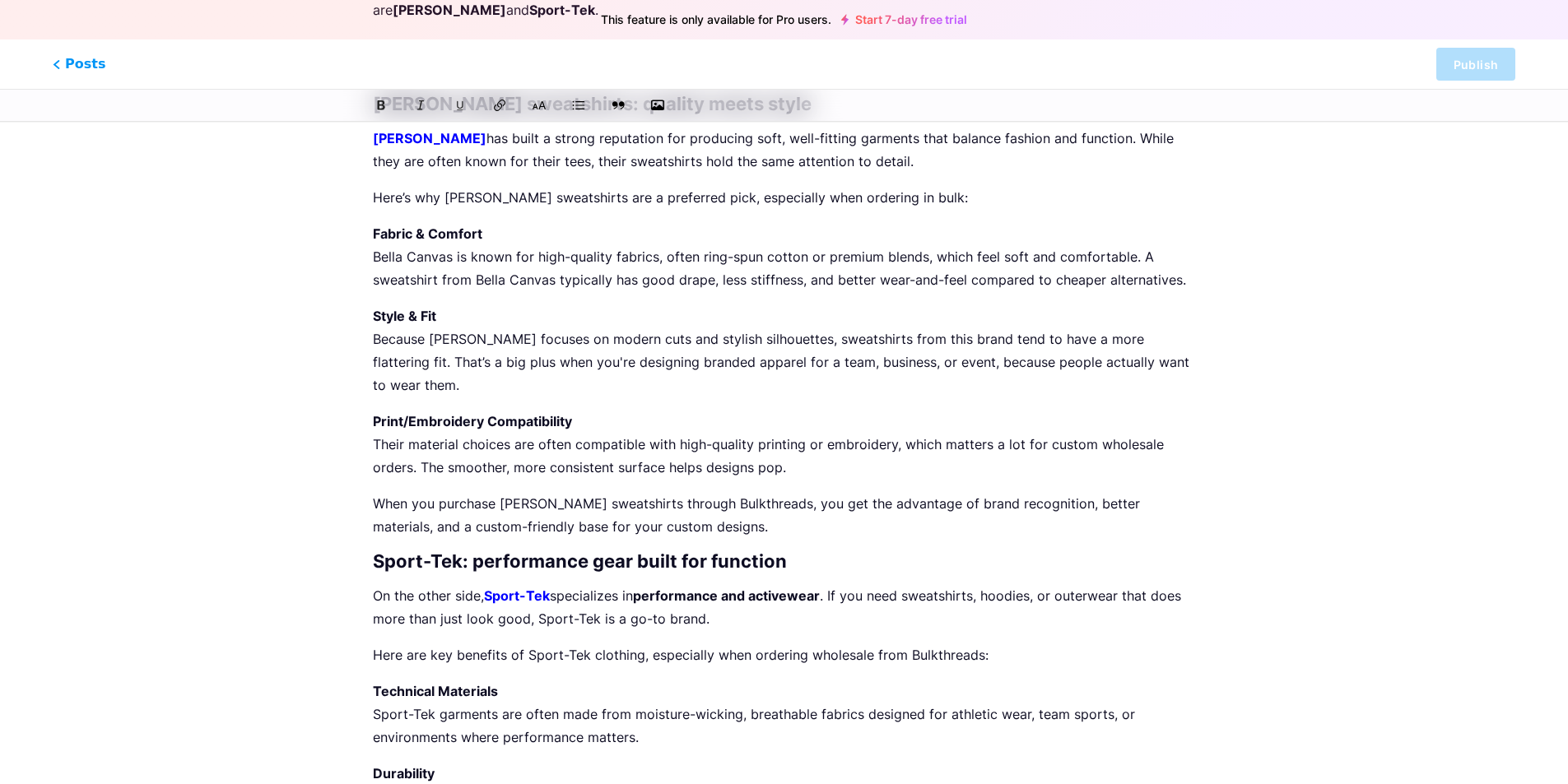
click at [1196, 363] on div "Why [PERSON_NAME] Sweatshirts and Sport-Tek Gear Are a Game Changer for Bulk Ap…" at bounding box center [784, 680] width 868 height 2055
click at [1191, 367] on p "Style & Fit Because [PERSON_NAME] focuses on modern cuts and stylish silhouette…" at bounding box center [784, 351] width 822 height 92
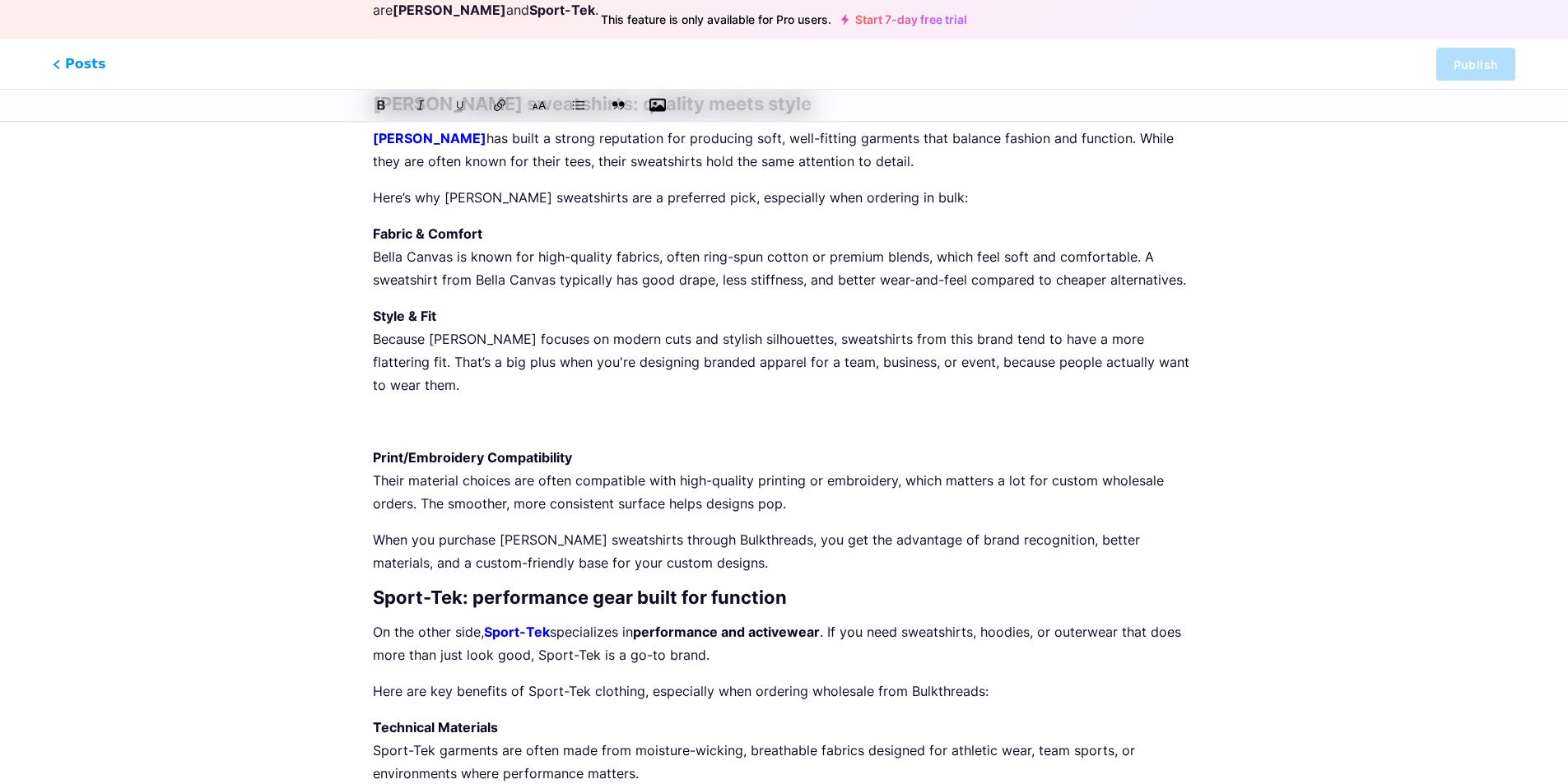
click at [659, 101] on icon "button" at bounding box center [657, 106] width 17 height 17
click at [0, 0] on input "file" at bounding box center [0, 0] width 0 height 0
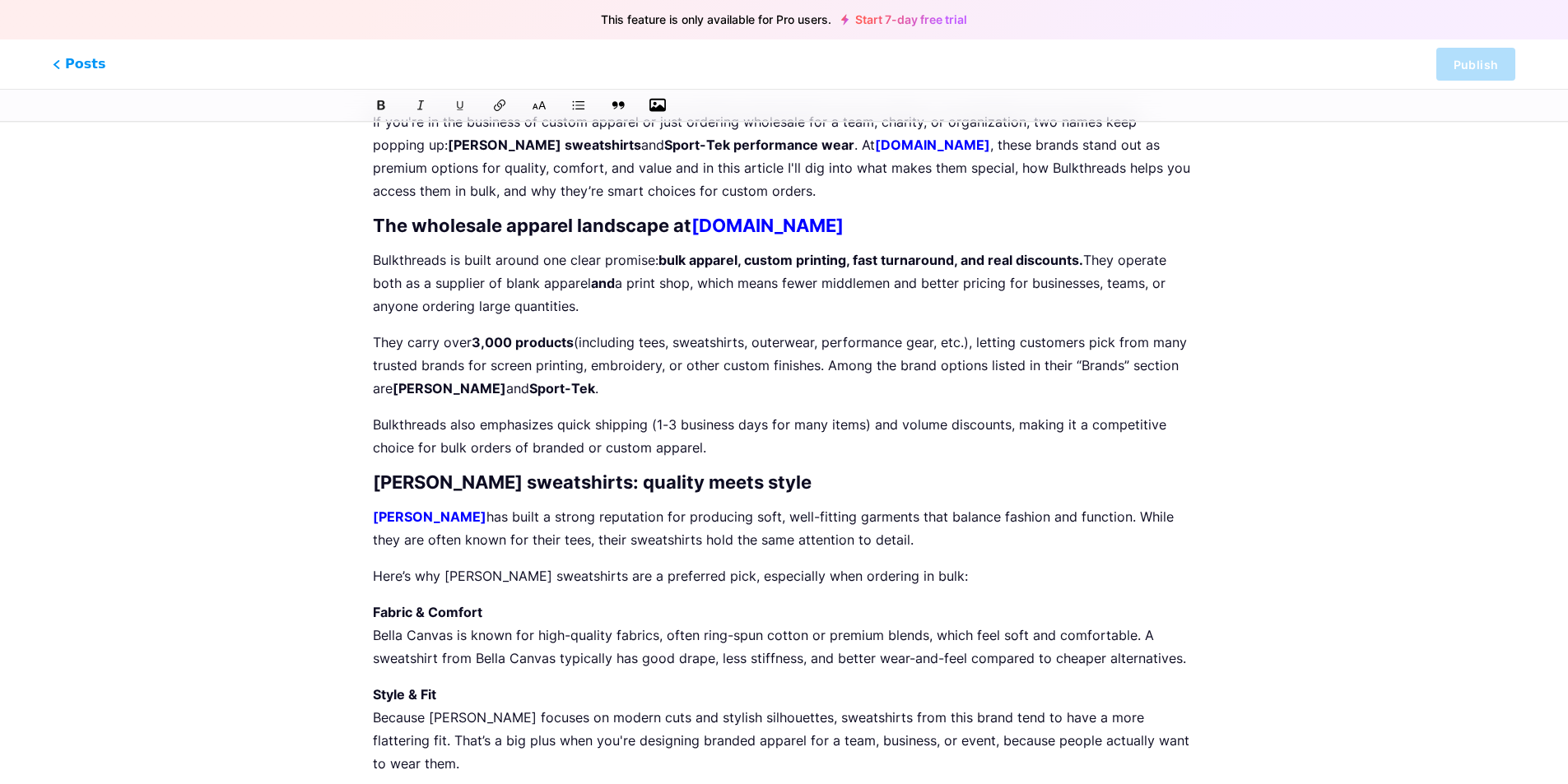
scroll to position [0, 0]
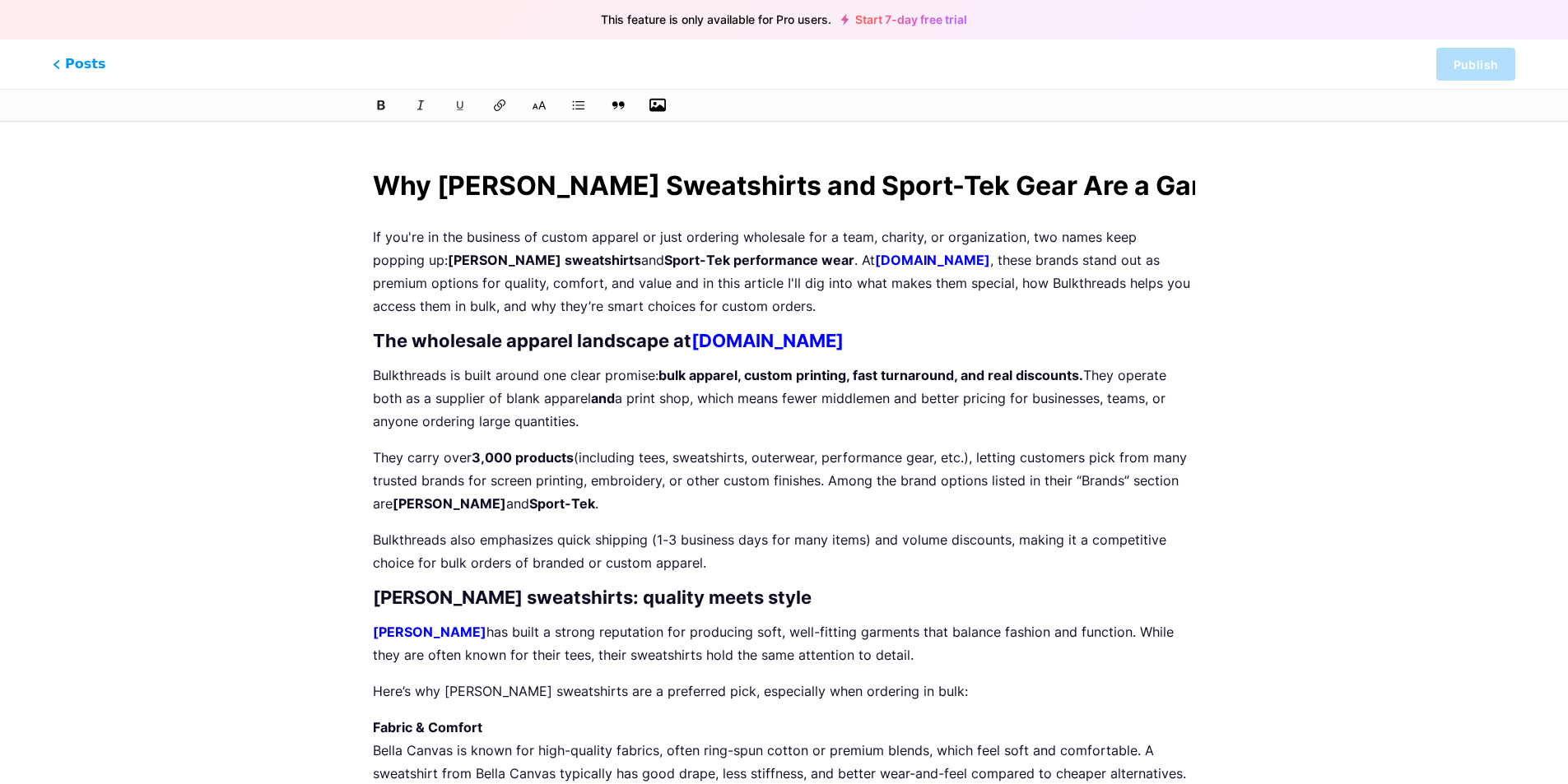
click at [86, 62] on span "Posts" at bounding box center [80, 64] width 58 height 22
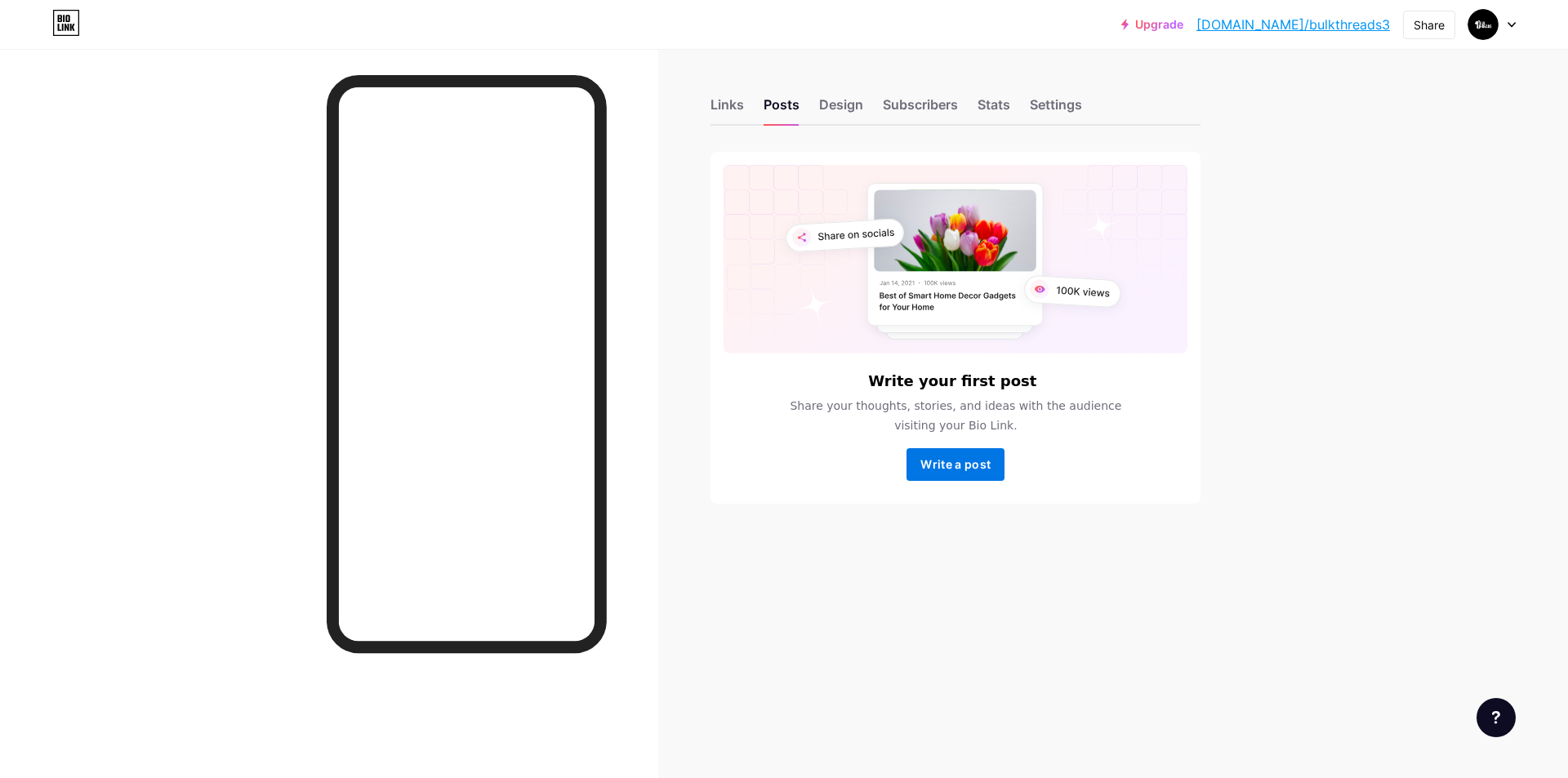
click at [958, 472] on button "Write a post" at bounding box center [955, 464] width 98 height 33
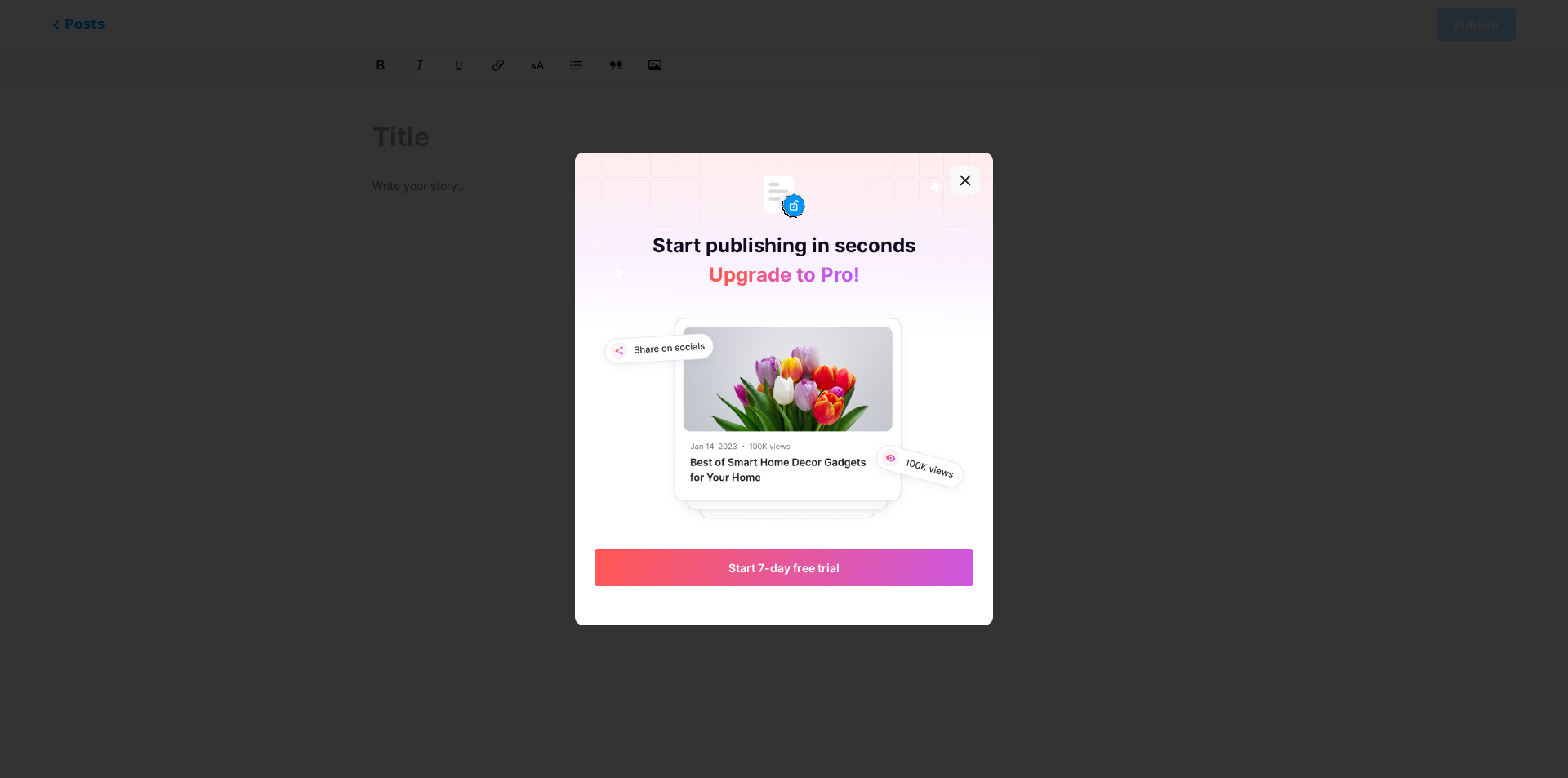
click at [959, 177] on icon at bounding box center [965, 181] width 13 height 13
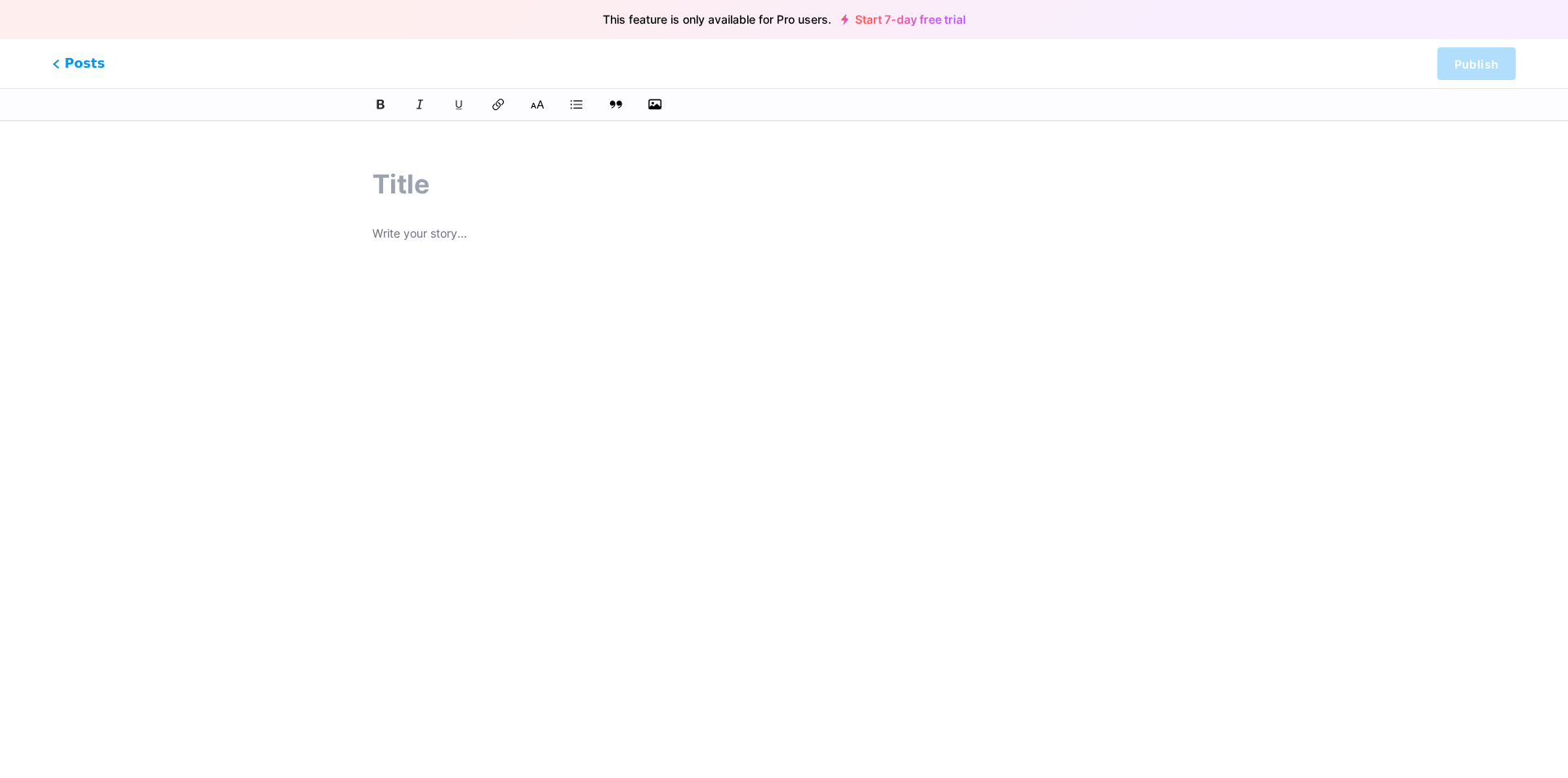
click at [489, 176] on input "text" at bounding box center [784, 184] width 824 height 39
paste input "Premium Port Authority Clothing at Wholesale Prices"
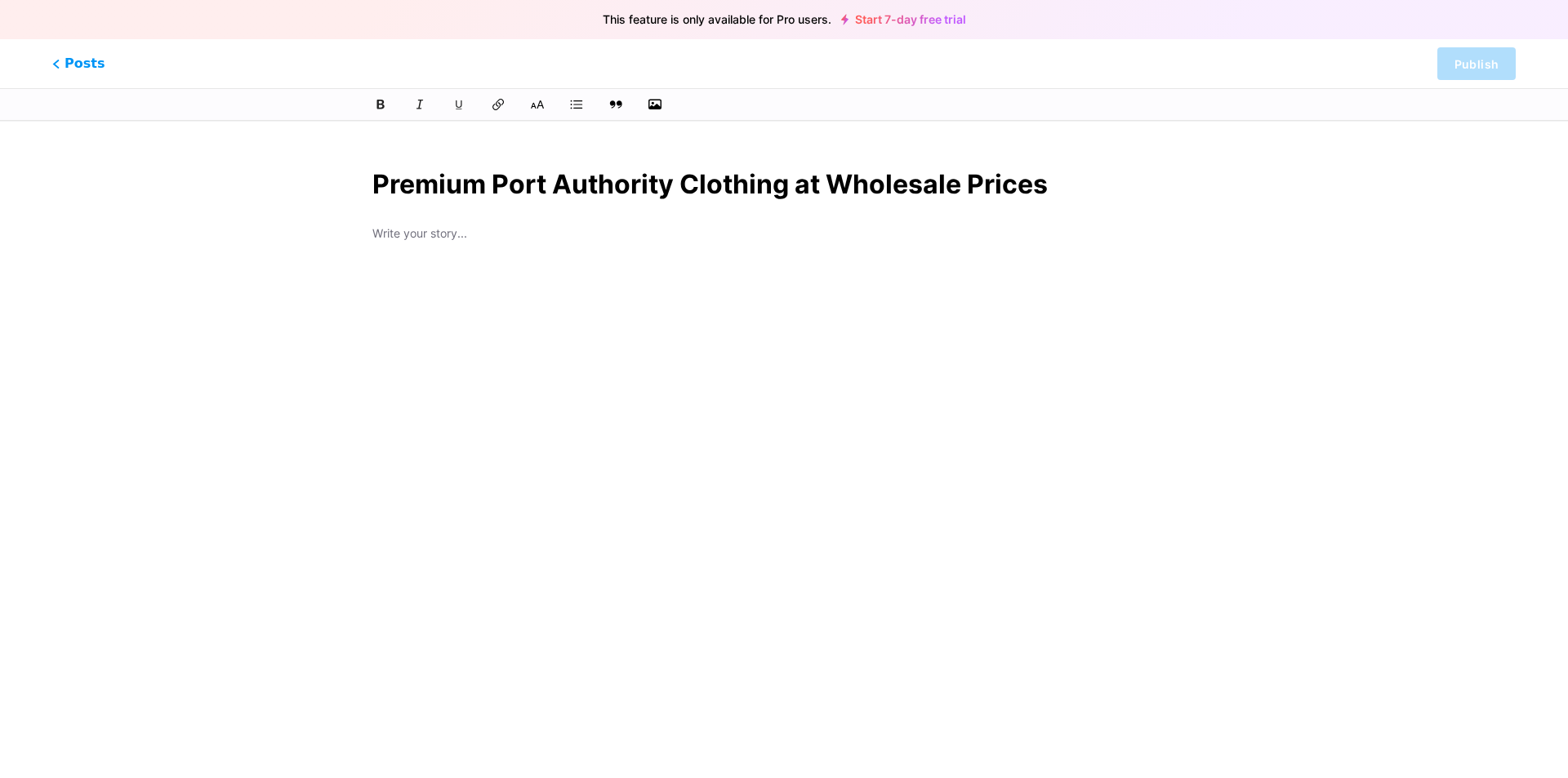
type input "Premium Port Authority Clothing at Wholesale Prices"
click at [677, 367] on div at bounding box center [784, 427] width 824 height 409
type input "premium-port-authority-clothing-at-wholesale-prices"
click at [757, 231] on circle at bounding box center [765, 228] width 16 height 16
click at [688, 231] on div "z [DOMAIN_NAME]/bulkthreads3/p/ premium-port-authority-clothing-at-wholesale-pr…" at bounding box center [577, 227] width 409 height 34
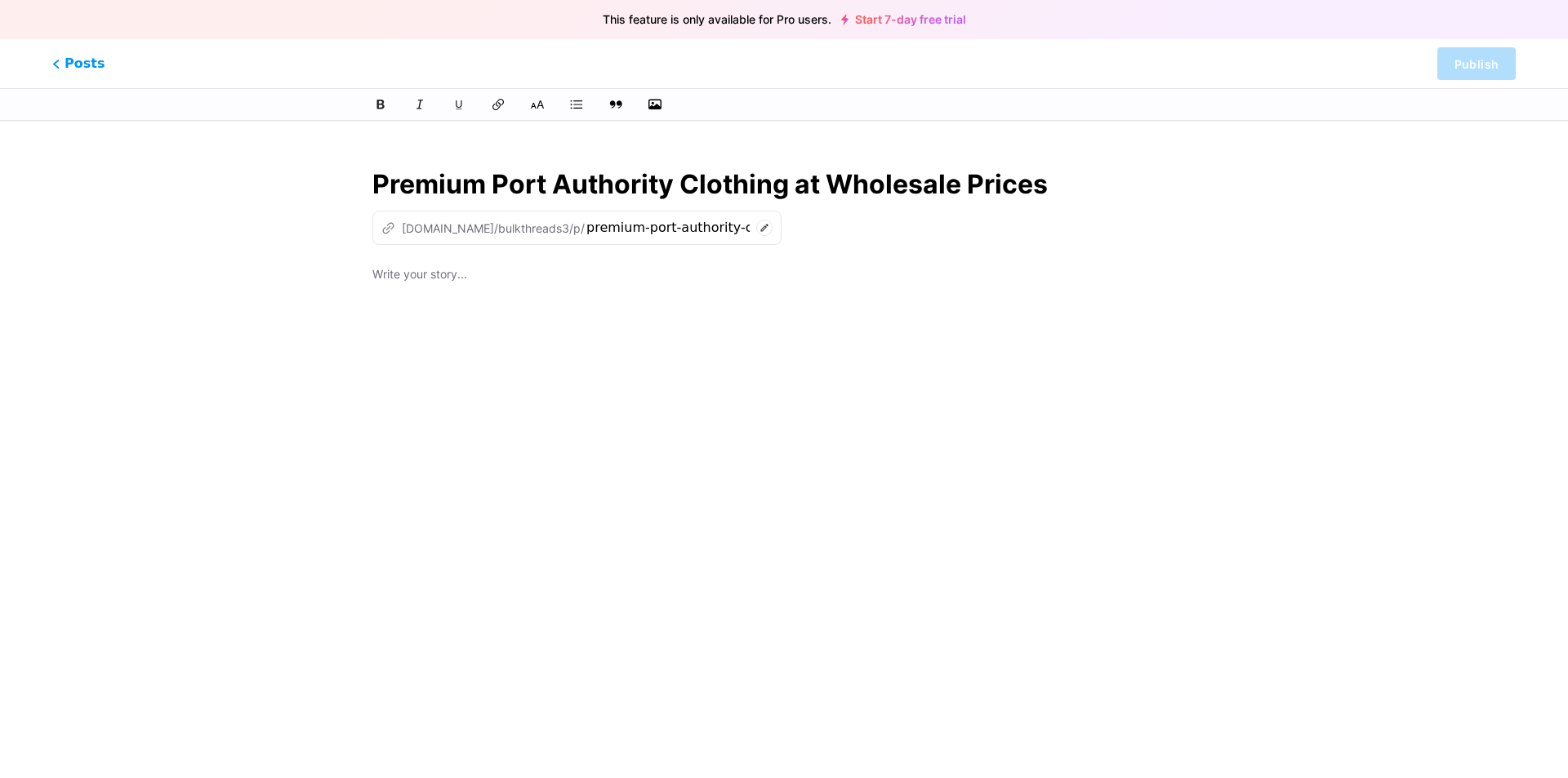
click at [757, 231] on circle at bounding box center [765, 228] width 16 height 16
click at [958, 277] on p at bounding box center [784, 275] width 824 height 23
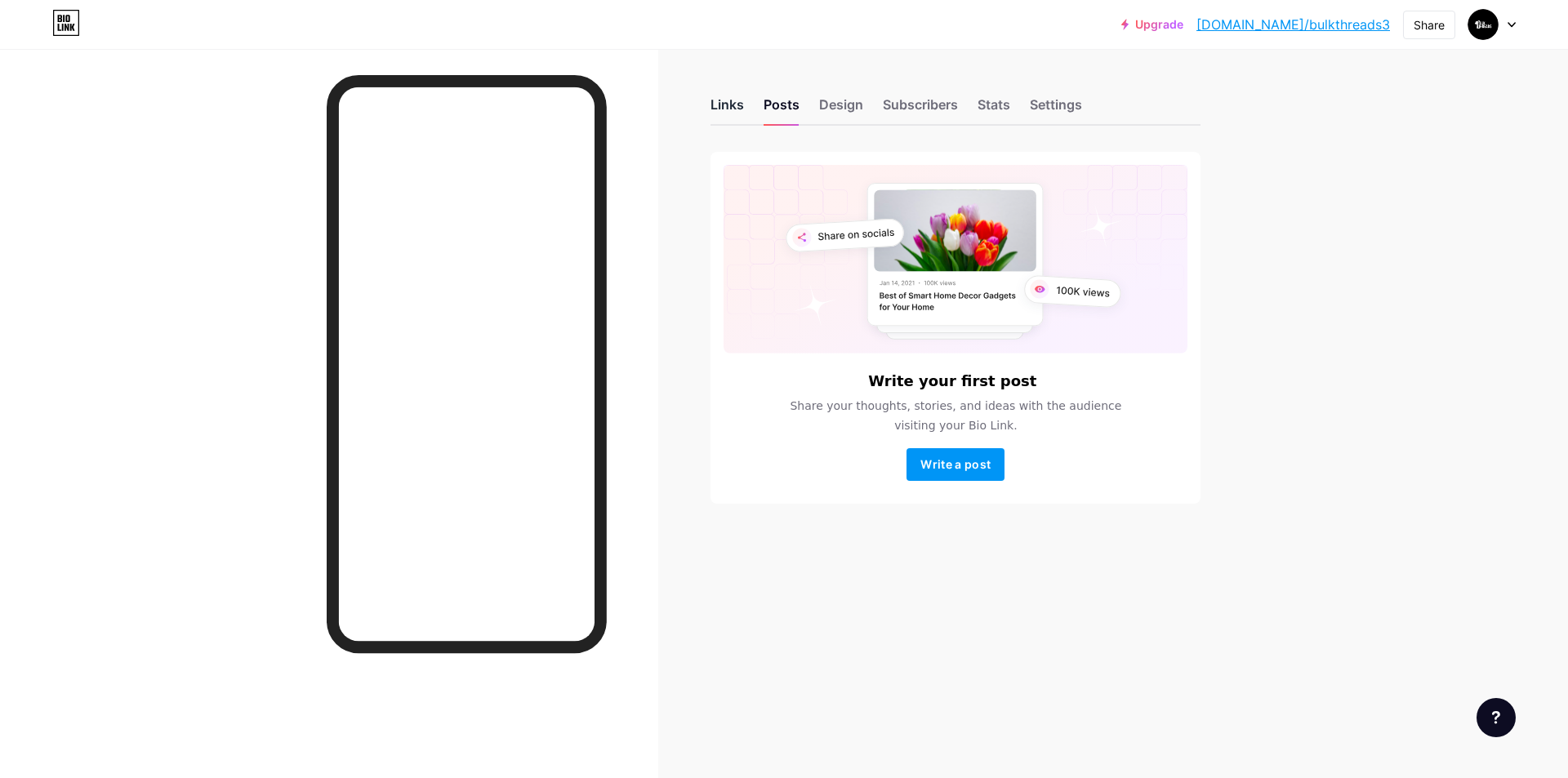
click at [725, 103] on div "Links" at bounding box center [728, 110] width 34 height 30
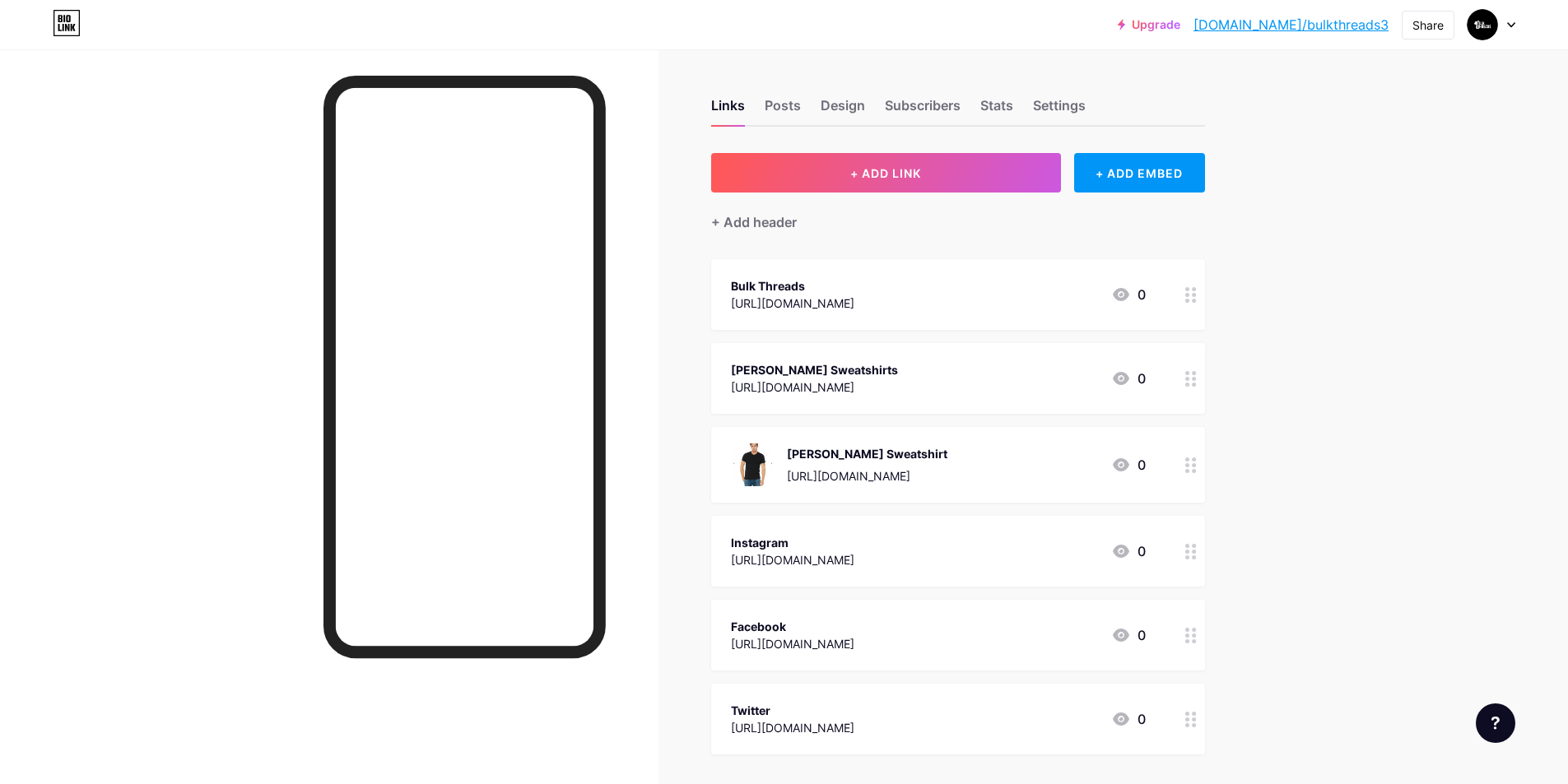
click at [1127, 380] on icon at bounding box center [1122, 379] width 17 height 13
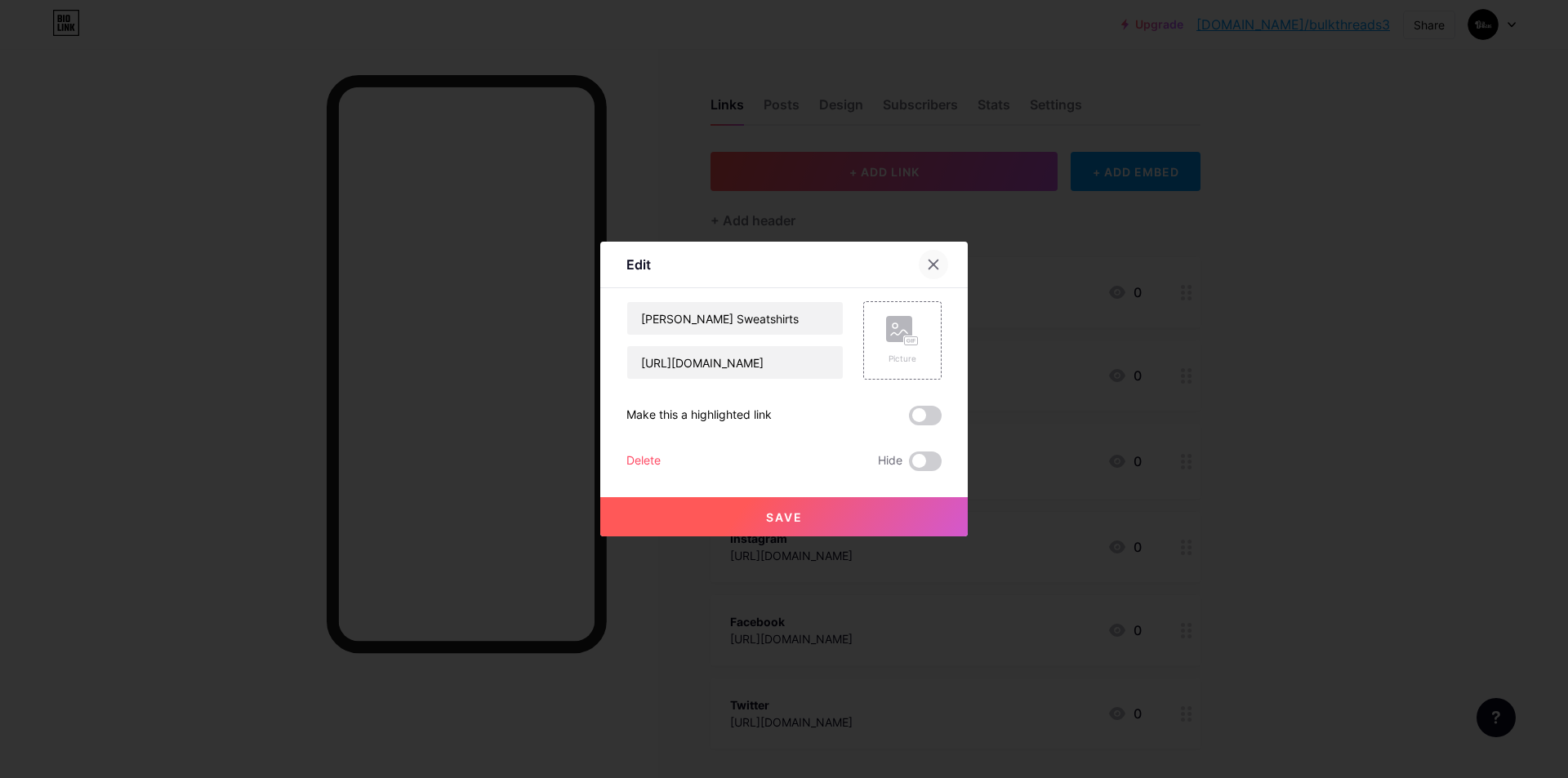
click at [928, 259] on icon at bounding box center [933, 264] width 13 height 13
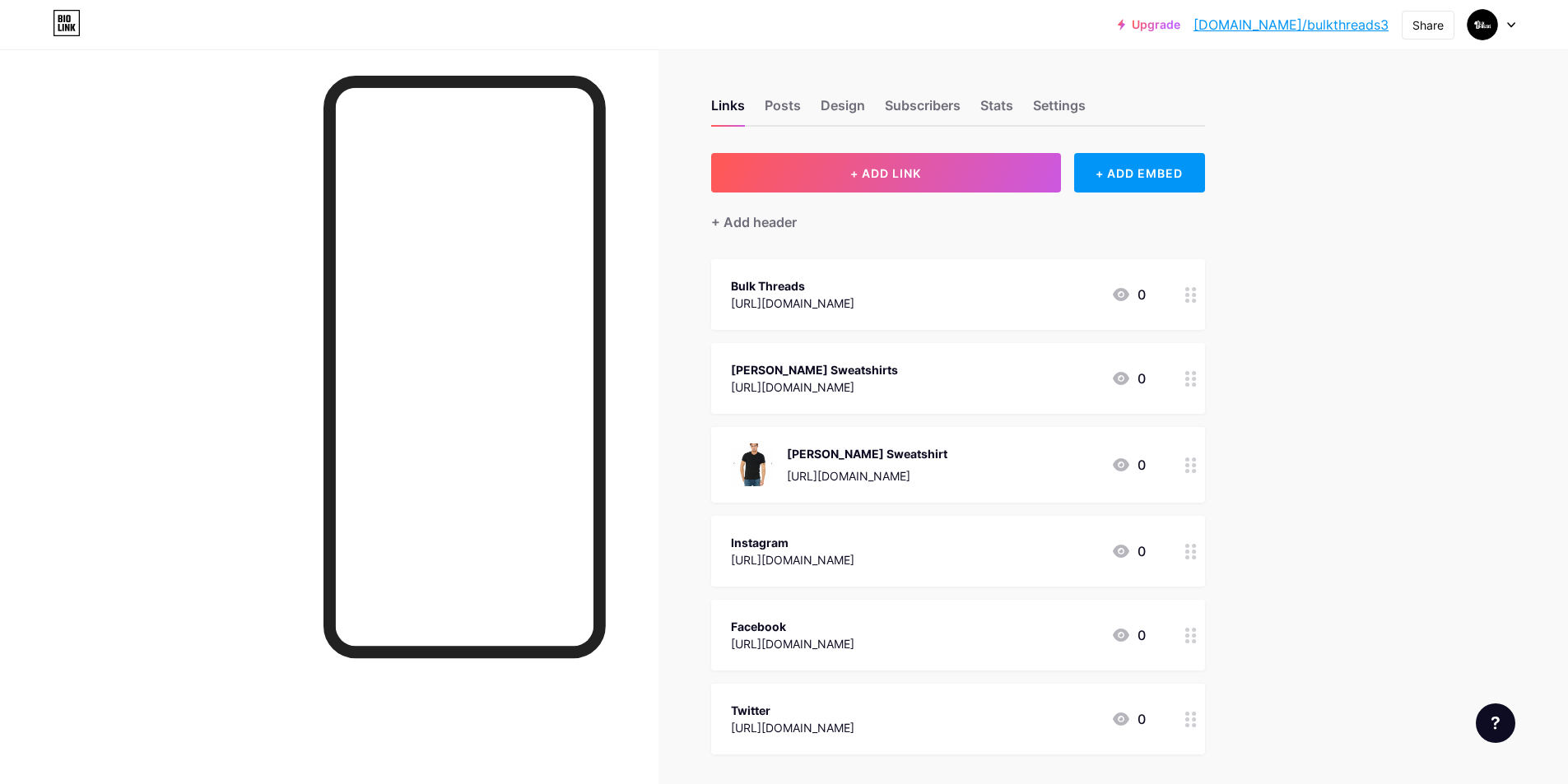
click at [1127, 380] on icon at bounding box center [1122, 379] width 17 height 13
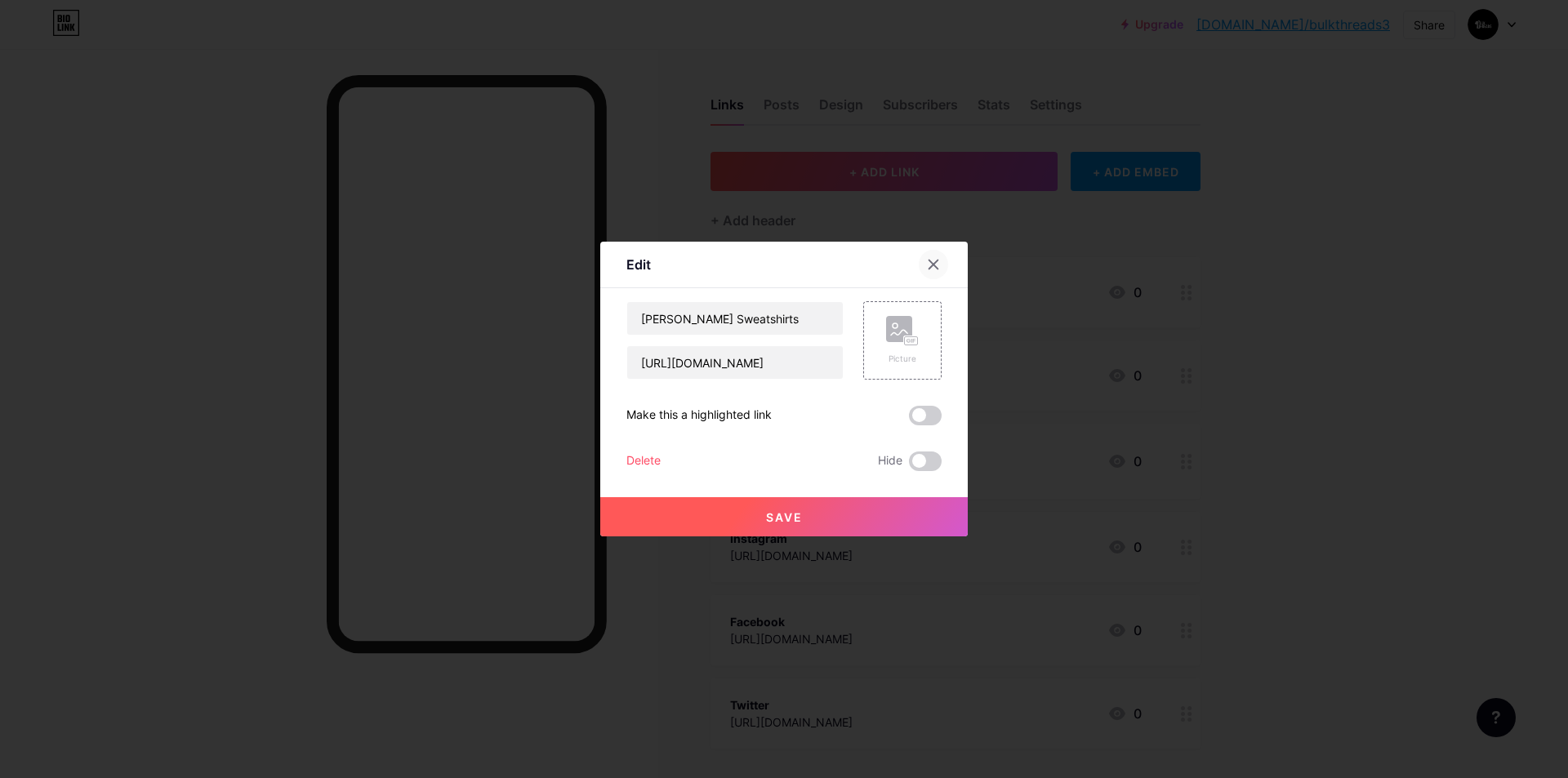
click at [931, 263] on icon at bounding box center [933, 264] width 13 height 13
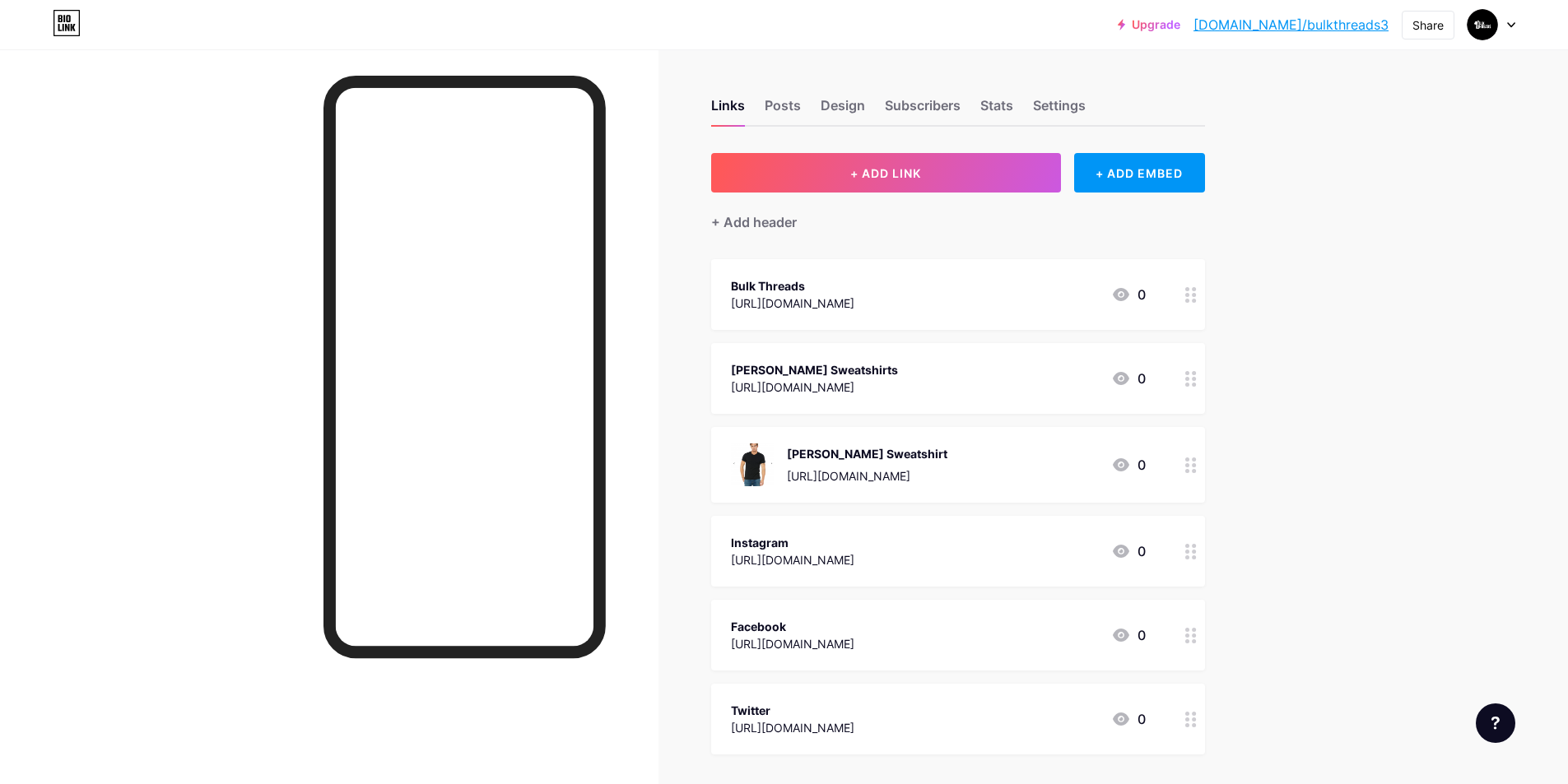
click at [824, 363] on div "[PERSON_NAME] Sweatshirts" at bounding box center [814, 369] width 167 height 17
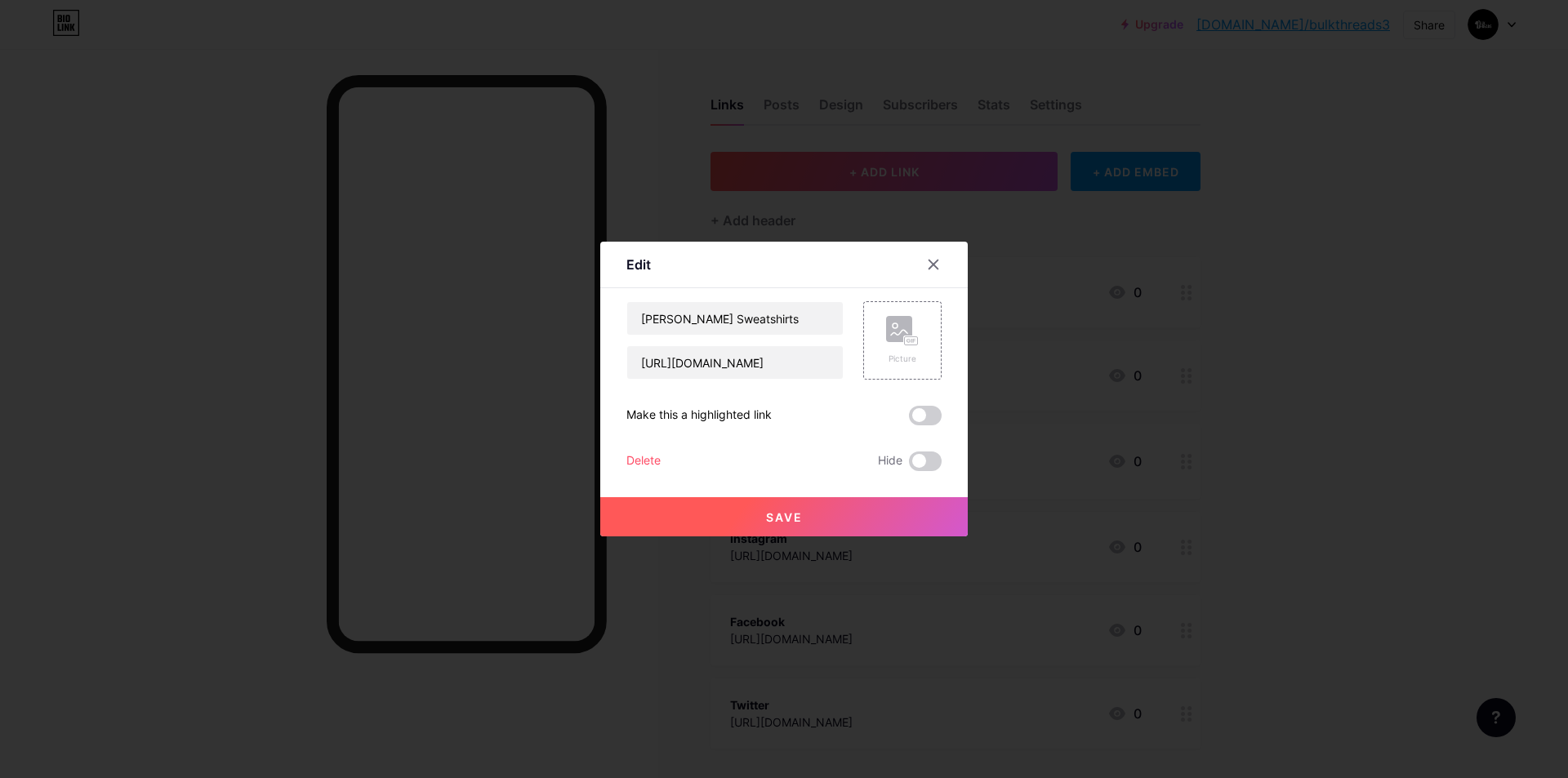
click at [669, 155] on div at bounding box center [784, 389] width 1568 height 778
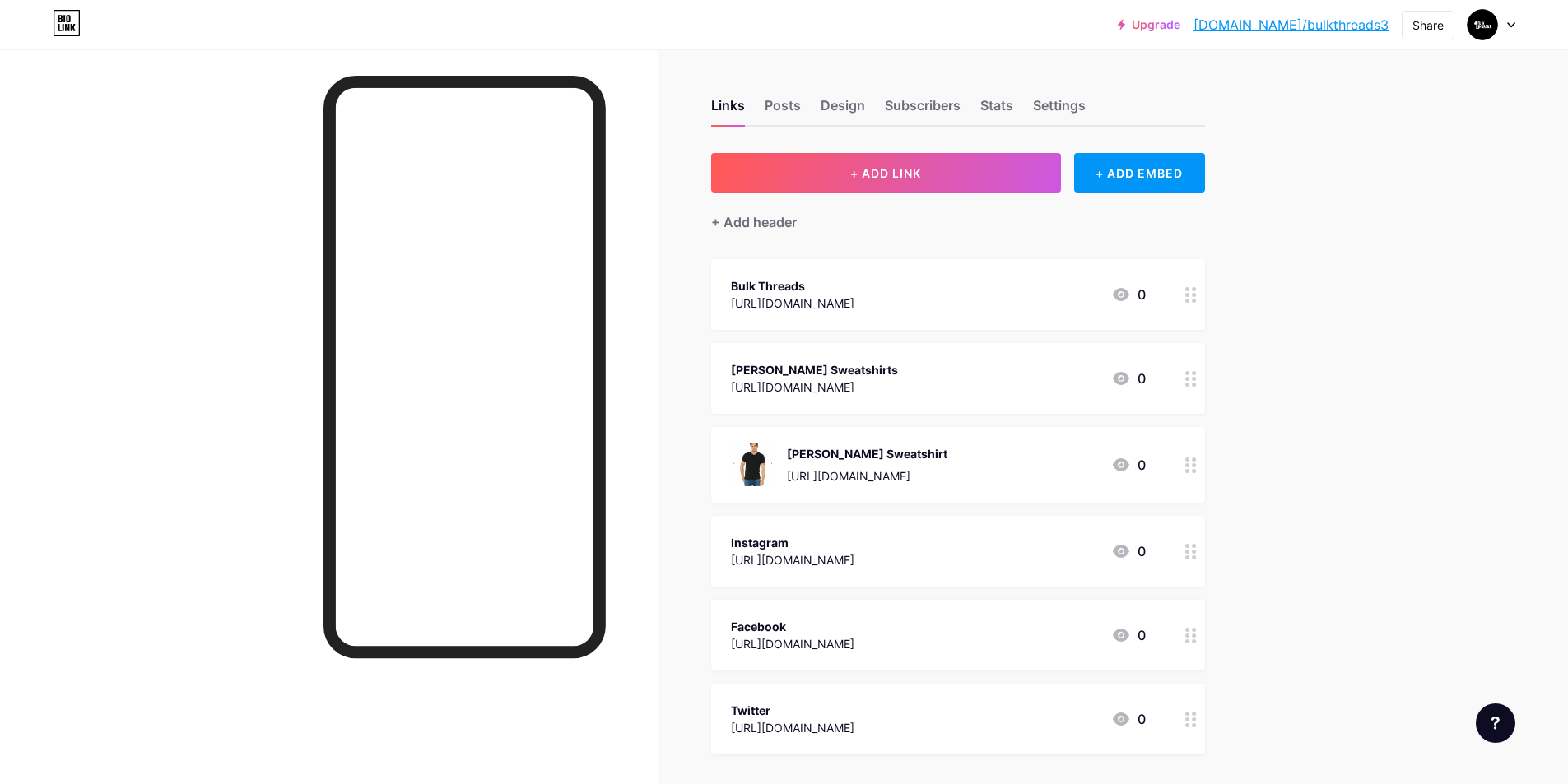
click at [1326, 23] on link "[DOMAIN_NAME]/bulkthreads3" at bounding box center [1291, 24] width 195 height 20
